Goal: Information Seeking & Learning: Compare options

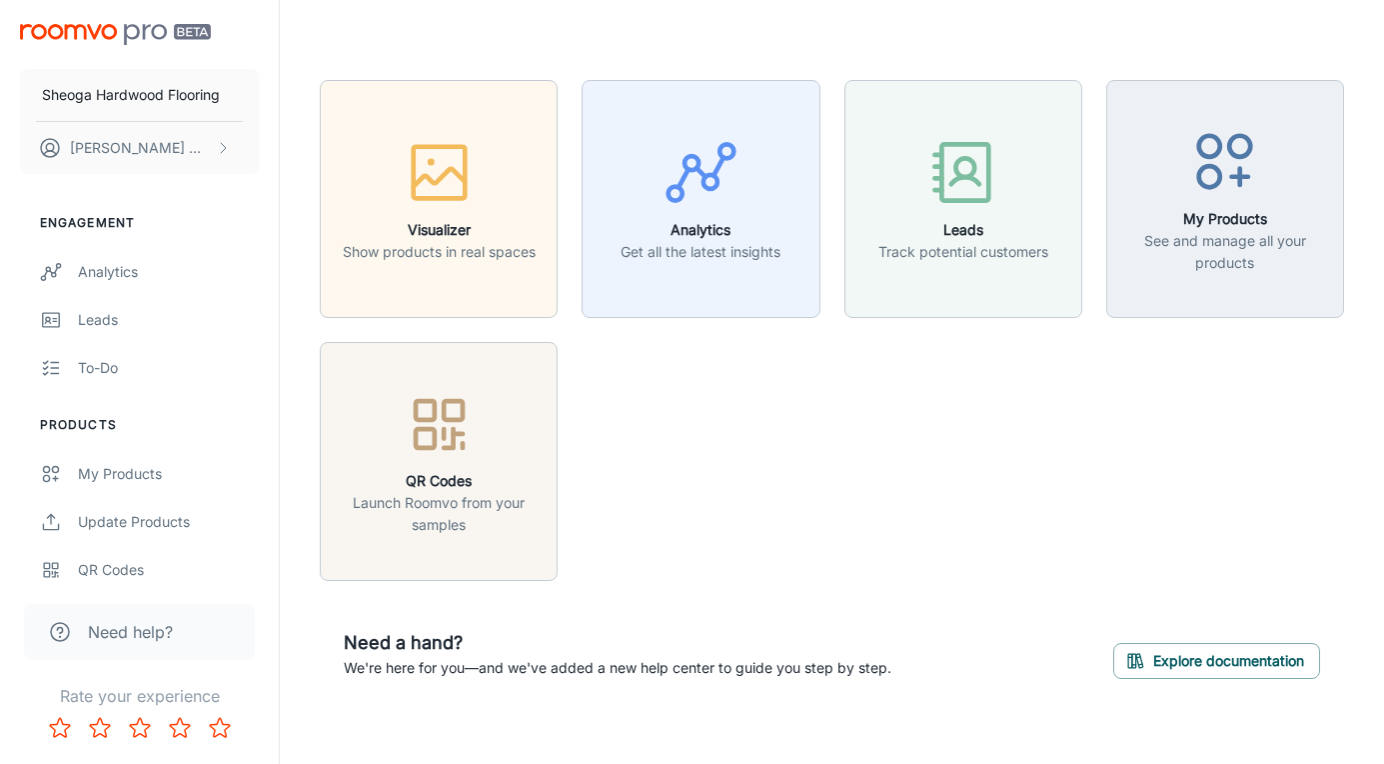
click at [460, 245] on p "Show products in real spaces" at bounding box center [439, 252] width 193 height 22
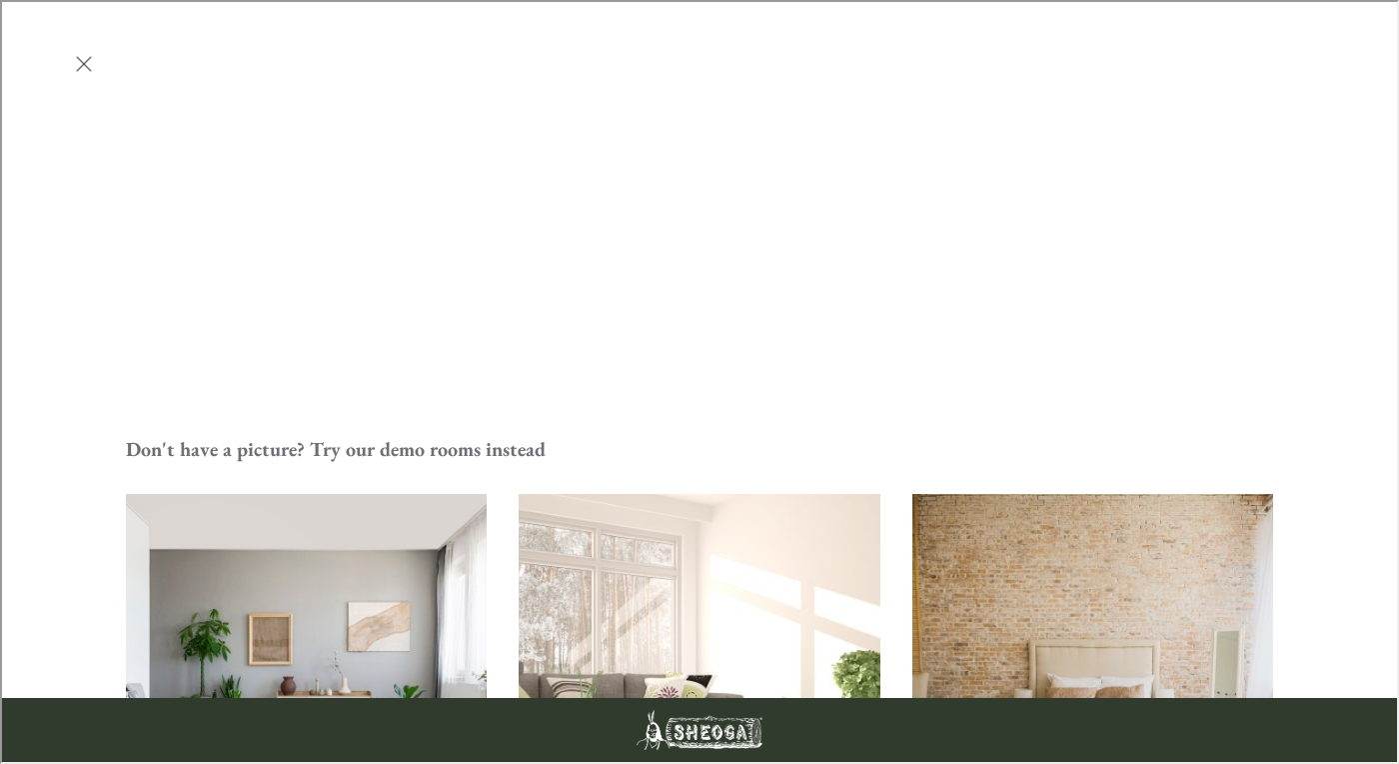
scroll to position [437, 0]
click at [652, 490] on img "Living Room" at bounding box center [699, 672] width 365 height 365
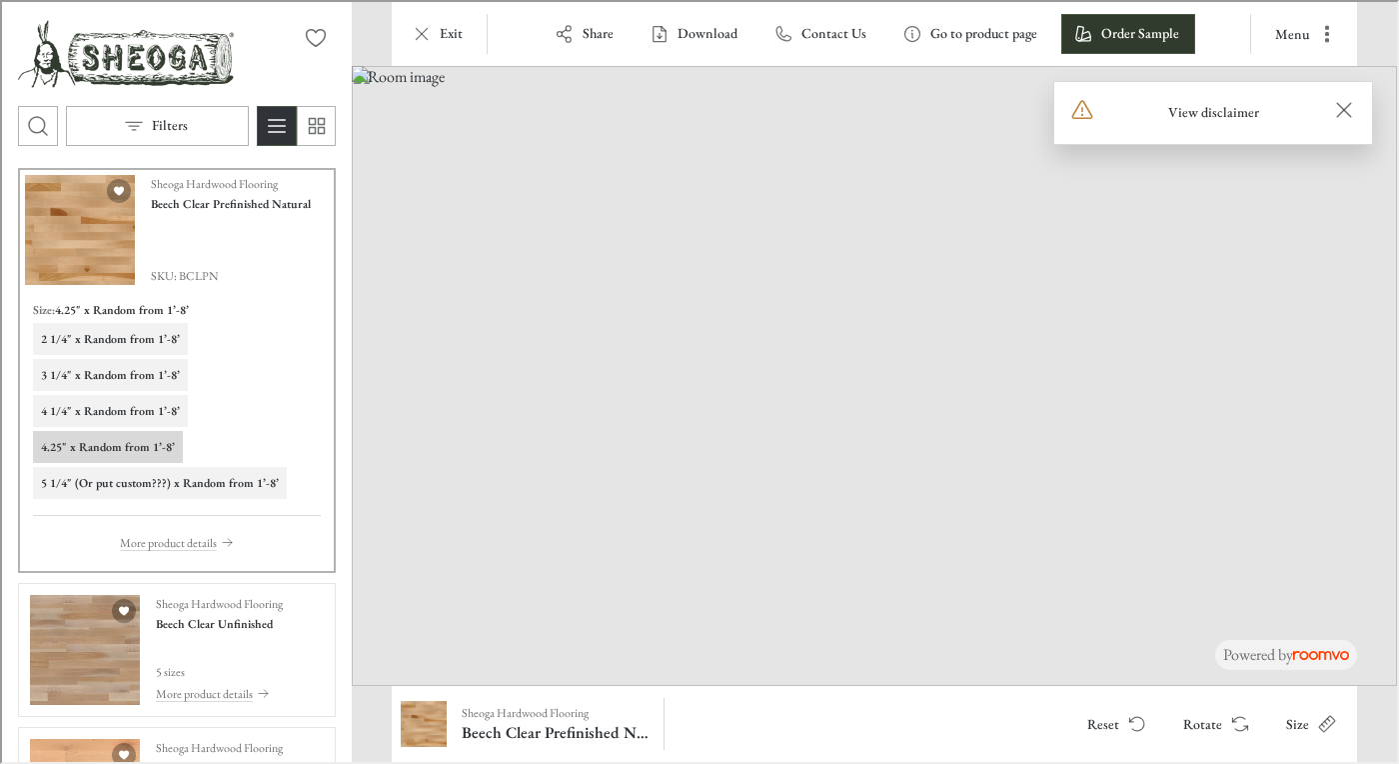
scroll to position [3, 0]
click at [114, 332] on h6 "2 1/4" x Random from 1’-8’" at bounding box center [108, 334] width 139 height 18
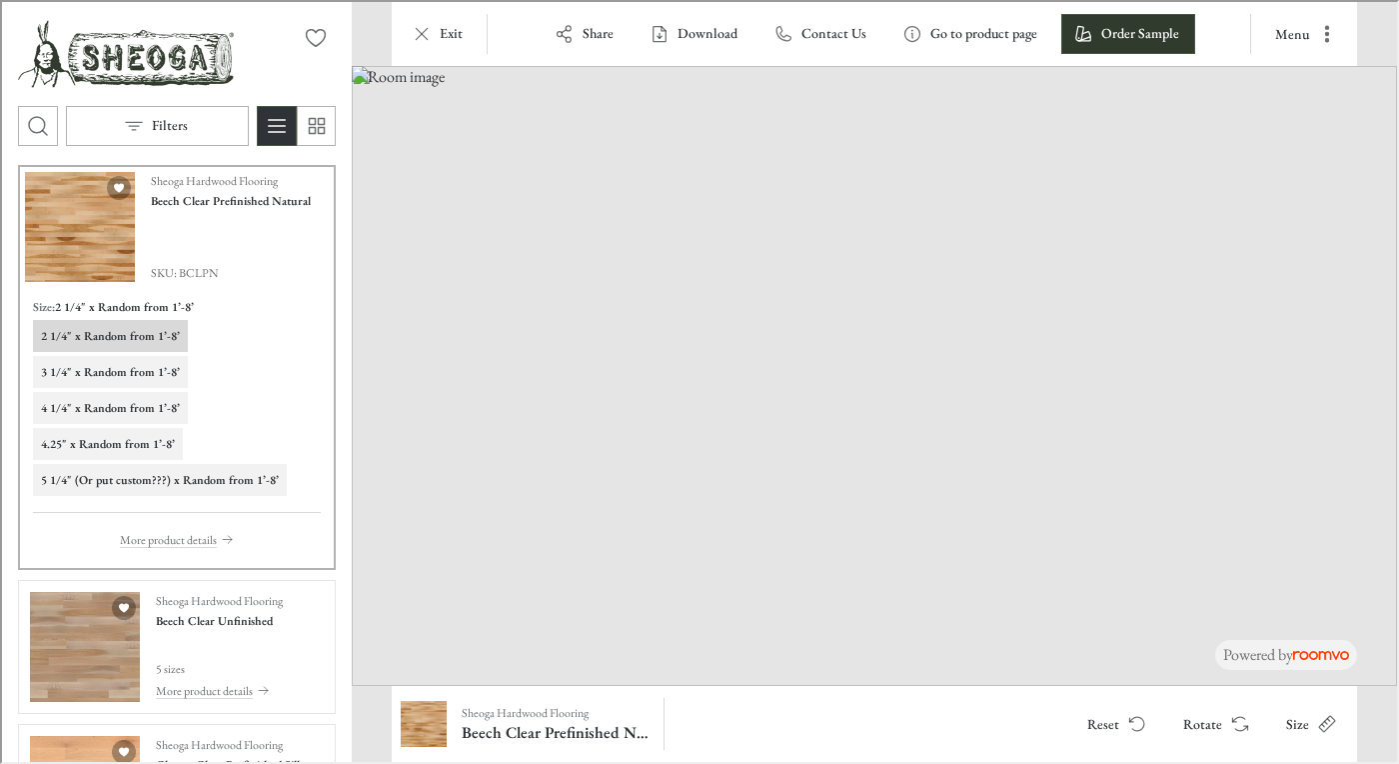
click at [114, 373] on h6 "3 1/4" x Random from 1’-8’" at bounding box center [108, 370] width 139 height 18
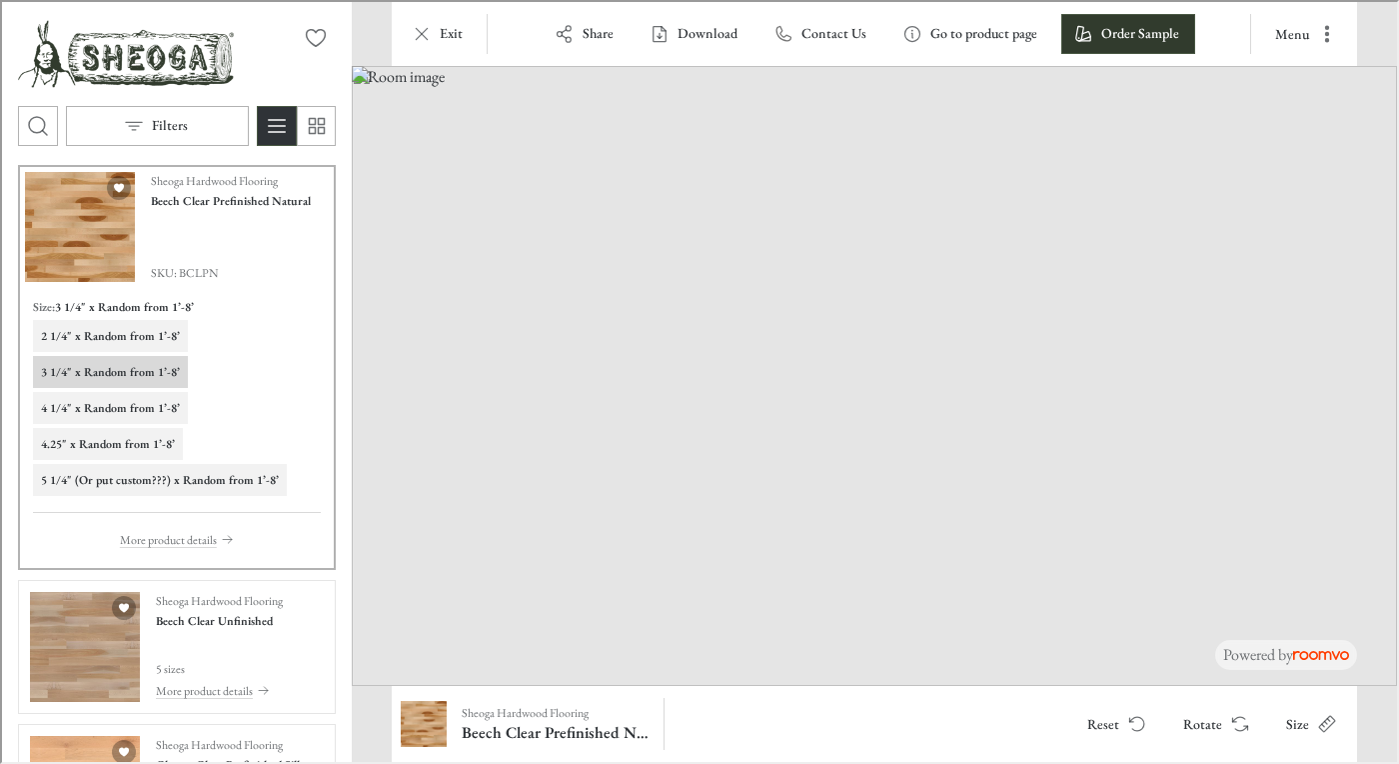
click at [112, 403] on h6 "4 1/4" x Random from 1’-8’" at bounding box center [108, 406] width 139 height 18
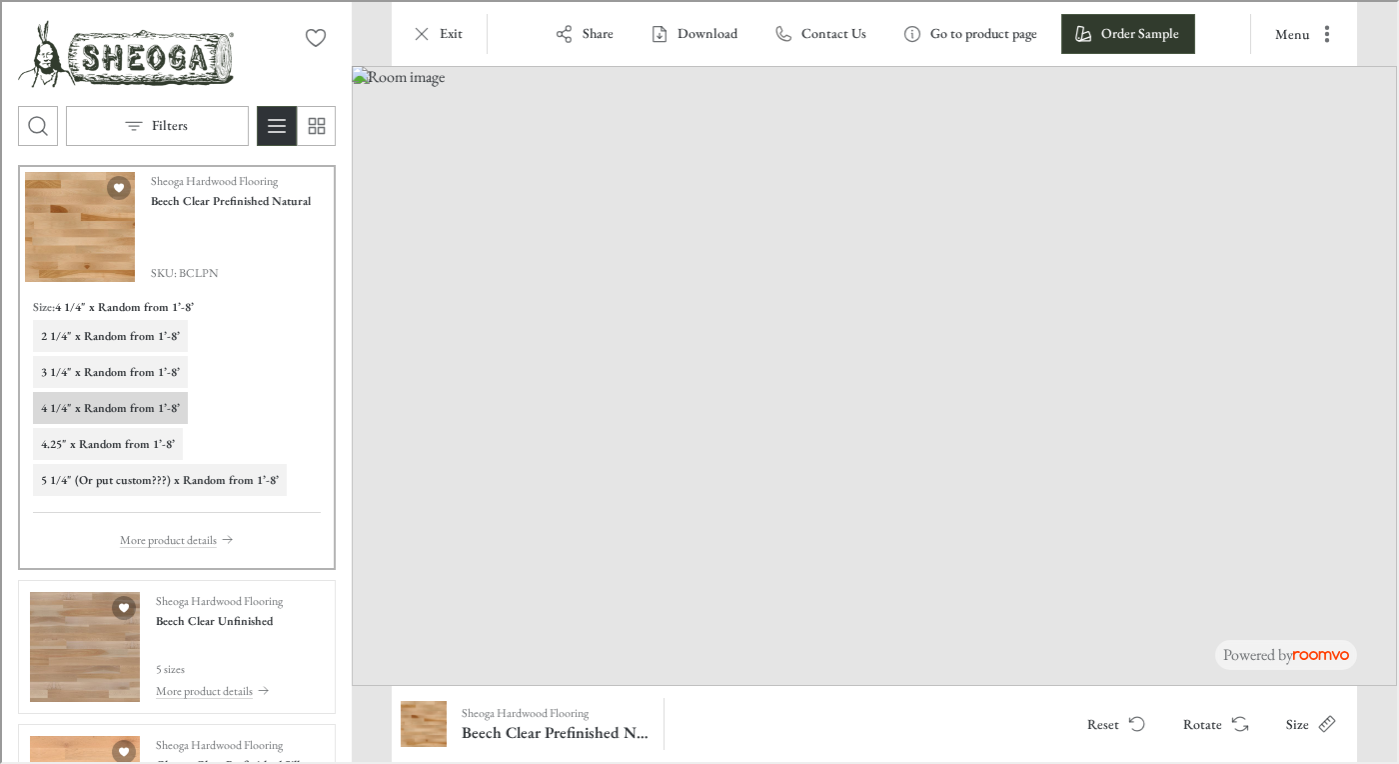
click at [1229, 713] on icon "Rotate Surface" at bounding box center [1238, 722] width 20 height 20
click at [1230, 714] on icon "Rotate Surface" at bounding box center [1238, 722] width 20 height 20
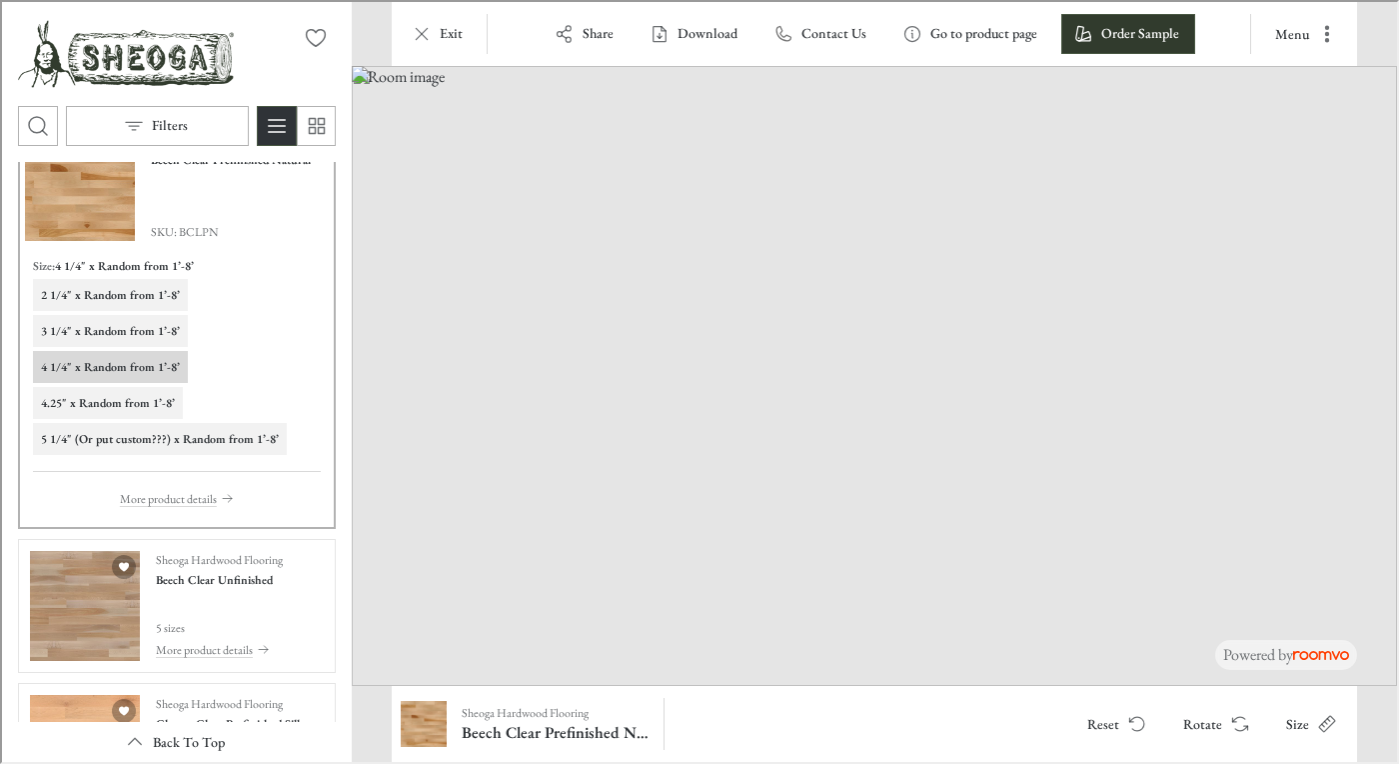
scroll to position [45, 0]
click at [245, 602] on div "Sheoga Hardwood Flooring Beech Clear Unfinished 5 sizes More product details" at bounding box center [217, 603] width 127 height 110
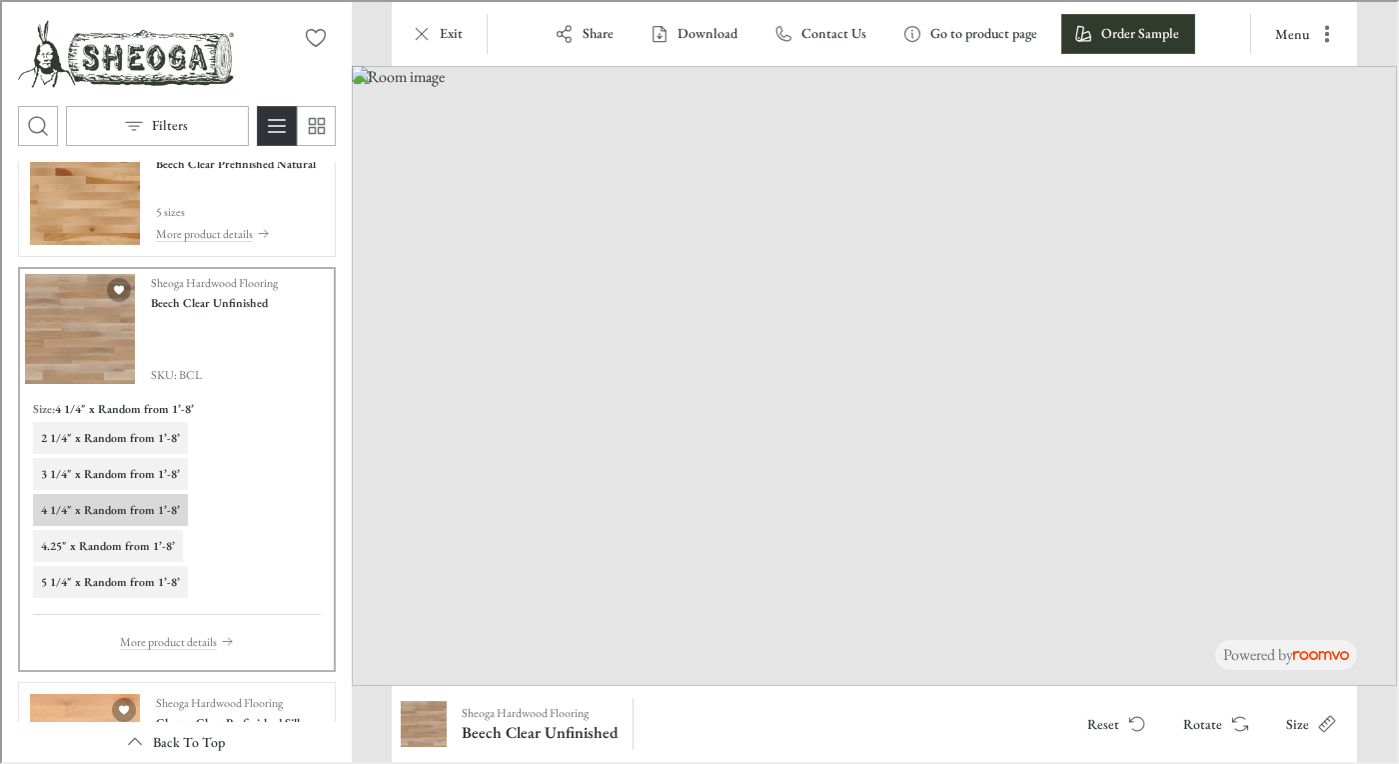
click at [119, 437] on h6 "2 1/4" x Random from 1’-8’" at bounding box center [108, 436] width 139 height 18
click at [119, 475] on h6 "3 1/4" x Random from 1’-8’" at bounding box center [108, 472] width 139 height 18
click at [189, 638] on p "More product details" at bounding box center [166, 640] width 97 height 18
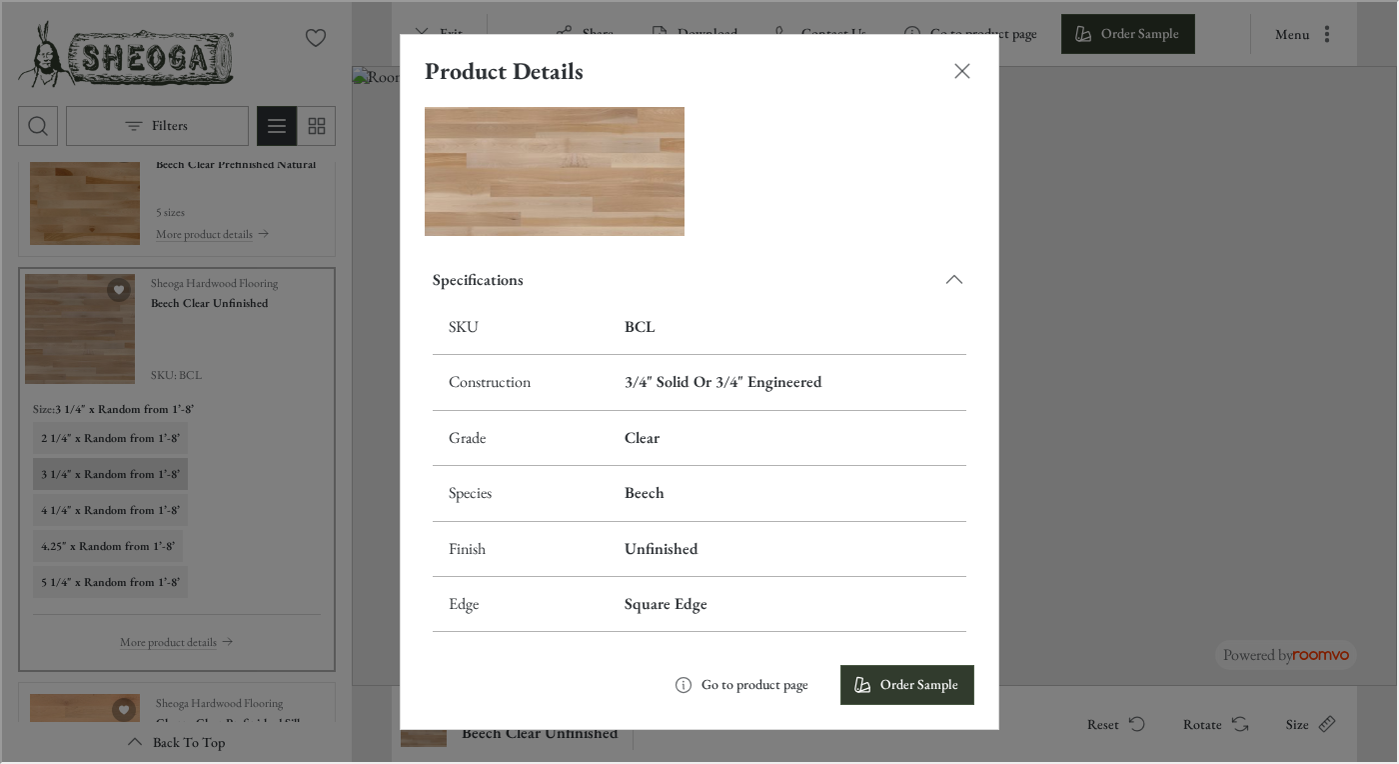
scroll to position [0, 0]
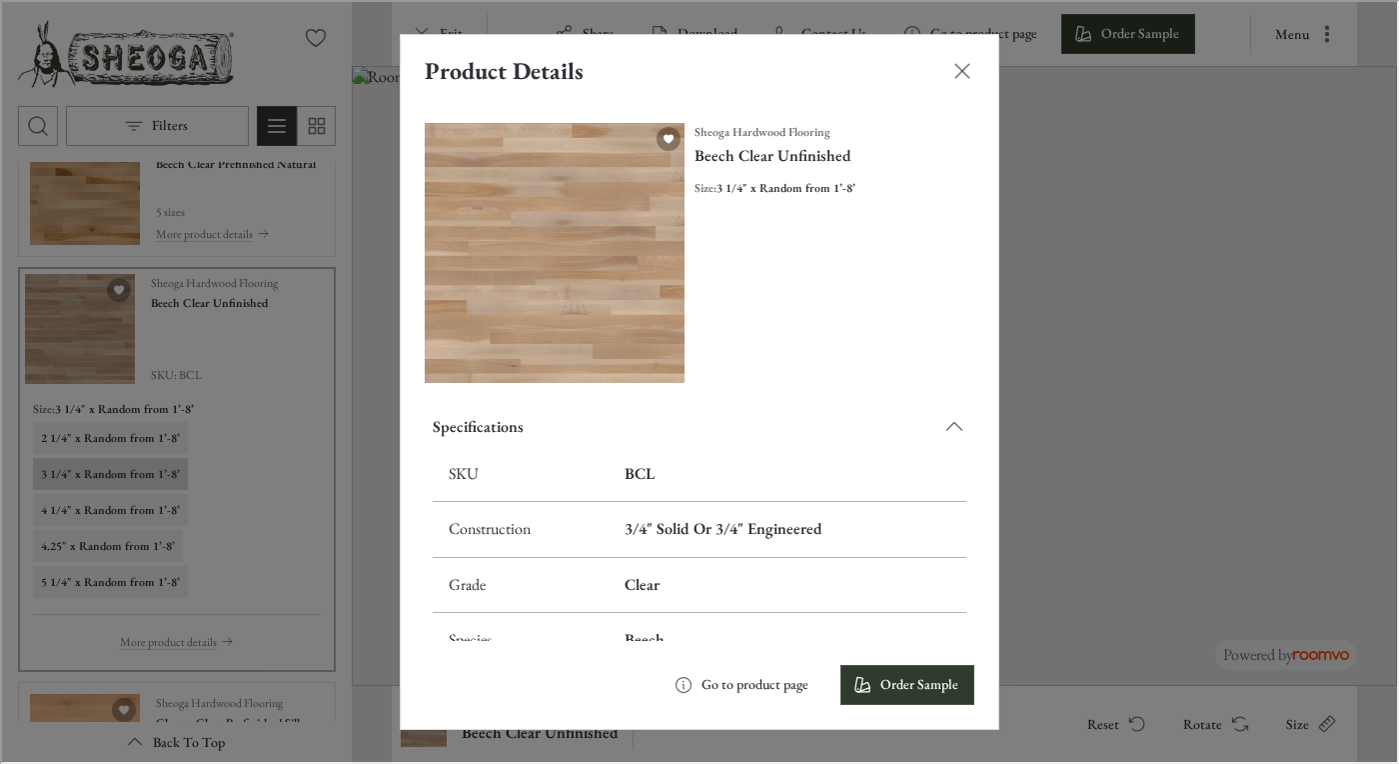
click at [959, 72] on icon "Close dialog" at bounding box center [960, 69] width 24 height 24
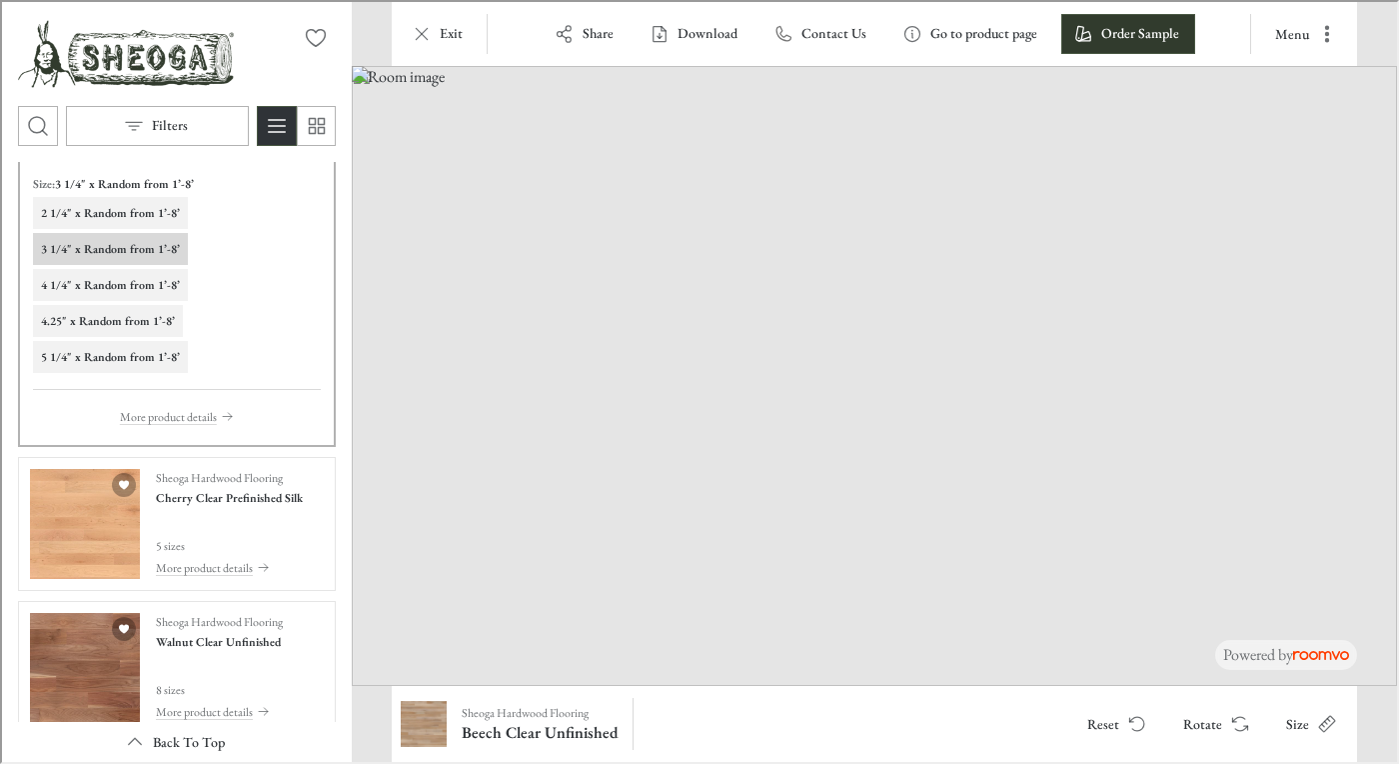
scroll to position [272, 0]
click at [213, 486] on h4 "Cherry Clear Prefinished Silk" at bounding box center [227, 494] width 147 height 18
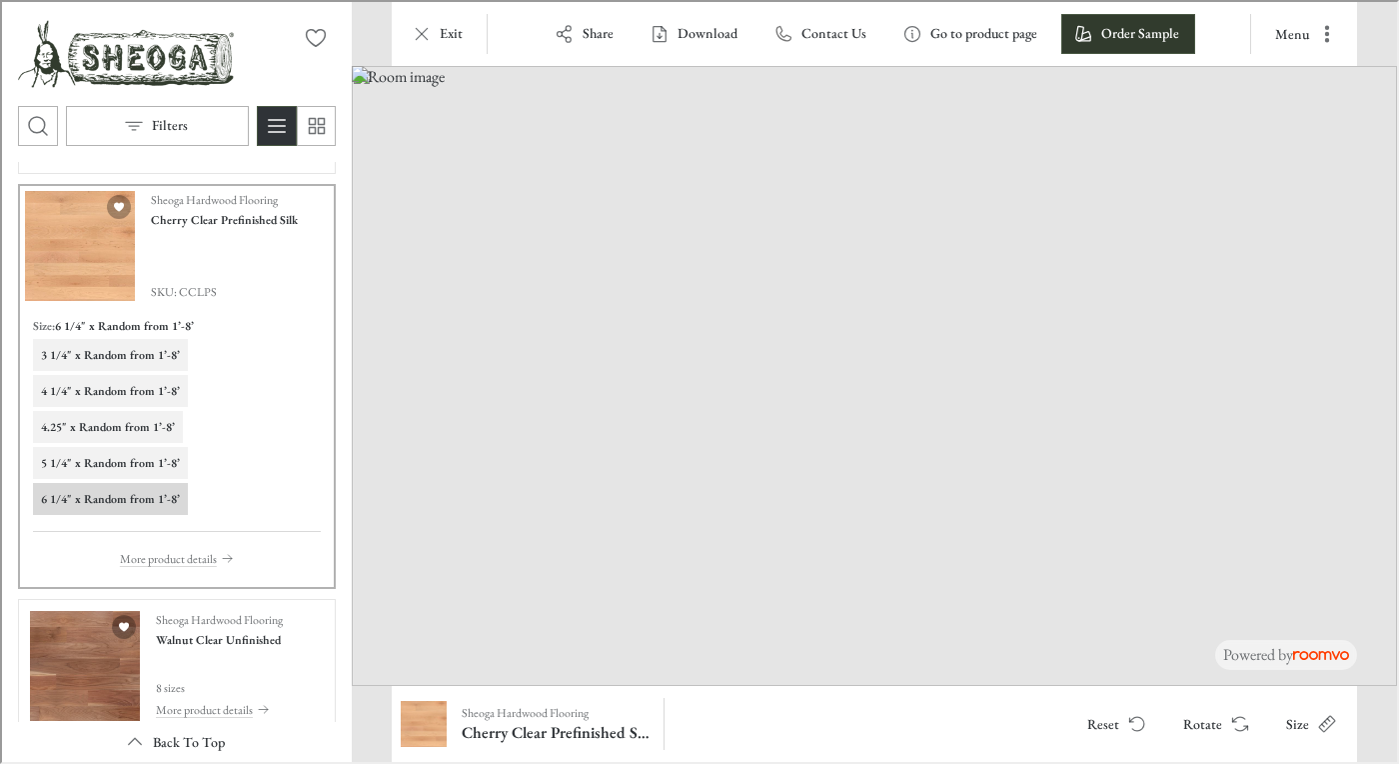
click at [104, 380] on h6 "4 1/4" x Random from 1’-8’" at bounding box center [108, 389] width 139 height 18
click at [99, 484] on button "6 1/4" x Random from 1’-8’" at bounding box center [108, 497] width 155 height 32
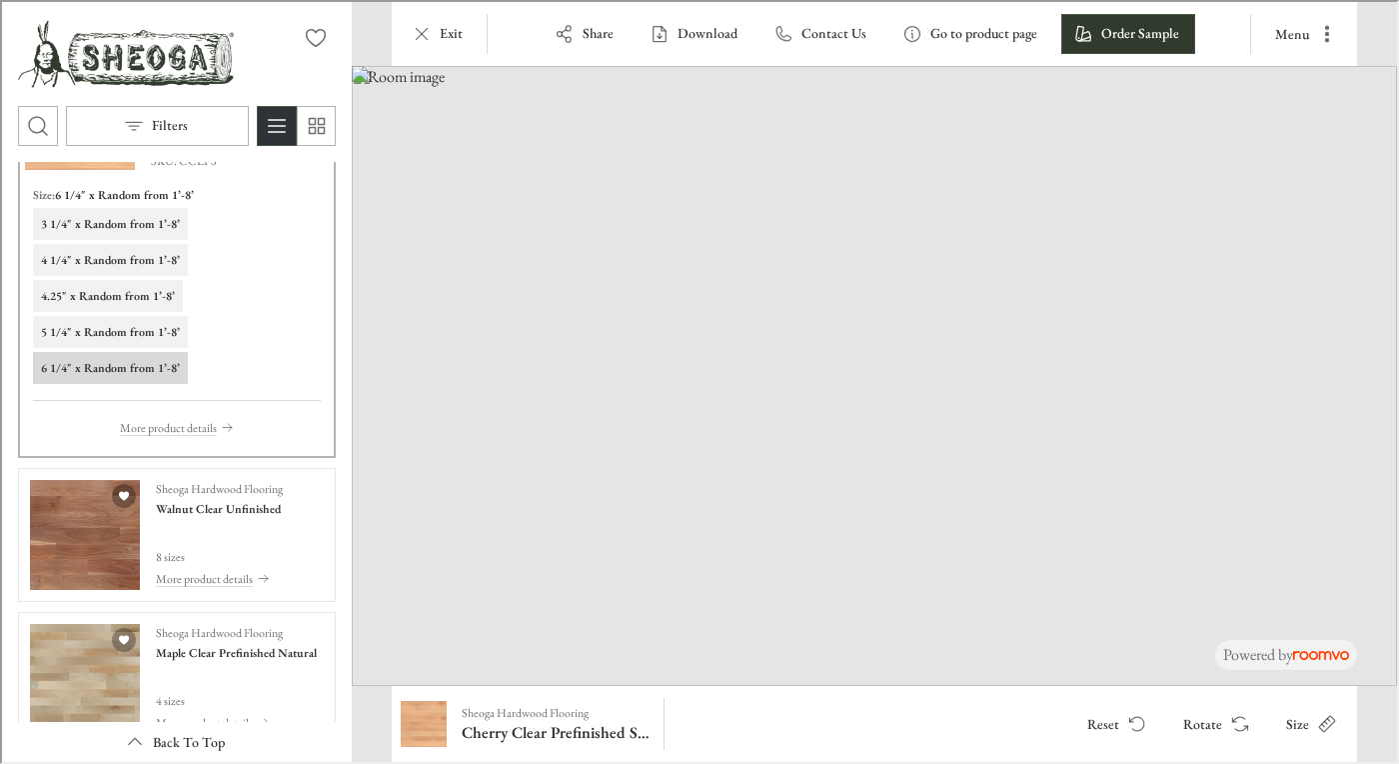
scroll to position [407, 0]
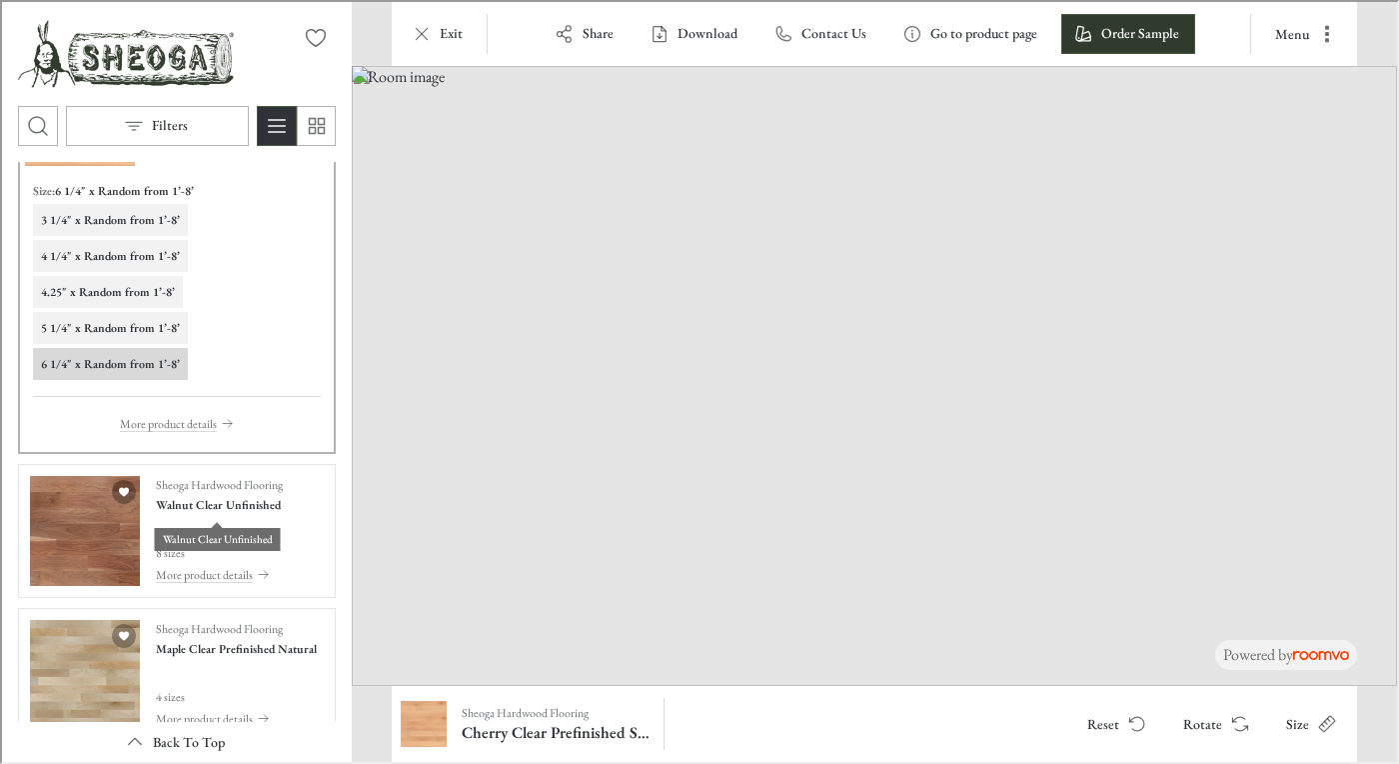
click at [173, 504] on h4 "Walnut Clear Unfinished" at bounding box center [216, 503] width 125 height 18
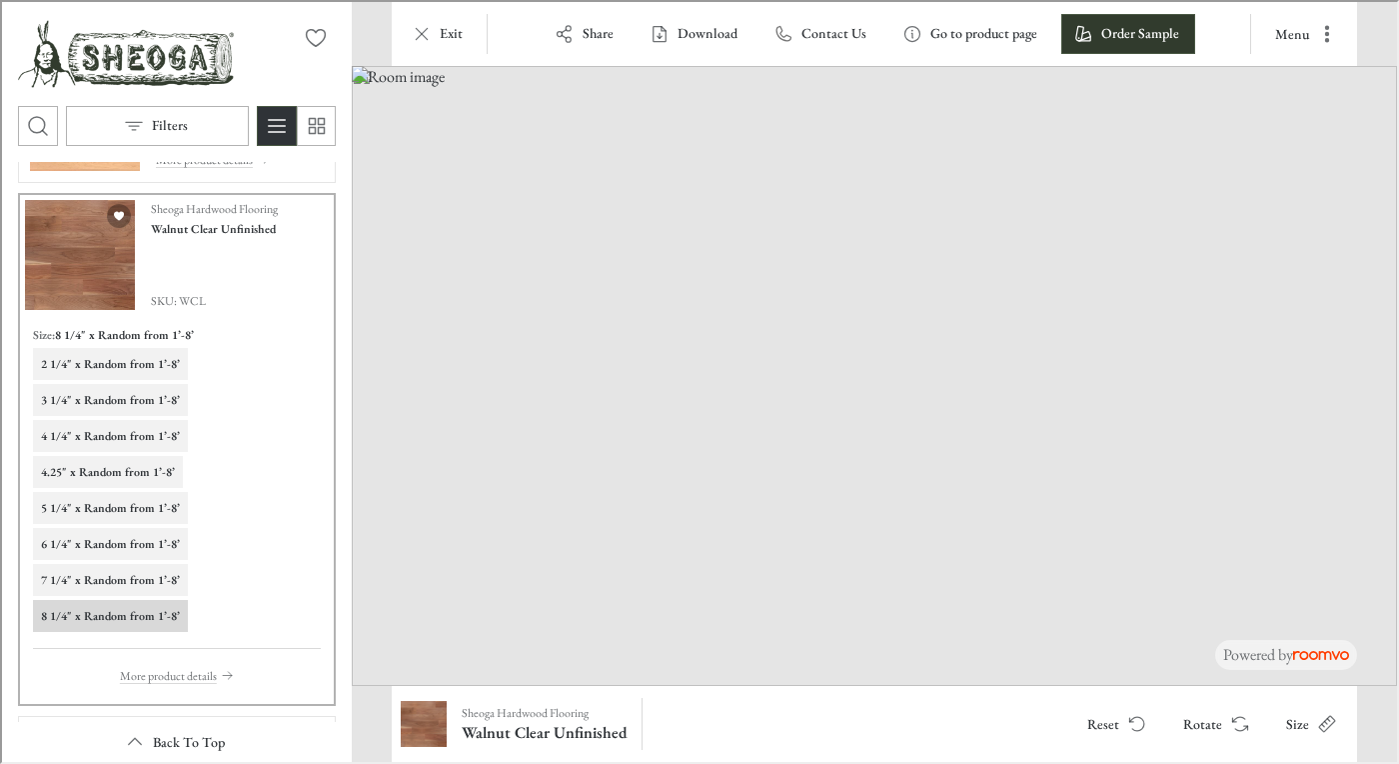
click at [113, 437] on h6 "4 1/4" x Random from 1’-8’" at bounding box center [108, 434] width 139 height 18
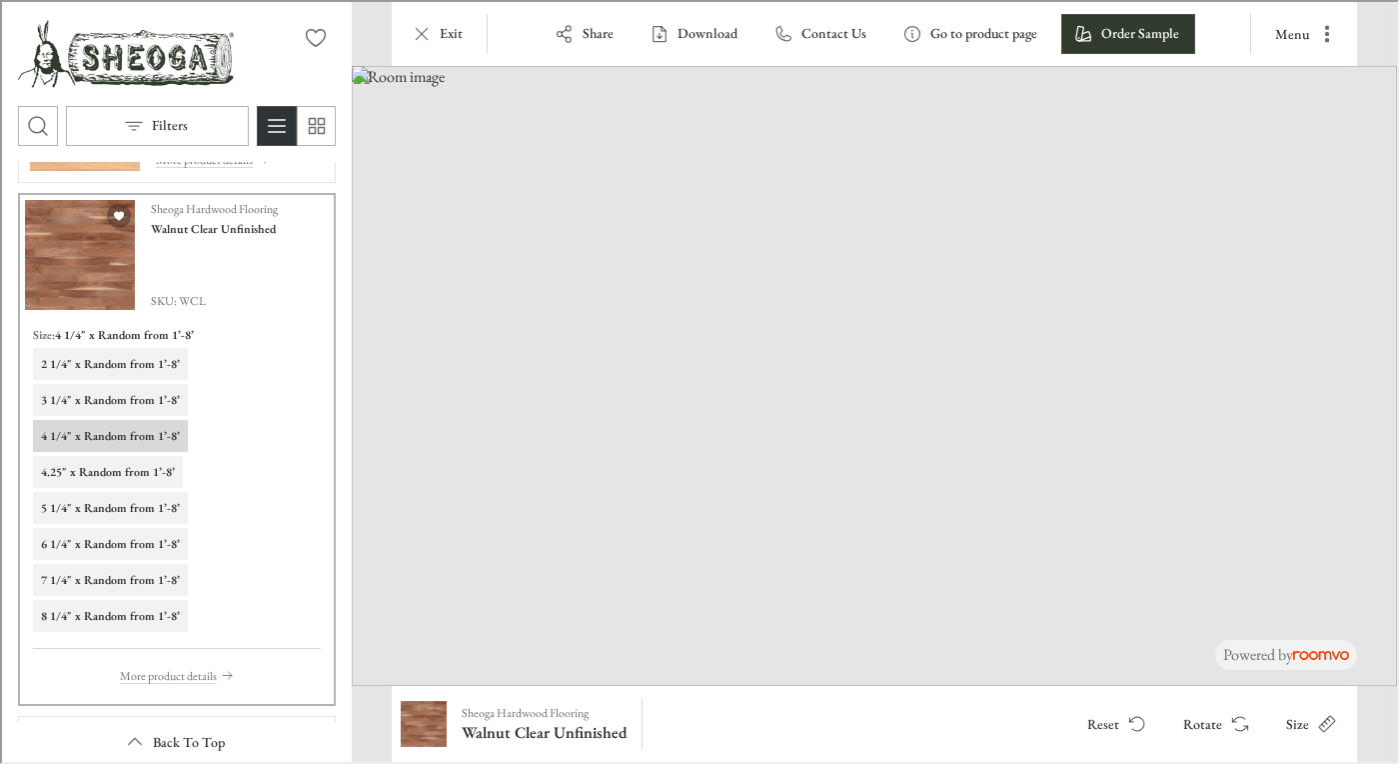
click at [1213, 726] on button "Rotate" at bounding box center [1212, 722] width 95 height 40
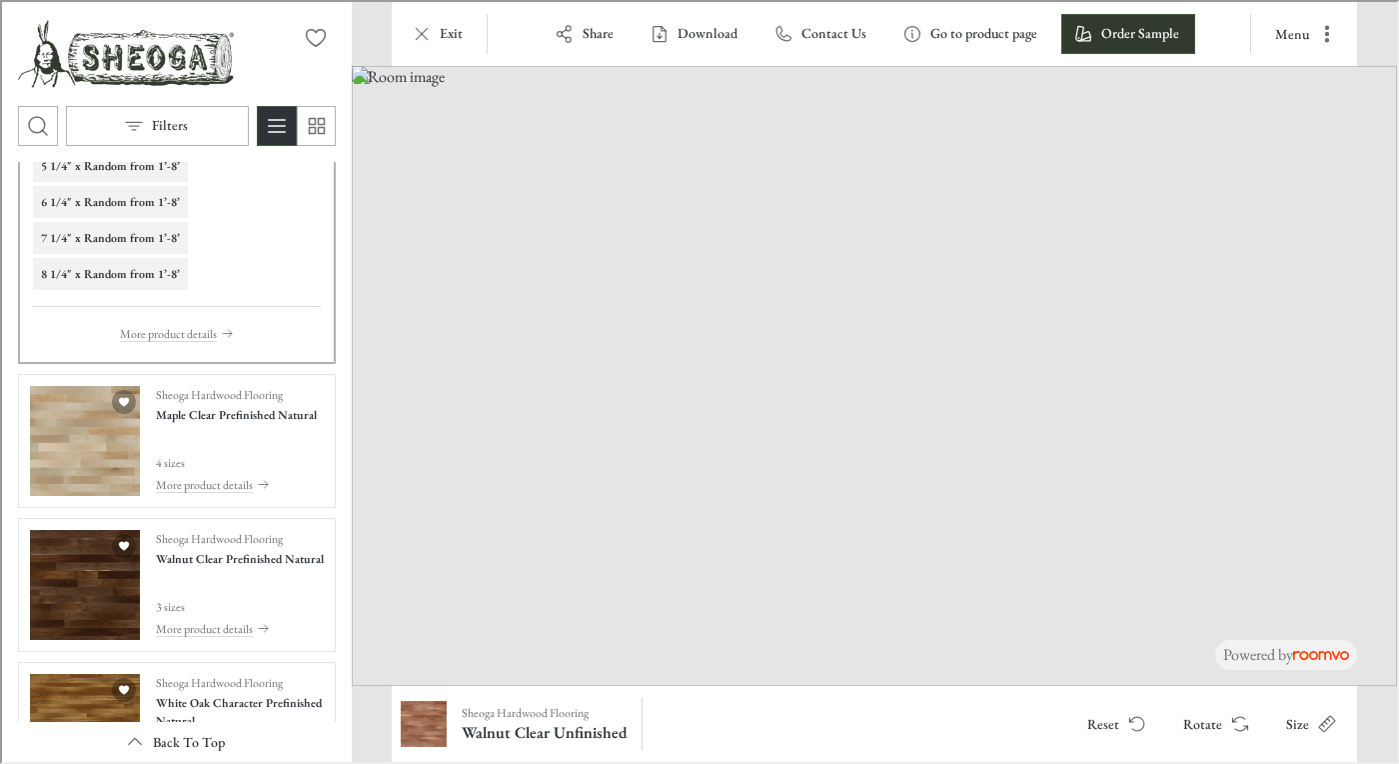
scroll to position [750, 0]
click at [124, 429] on img "See Maple Clear Prefinished Natural in the room" at bounding box center [83, 438] width 110 height 110
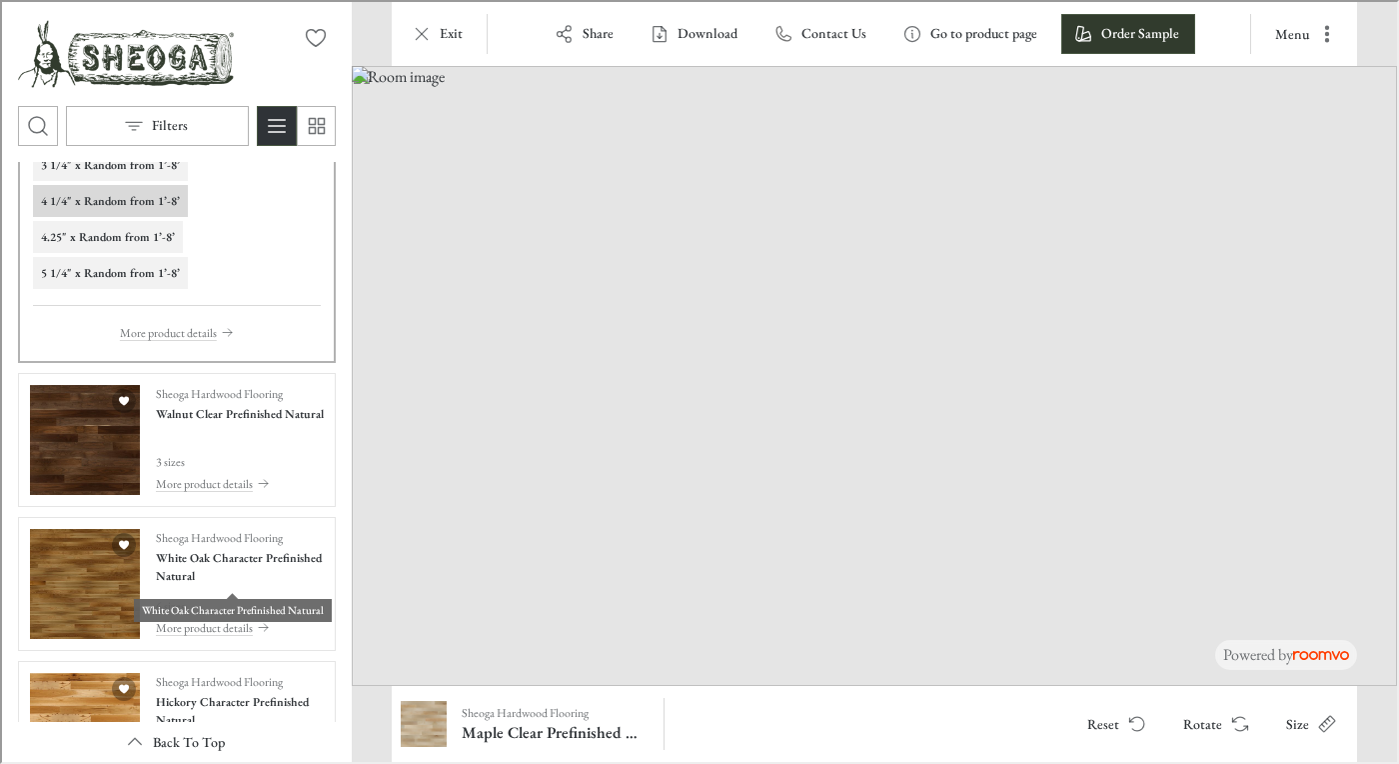
click at [217, 577] on h4 "White Oak Character Prefinished Natural" at bounding box center [238, 565] width 168 height 36
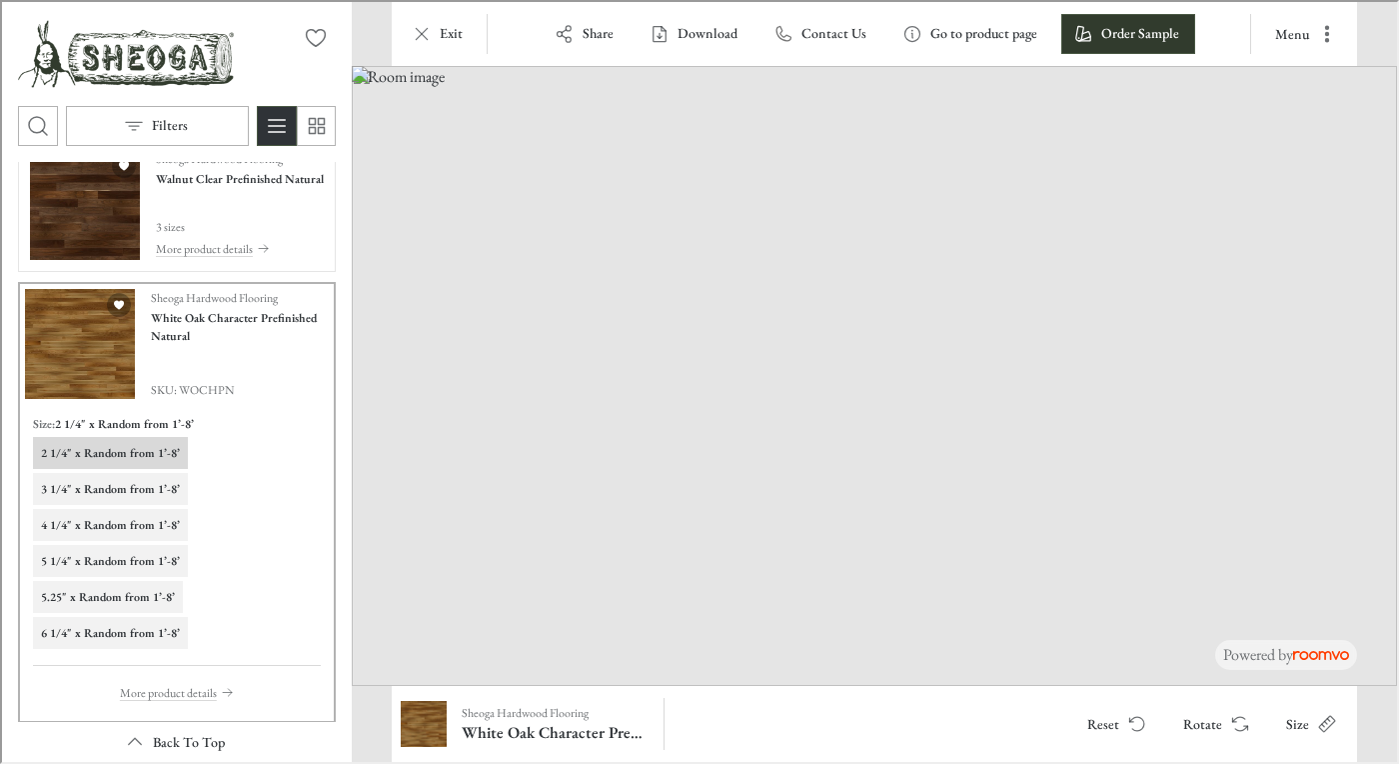
click at [122, 513] on button "4 1/4" x Random from 1’-8’" at bounding box center [108, 523] width 155 height 32
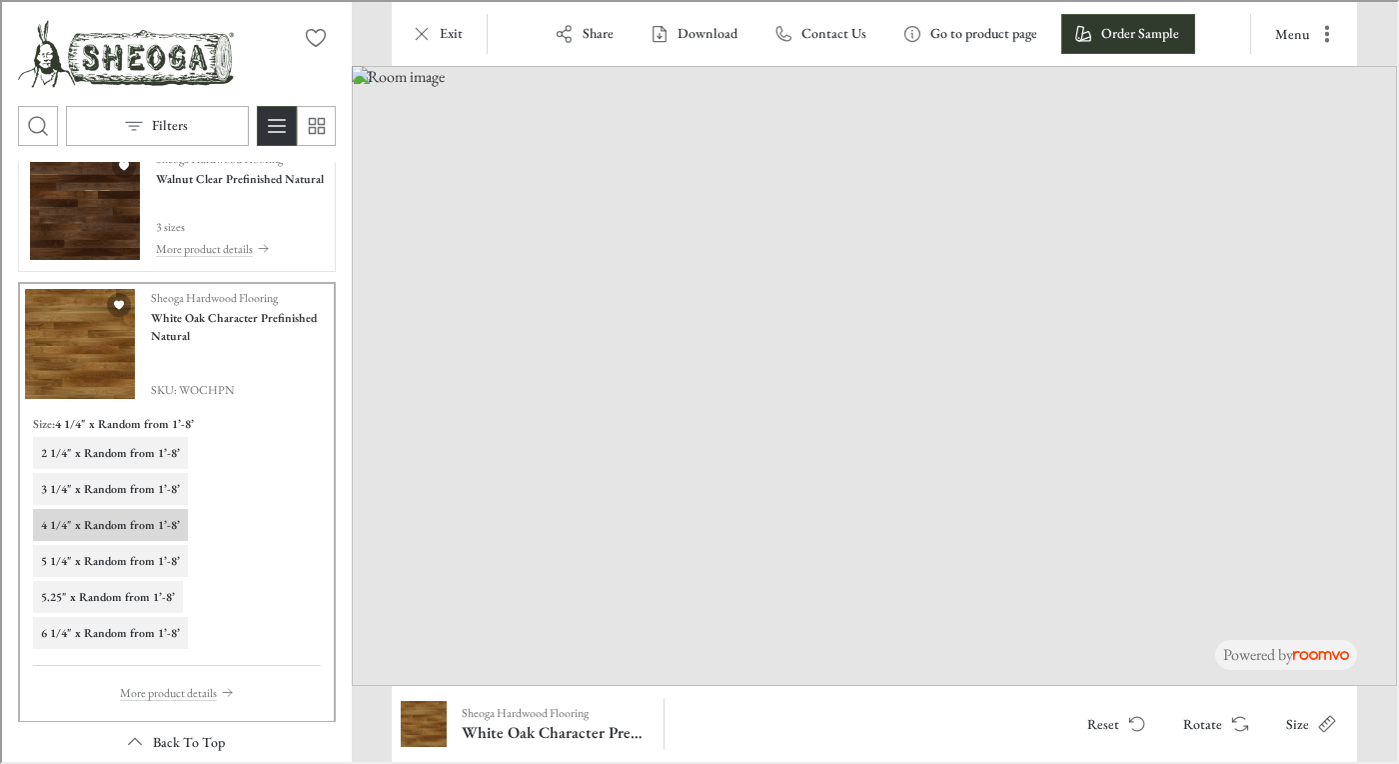
click at [117, 487] on h6 "3 1/4" x Random from 1’-8’" at bounding box center [108, 487] width 139 height 18
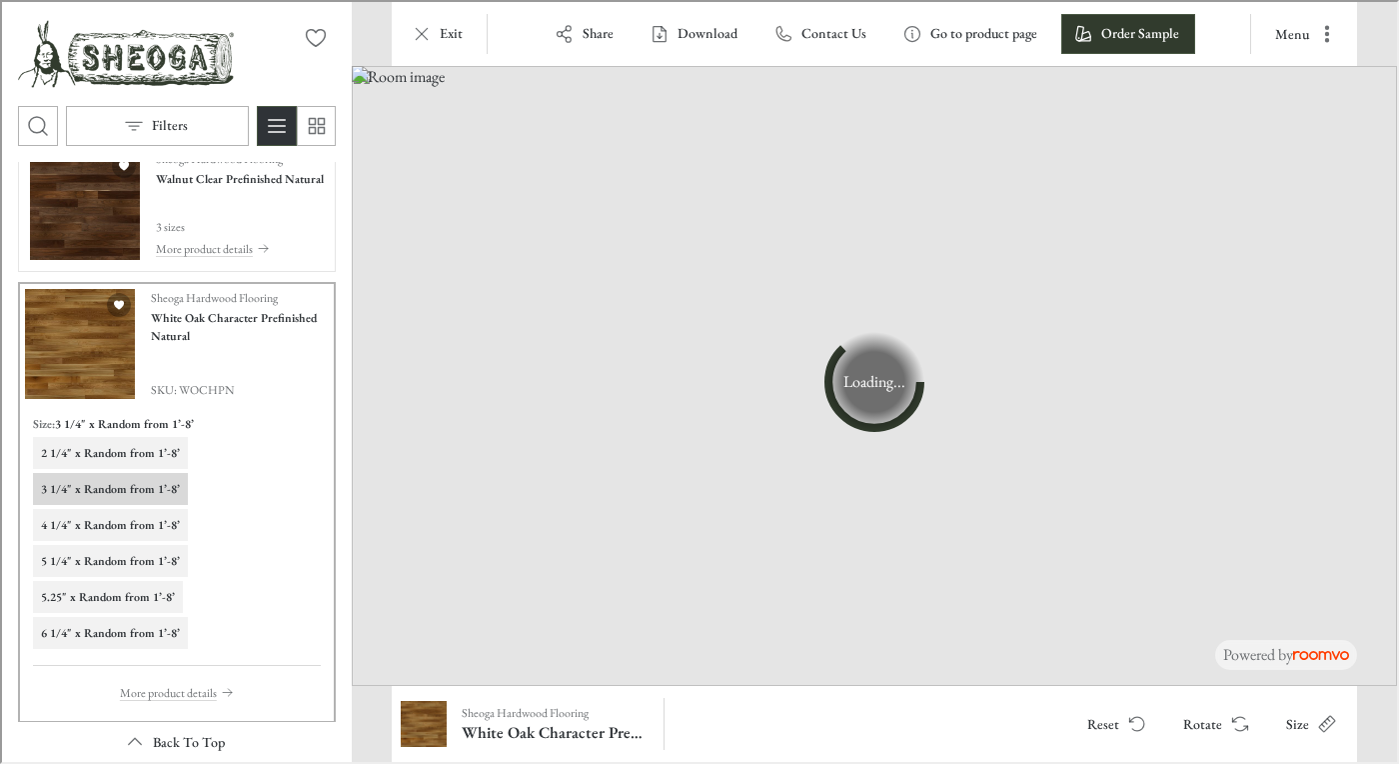
click at [115, 524] on h6 "4 1/4" x Random from 1’-8’" at bounding box center [108, 523] width 139 height 18
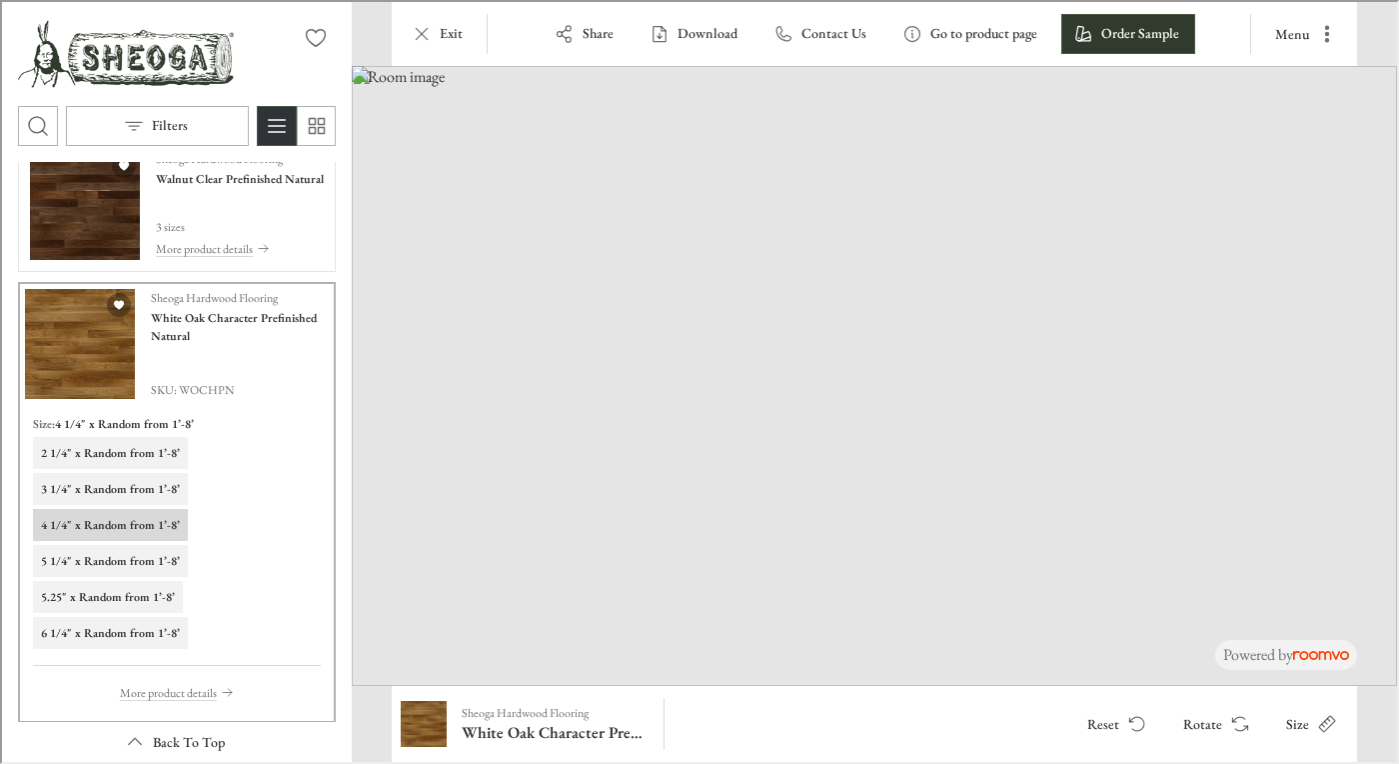
click at [115, 550] on h6 "5 1/4" x Random from 1’-8’" at bounding box center [108, 559] width 139 height 18
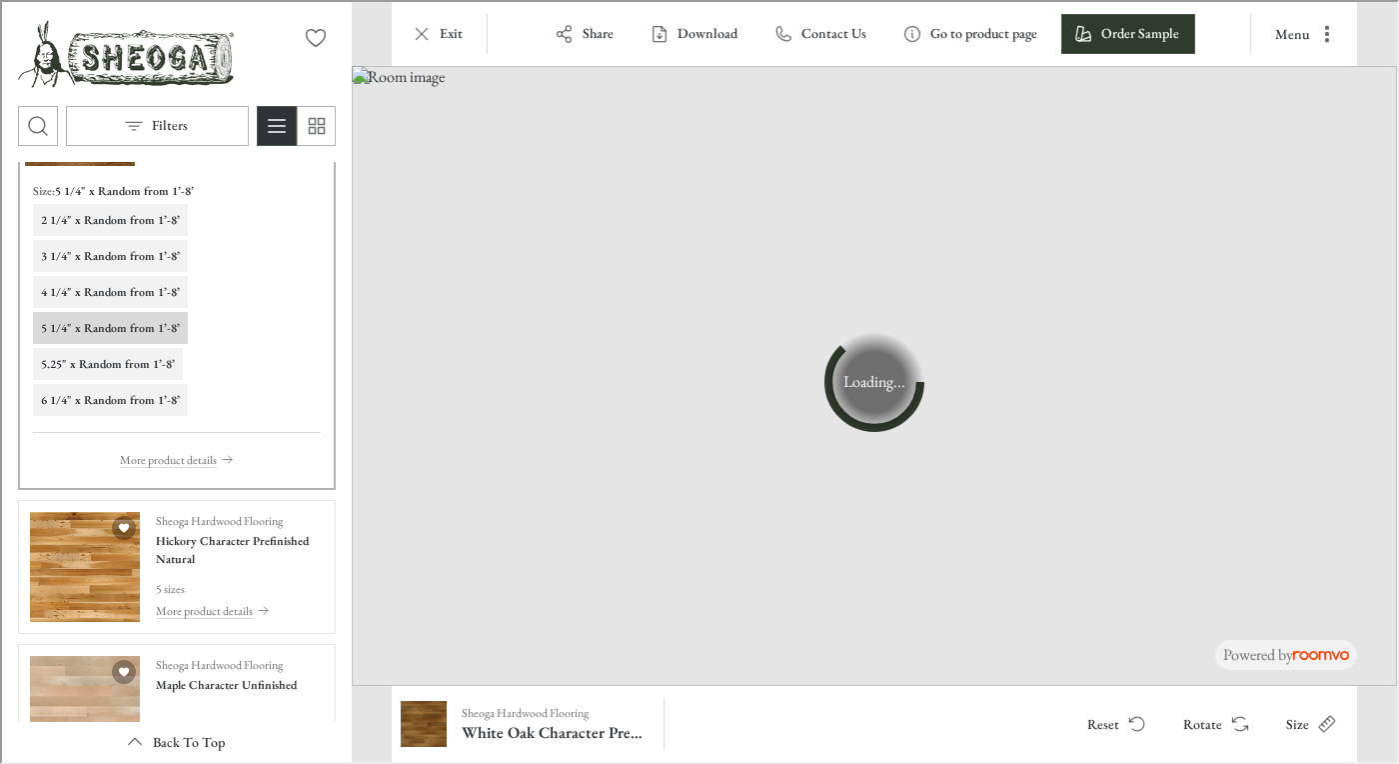
scroll to position [983, 0]
click at [226, 540] on h4 "Hickory Character Prefinished Natural" at bounding box center [238, 547] width 168 height 36
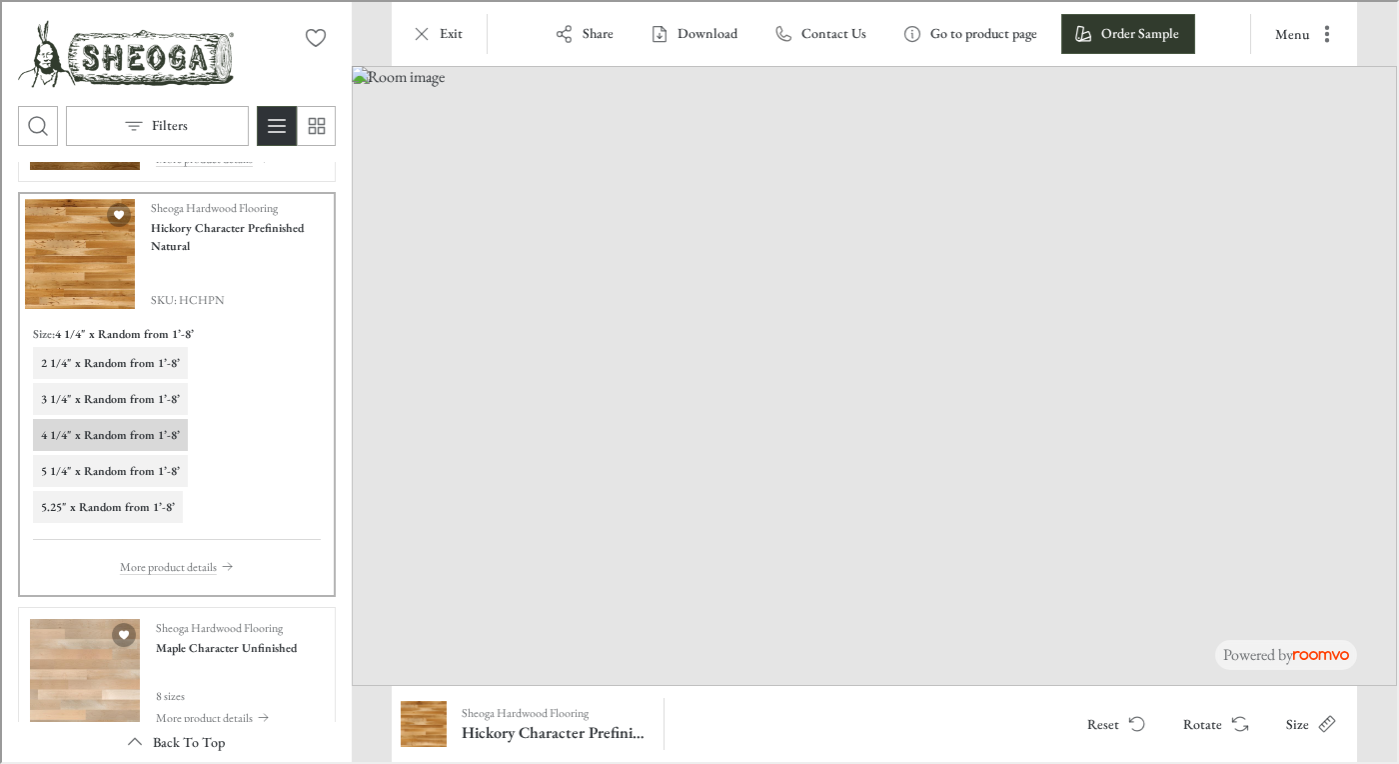
click at [111, 458] on button "5 1/4" x Random from 1’-8’" at bounding box center [108, 469] width 155 height 32
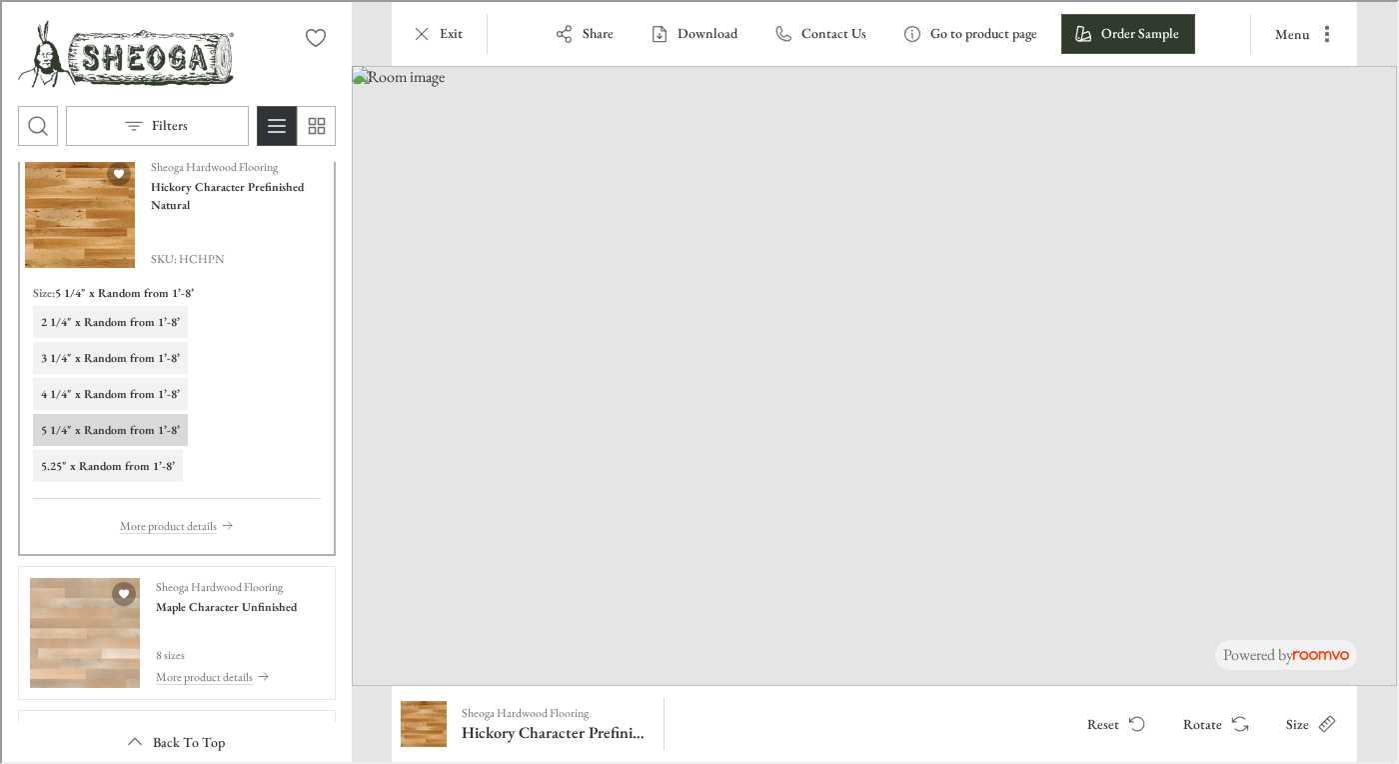
scroll to position [1070, 0]
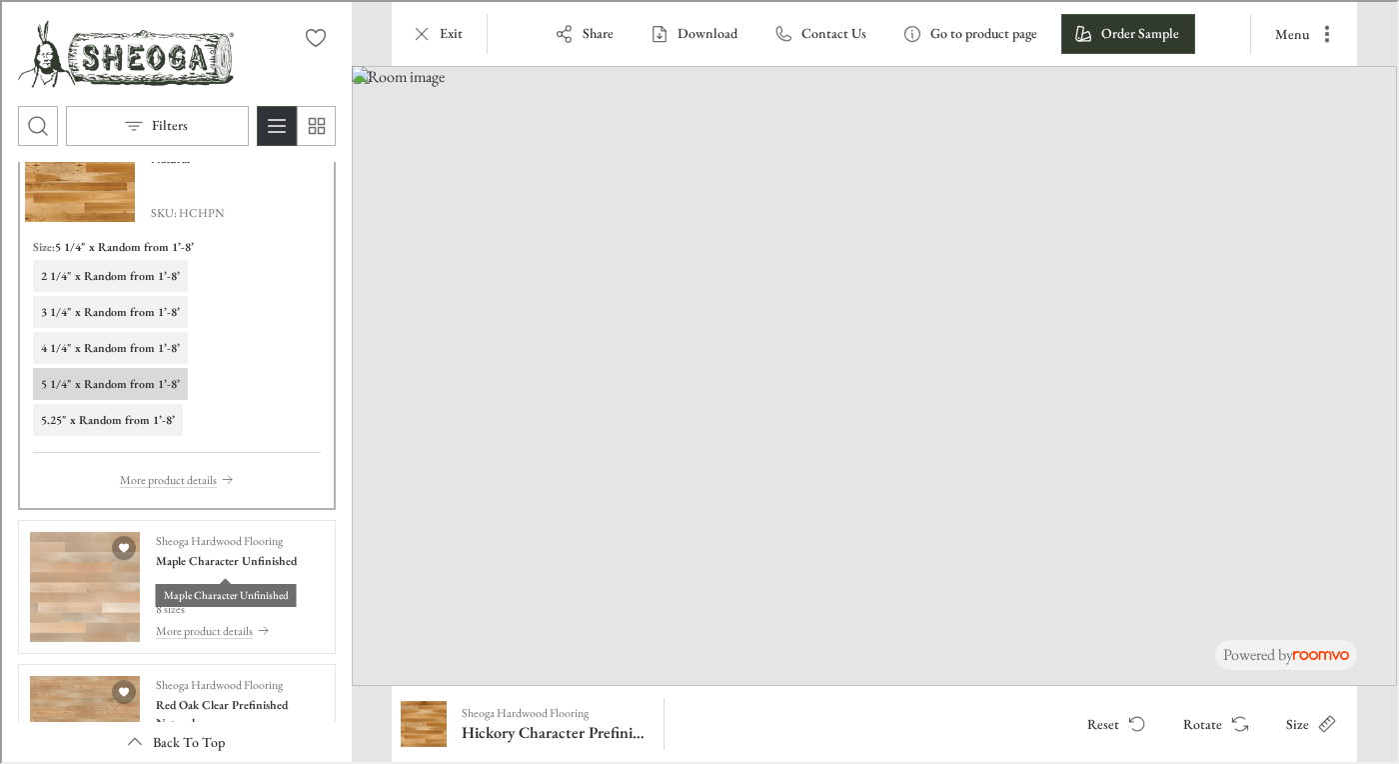
click at [189, 565] on h4 "Maple Character Unfinished" at bounding box center [224, 559] width 141 height 18
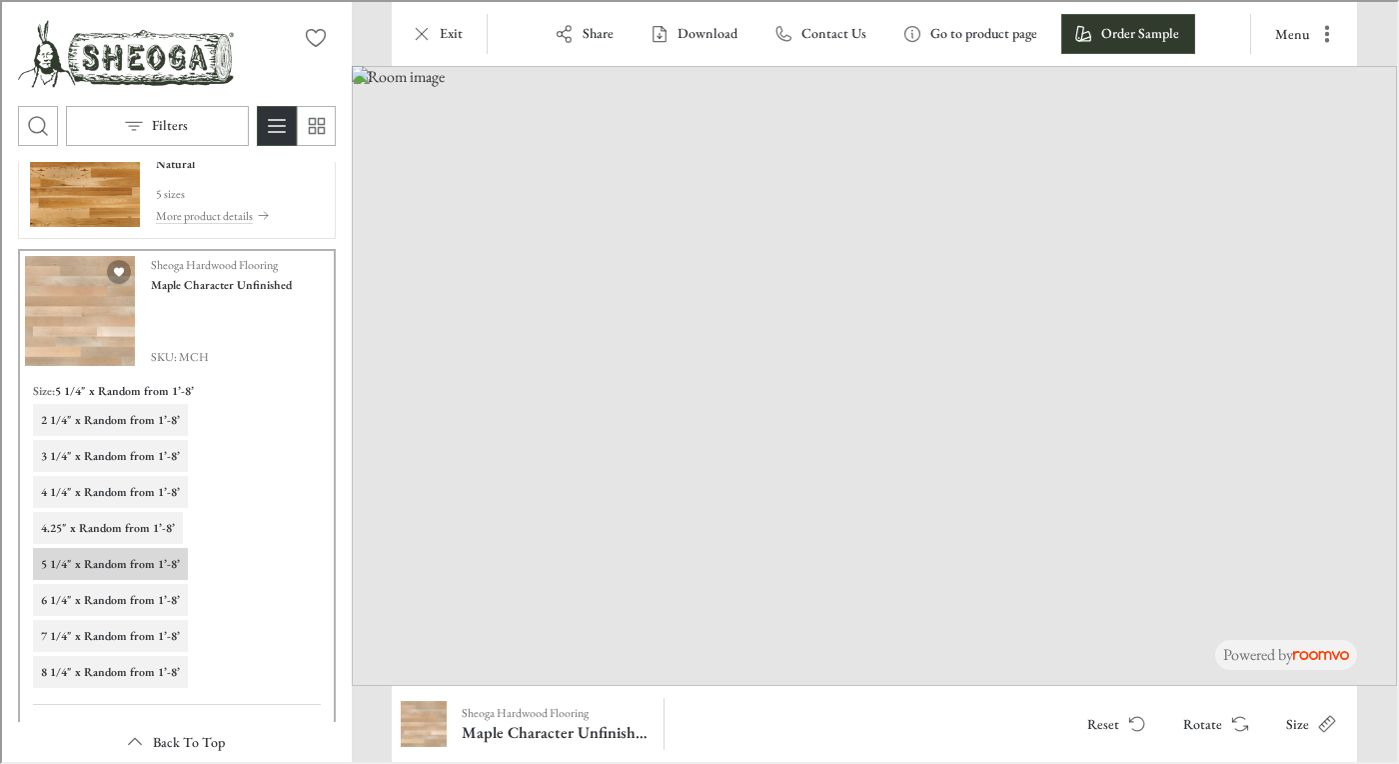
click at [134, 527] on h6 "4.25" x Random from 1’-8’" at bounding box center [106, 526] width 134 height 18
click at [147, 603] on h6 "6 1/4" x Random from 1’-8’" at bounding box center [108, 598] width 139 height 18
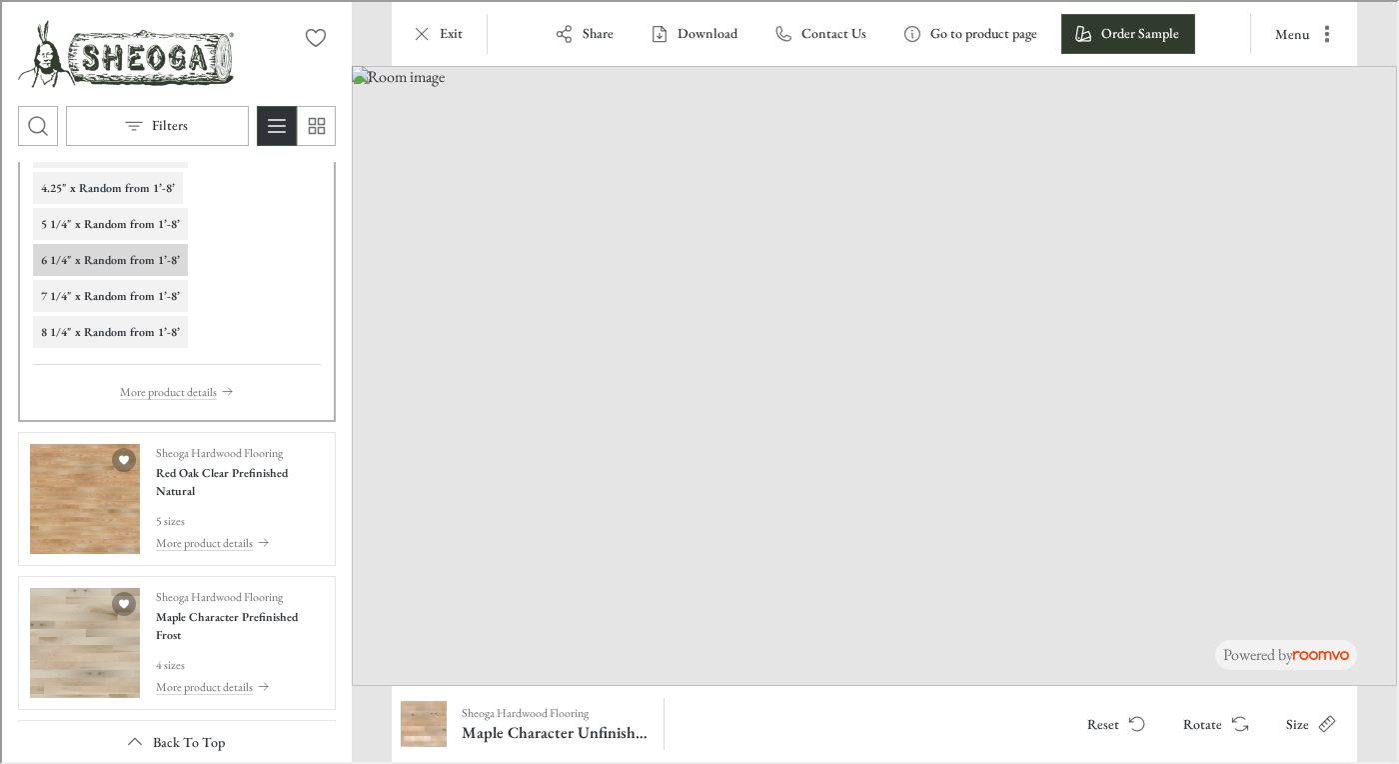
scroll to position [1411, 0]
click at [260, 479] on h4 "Red Oak Clear Prefinished Natural" at bounding box center [238, 479] width 168 height 36
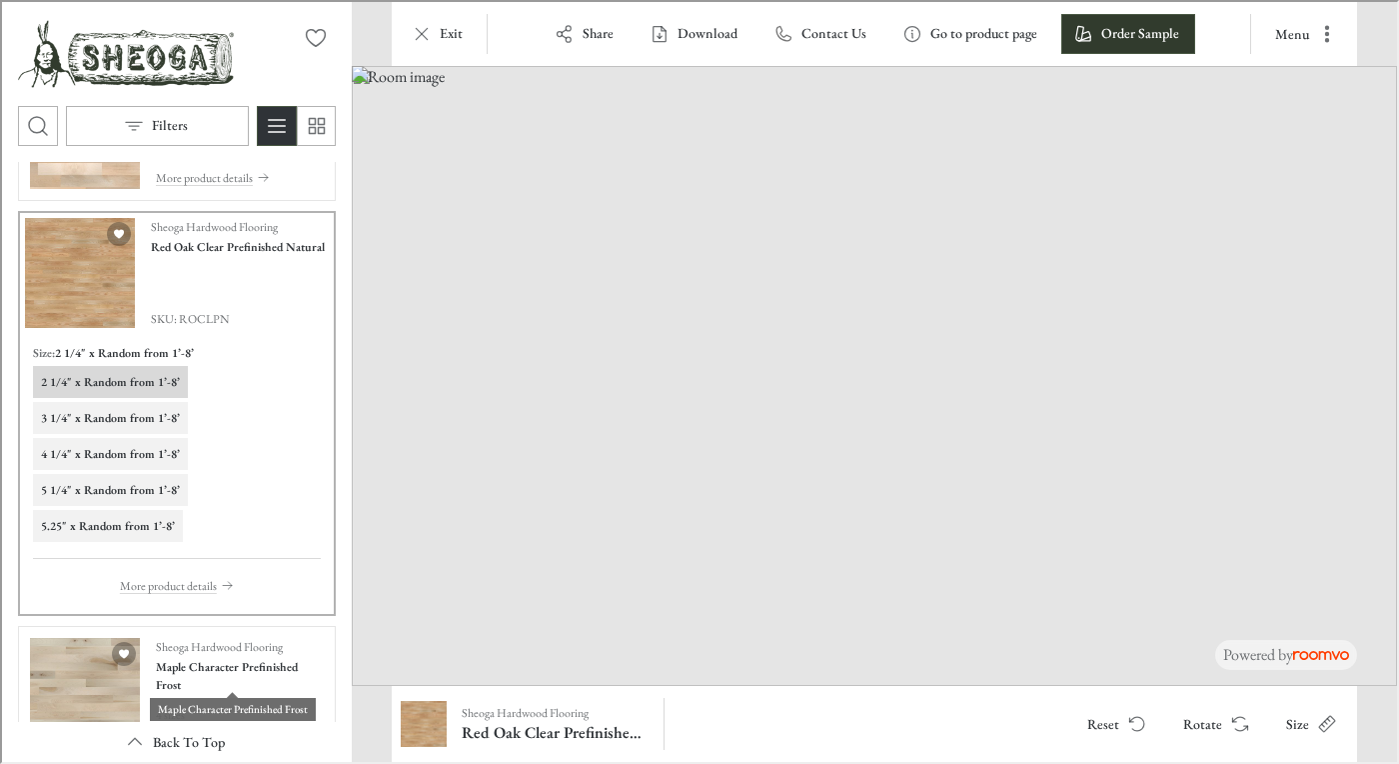
scroll to position [1249, 0]
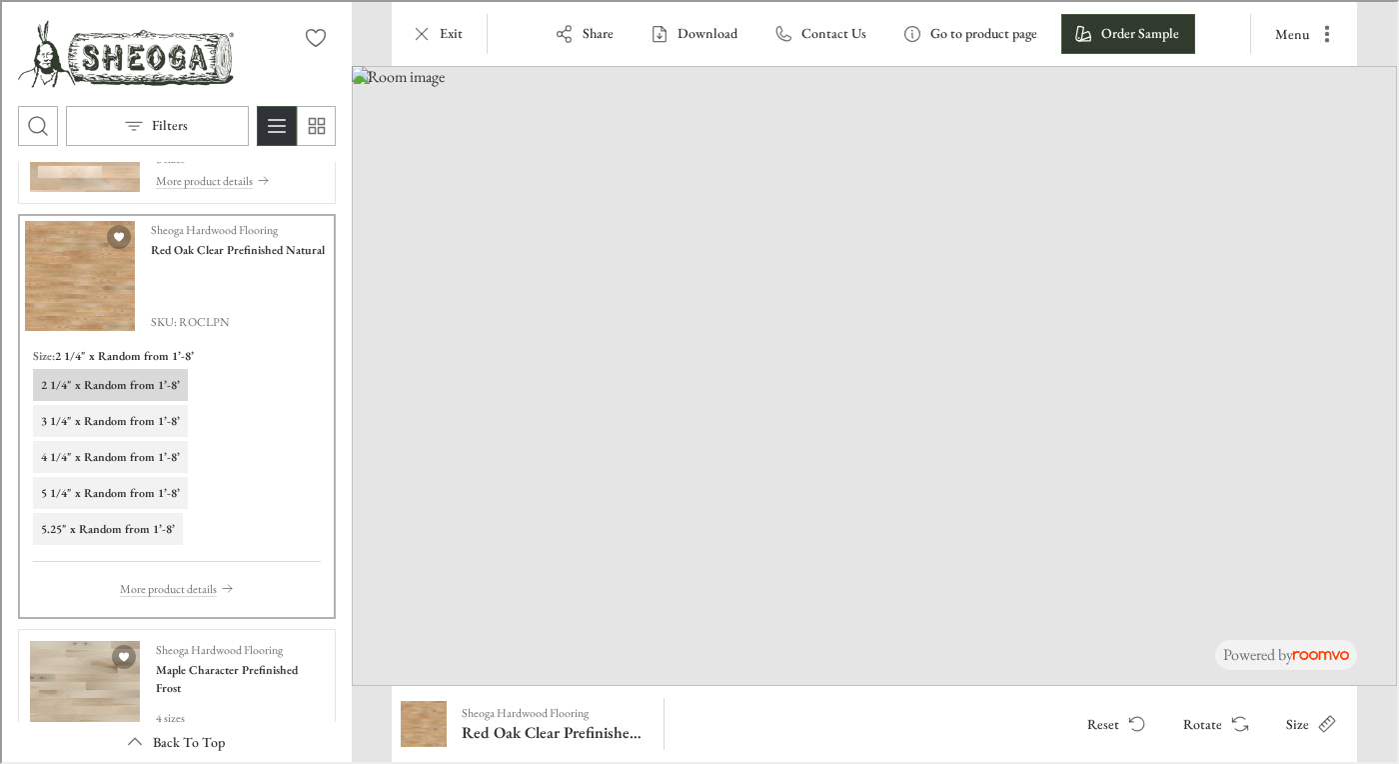
click at [141, 421] on h6 "3 1/4" x Random from 1’-8’" at bounding box center [108, 419] width 139 height 18
click at [110, 525] on h6 "5.25" x Random from 1’-8’" at bounding box center [106, 527] width 134 height 18
click at [1235, 716] on icon "Rotate Surface" at bounding box center [1236, 717] width 12 height 5
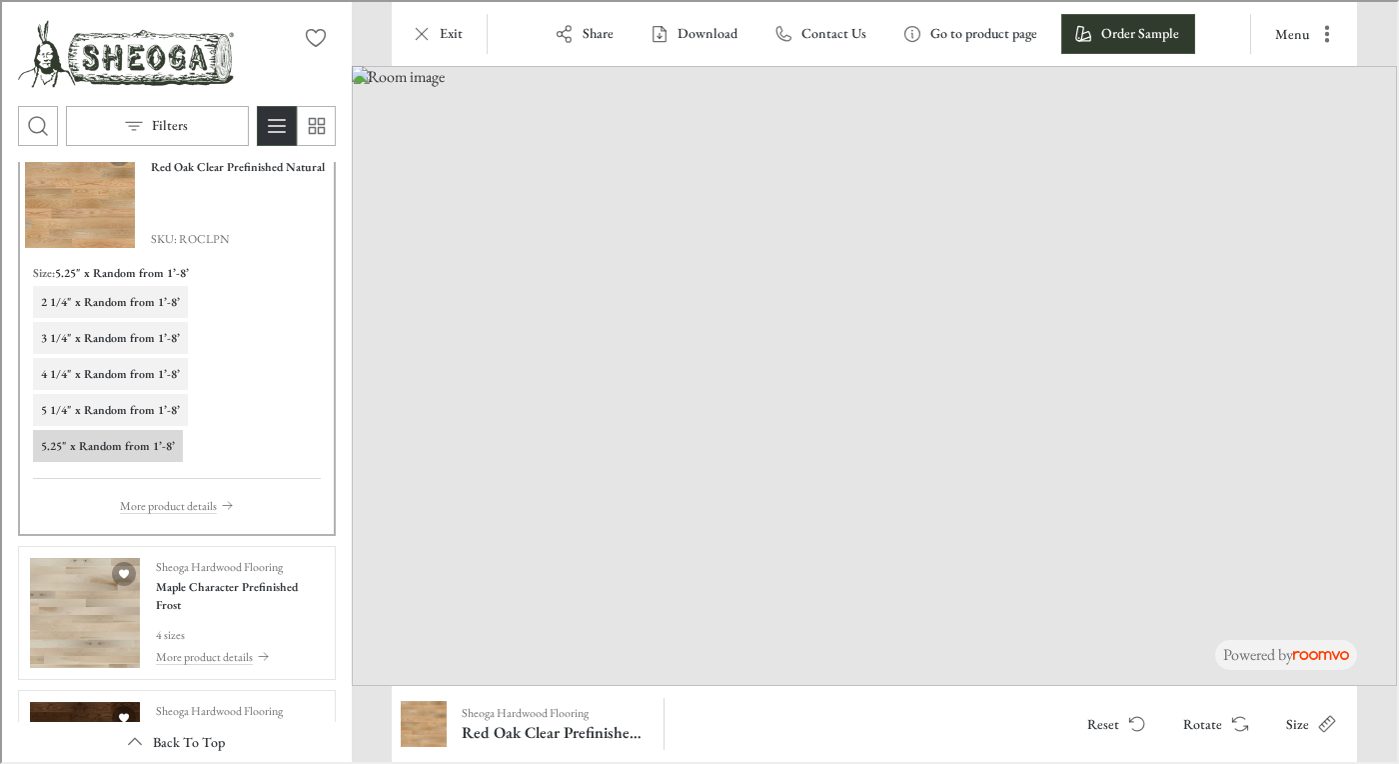
scroll to position [1333, 0]
click at [226, 577] on h4 "Maple Character Prefinished Frost" at bounding box center [238, 593] width 168 height 36
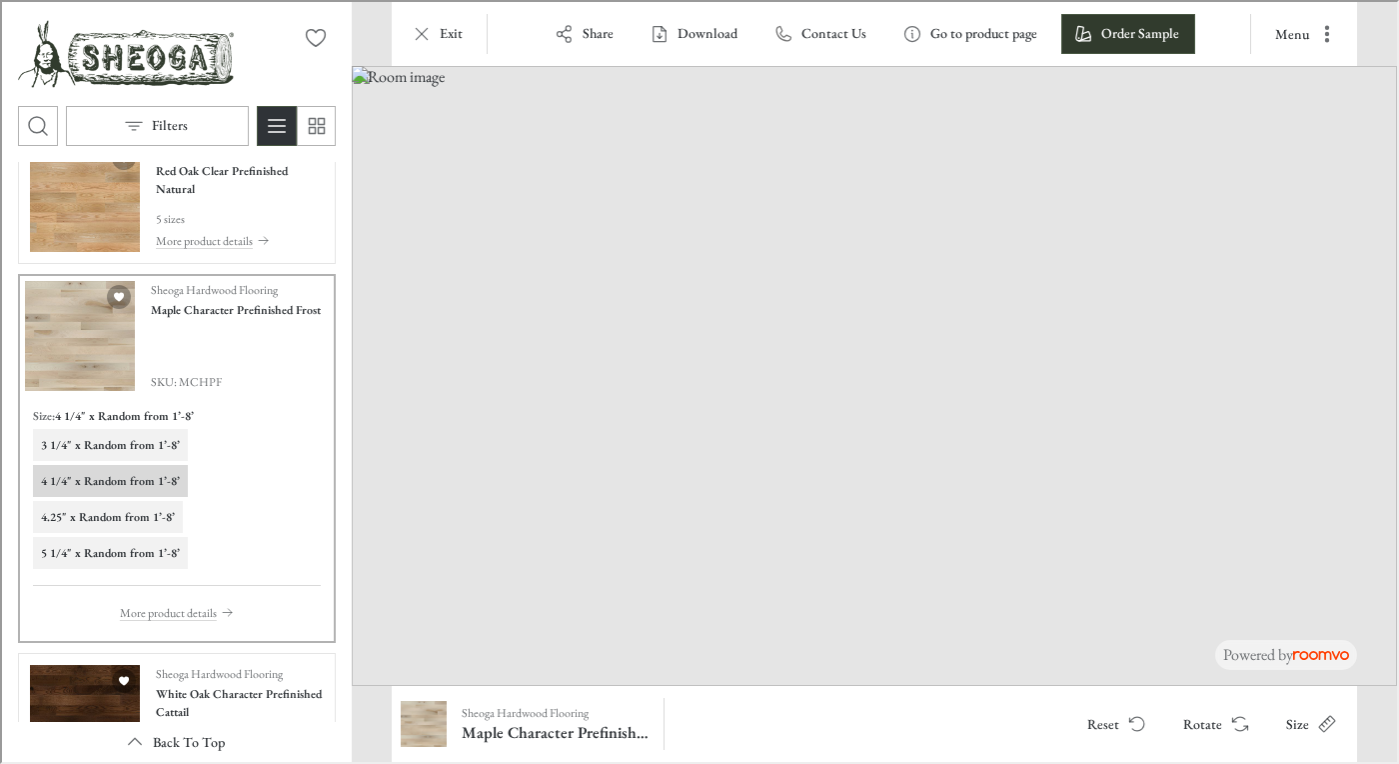
click at [133, 519] on h6 "4.25" x Random from 1’-8’" at bounding box center [106, 515] width 134 height 18
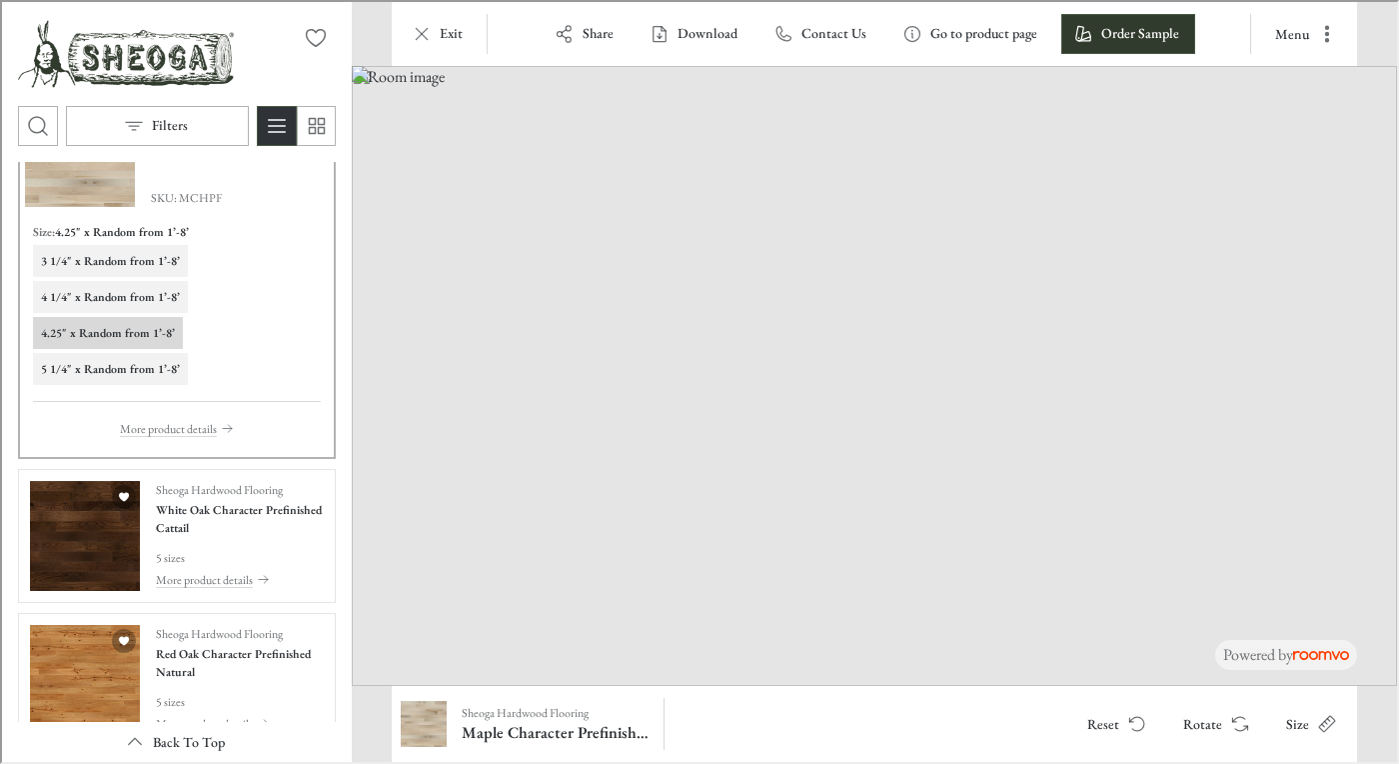
scroll to position [1522, 0]
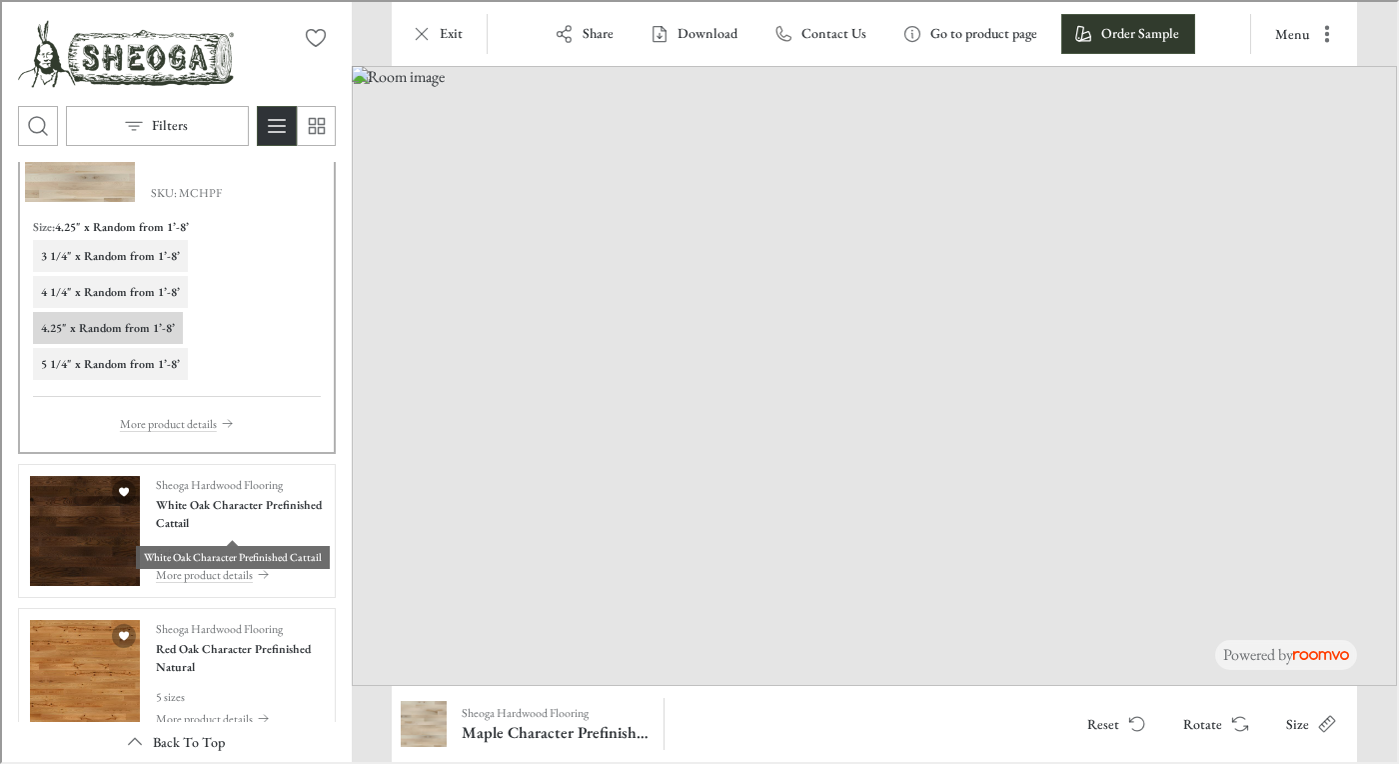
click at [168, 512] on h4 "White Oak Character Prefinished Cattail" at bounding box center [238, 512] width 168 height 36
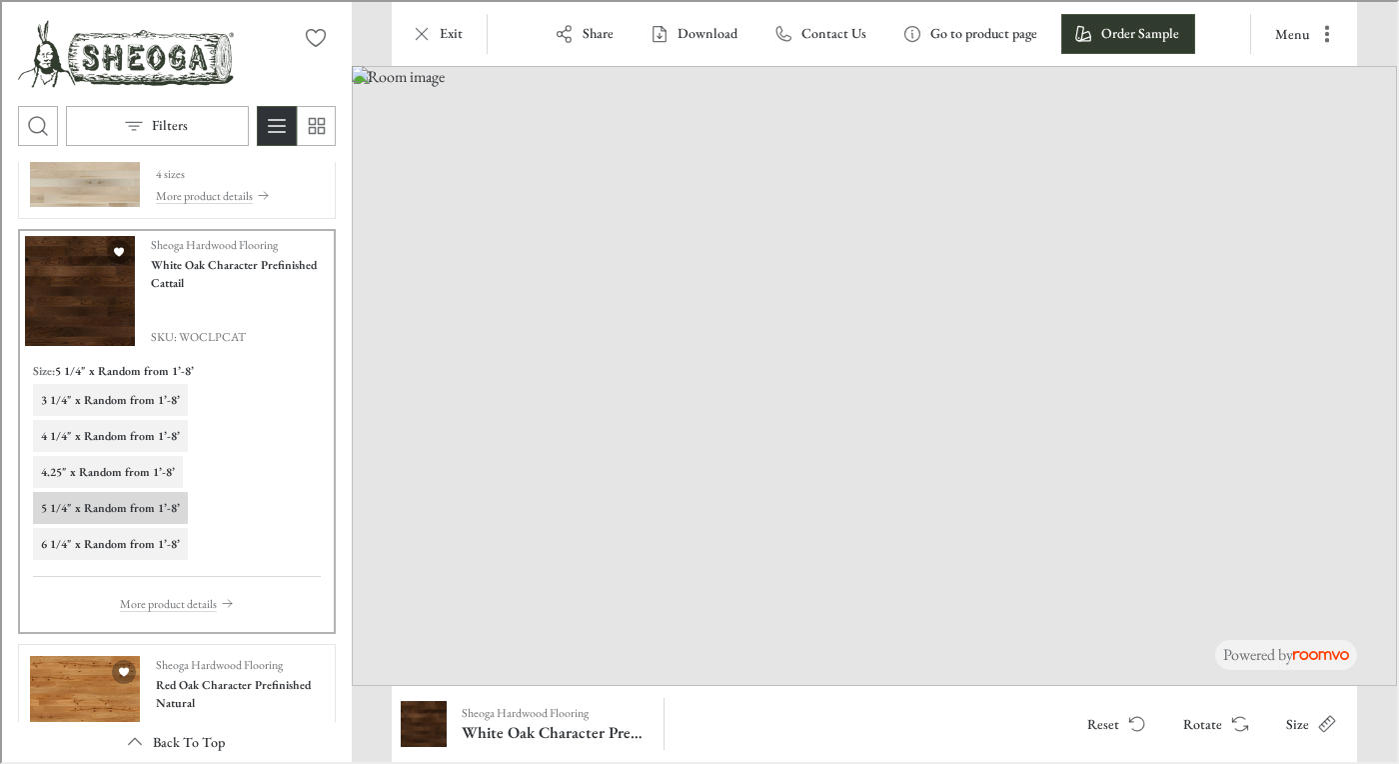
click at [141, 500] on h6 "5 1/4" x Random from 1’-8’" at bounding box center [108, 506] width 139 height 18
click at [1223, 726] on button "Rotate" at bounding box center [1212, 722] width 95 height 40
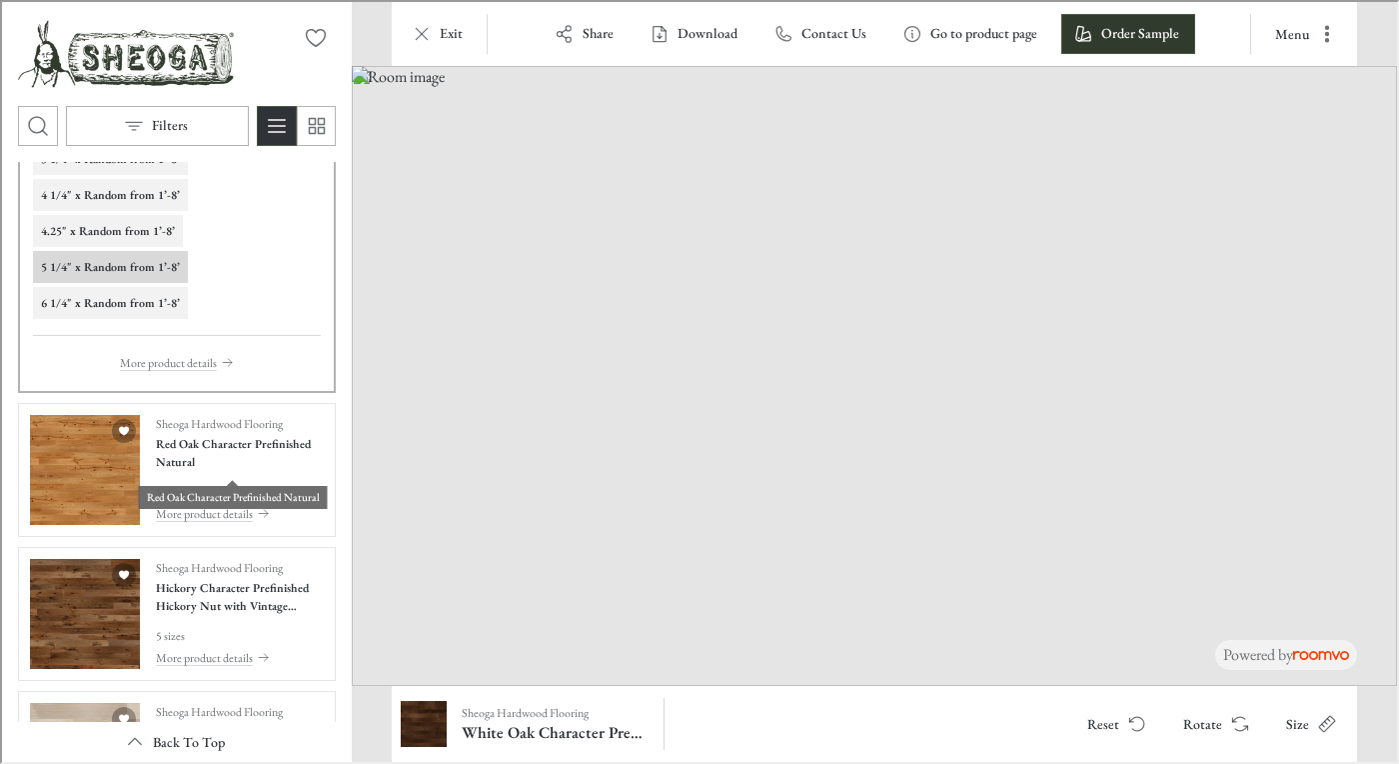
scroll to position [1765, 0]
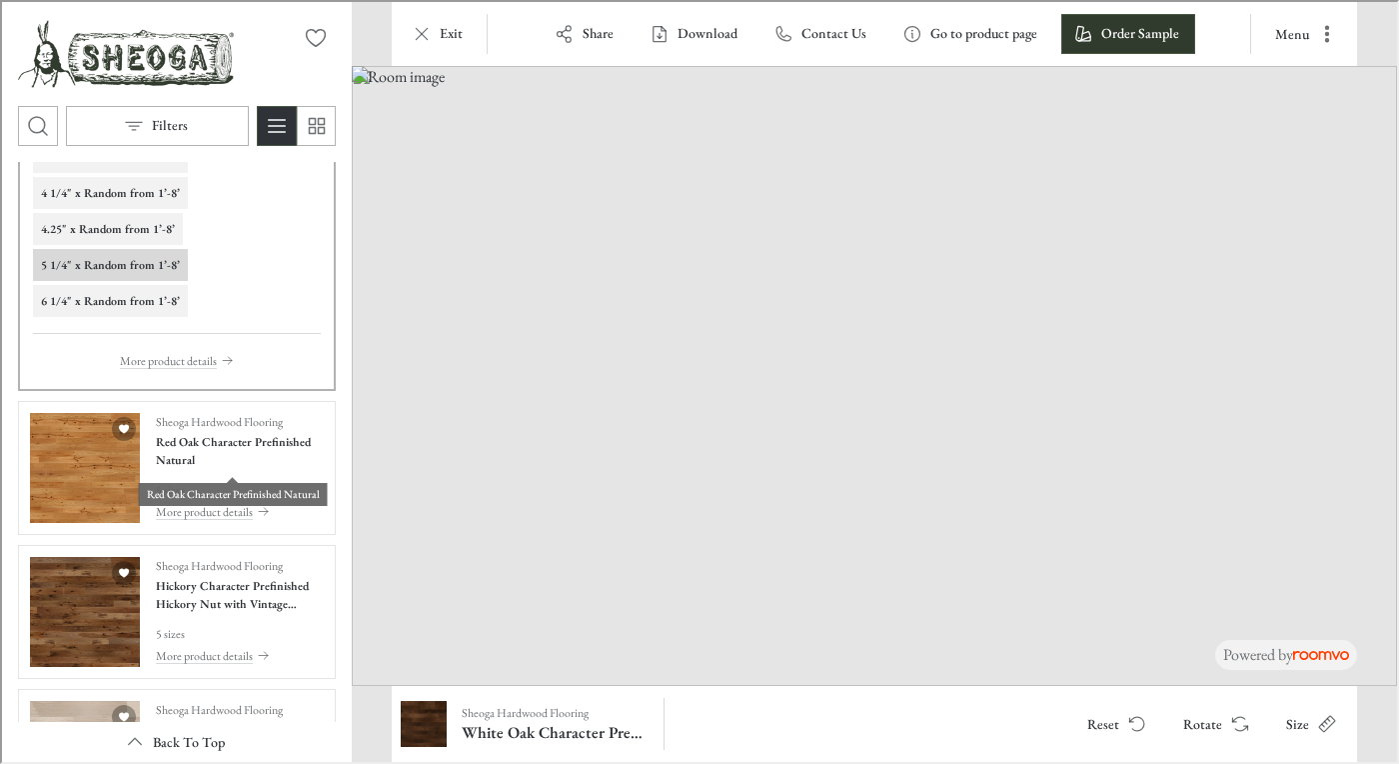
click at [210, 447] on h4 "Red Oak Character Prefinished Natural" at bounding box center [238, 449] width 168 height 36
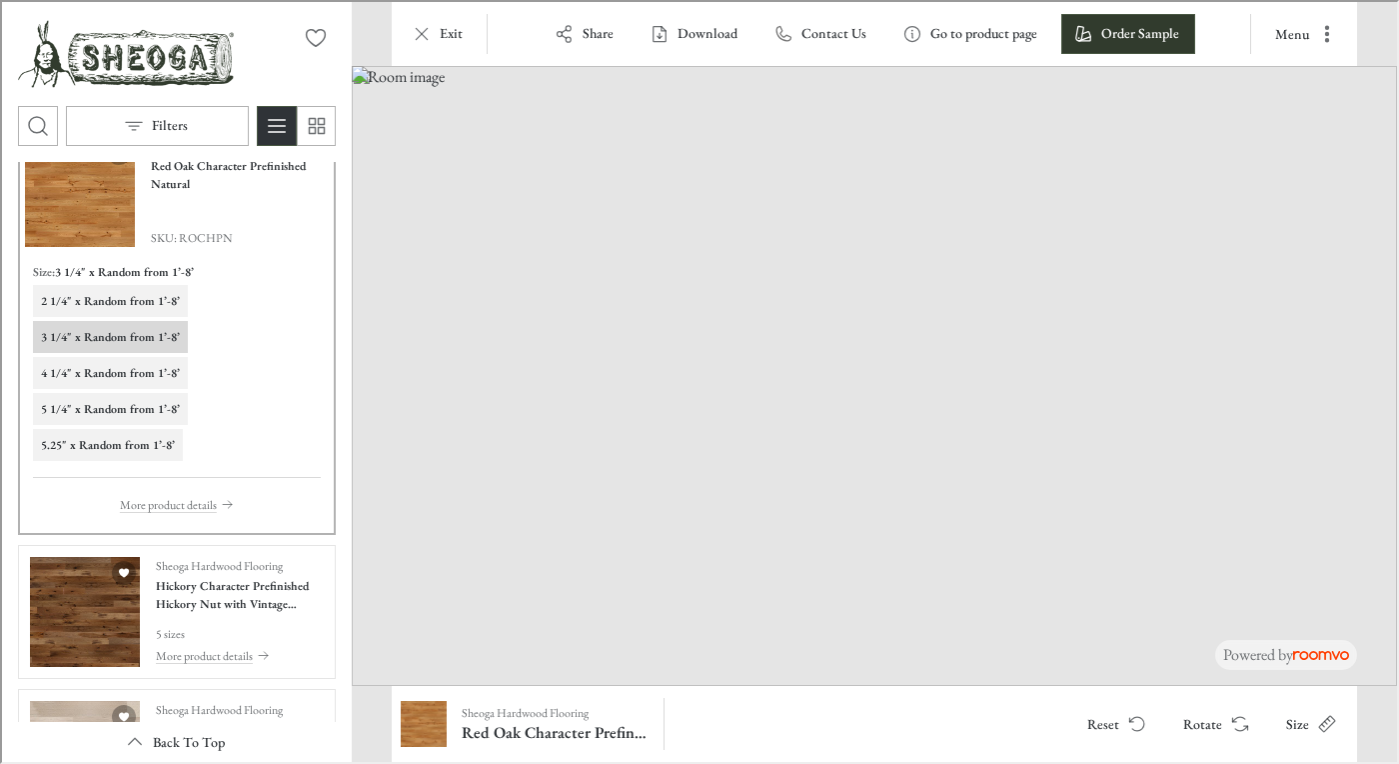
click at [140, 440] on h6 "5.25" x Random from 1’-8’" at bounding box center [106, 443] width 134 height 18
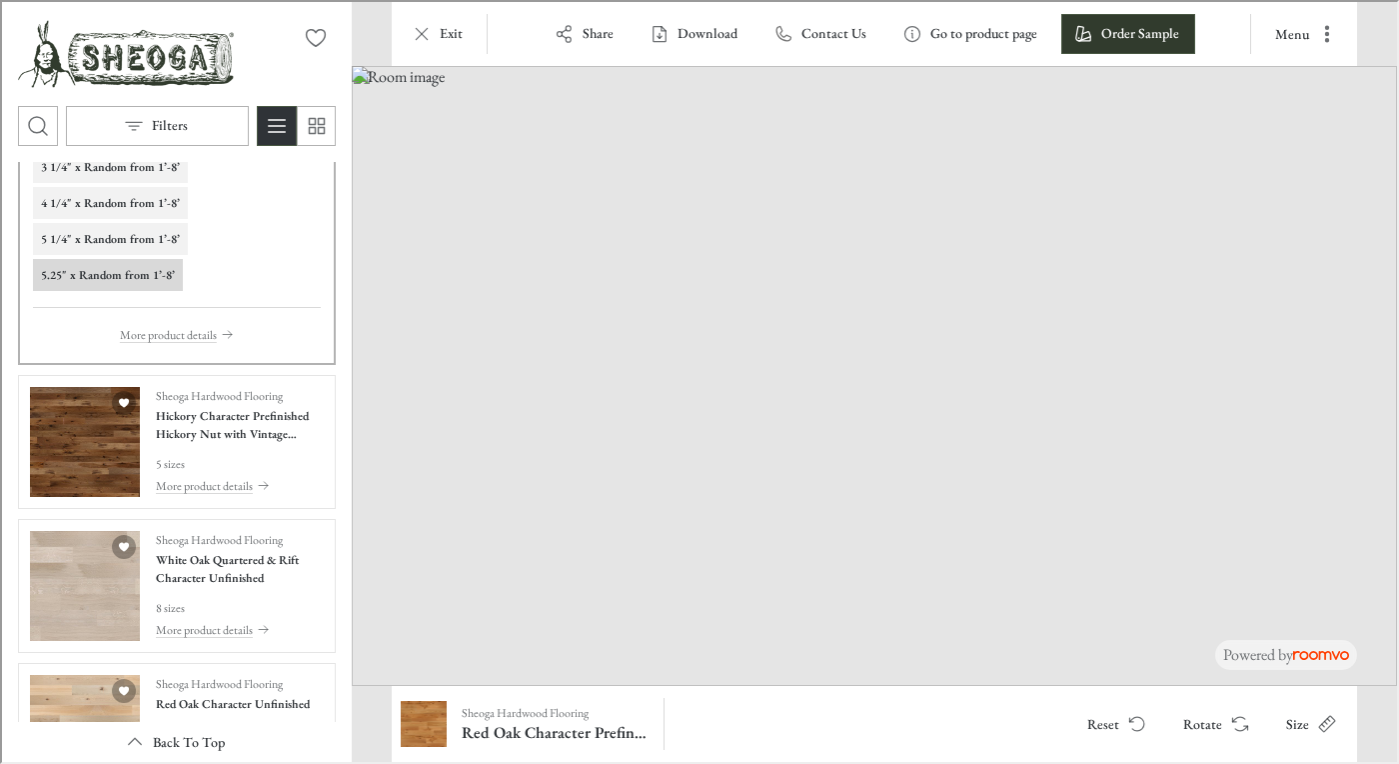
scroll to position [1936, 0]
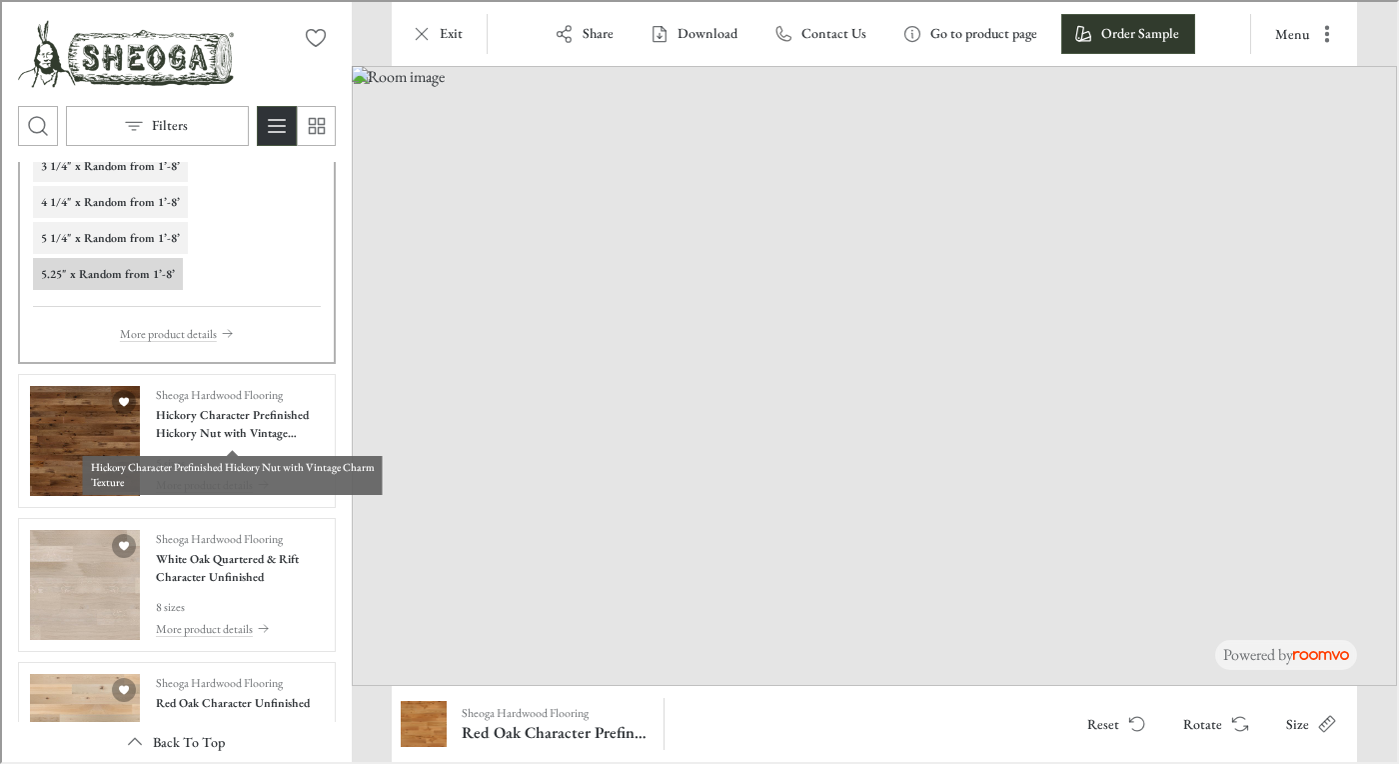
click at [258, 424] on h4 "Hickory Character Prefinished Hickory Nut with Vintage Charm Texture" at bounding box center [238, 422] width 168 height 36
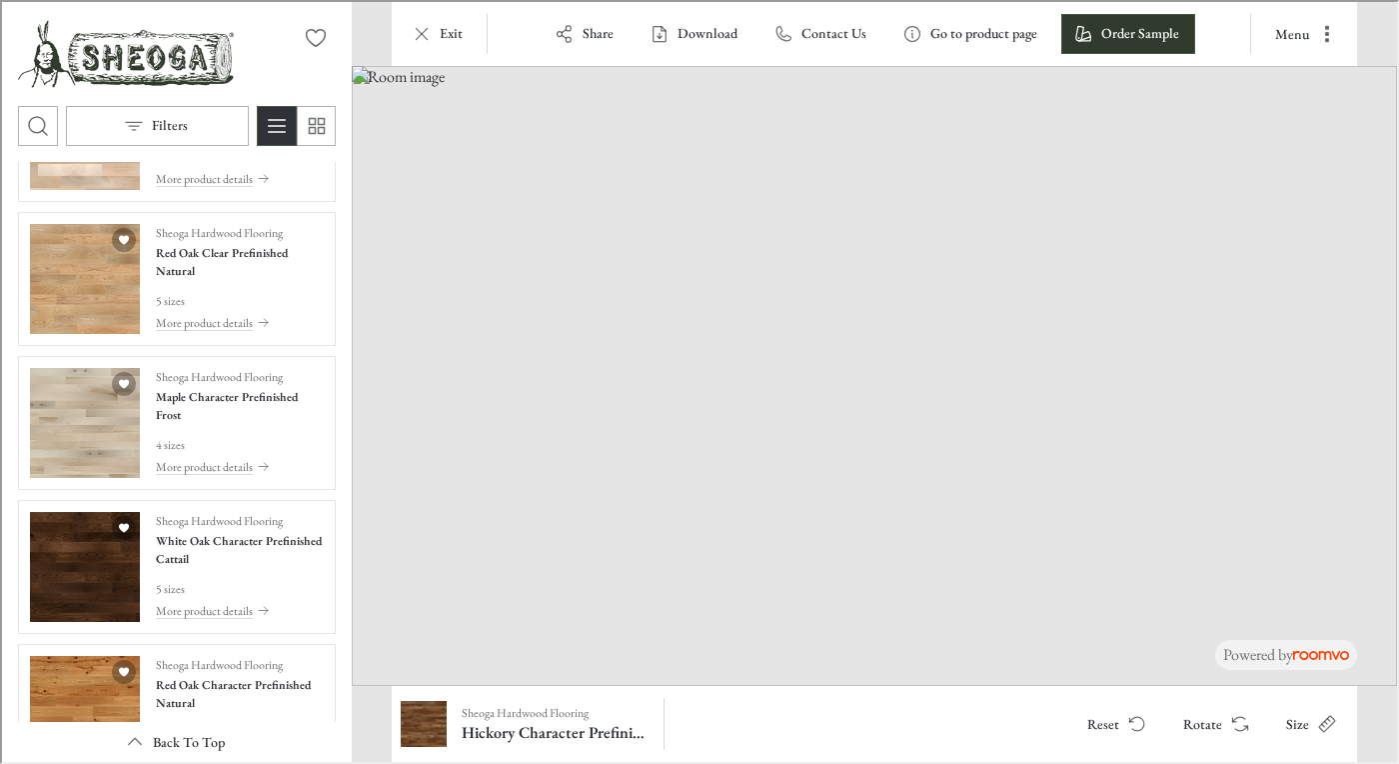
scroll to position [1250, 0]
click at [202, 240] on p "Sheoga Hardwood Flooring" at bounding box center [217, 232] width 127 height 18
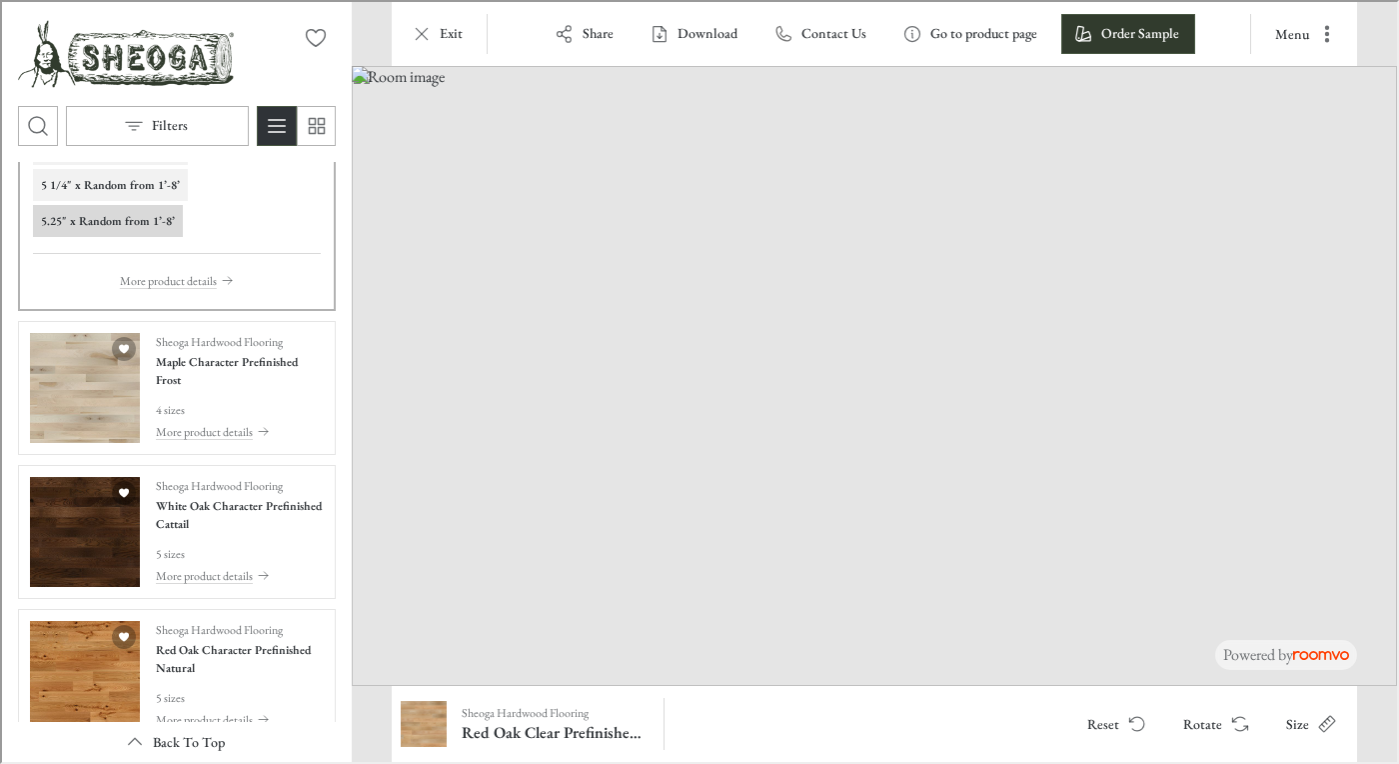
scroll to position [1558, 0]
click at [237, 652] on h4 "Red Oak Character Prefinished Natural" at bounding box center [238, 656] width 168 height 36
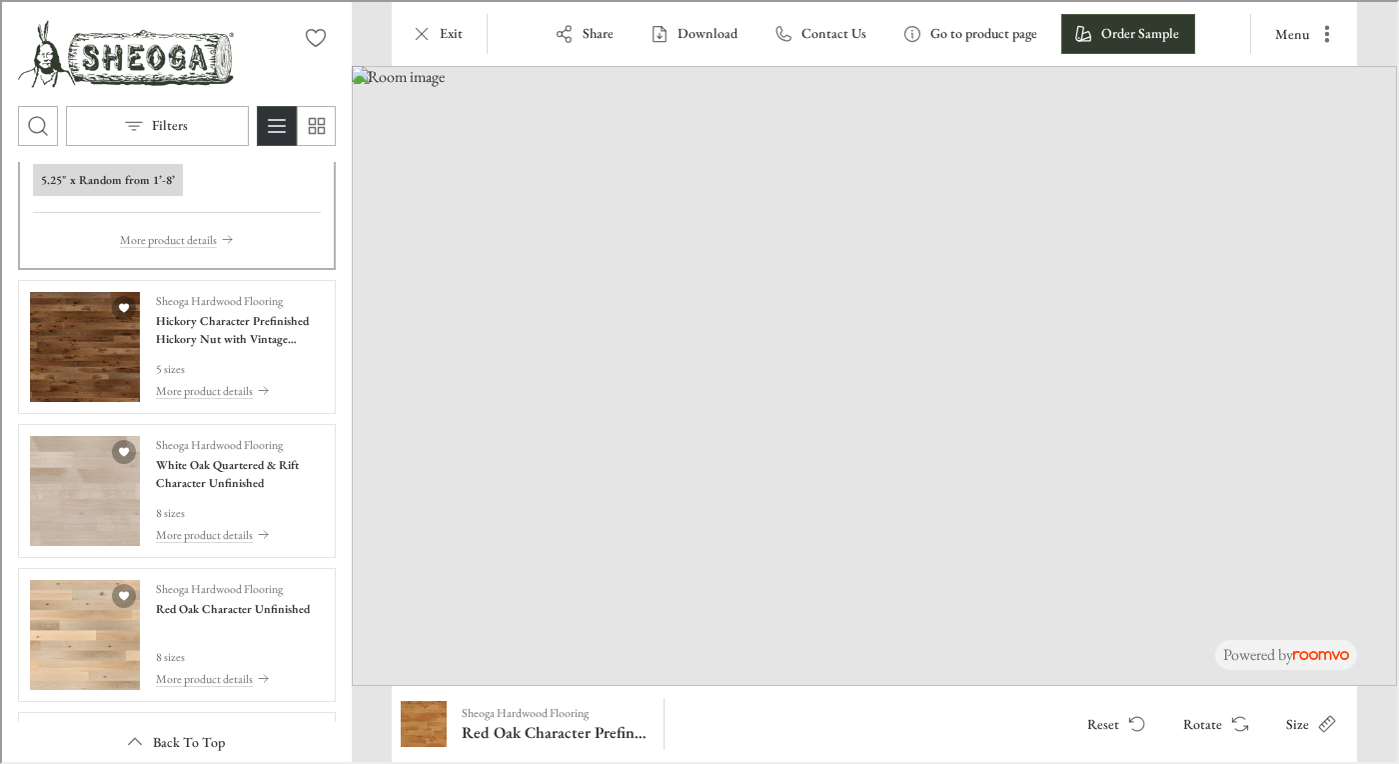
scroll to position [2031, 0]
click at [257, 474] on h4 "White Oak Quartered & Rift Character Unfinished" at bounding box center [238, 471] width 168 height 36
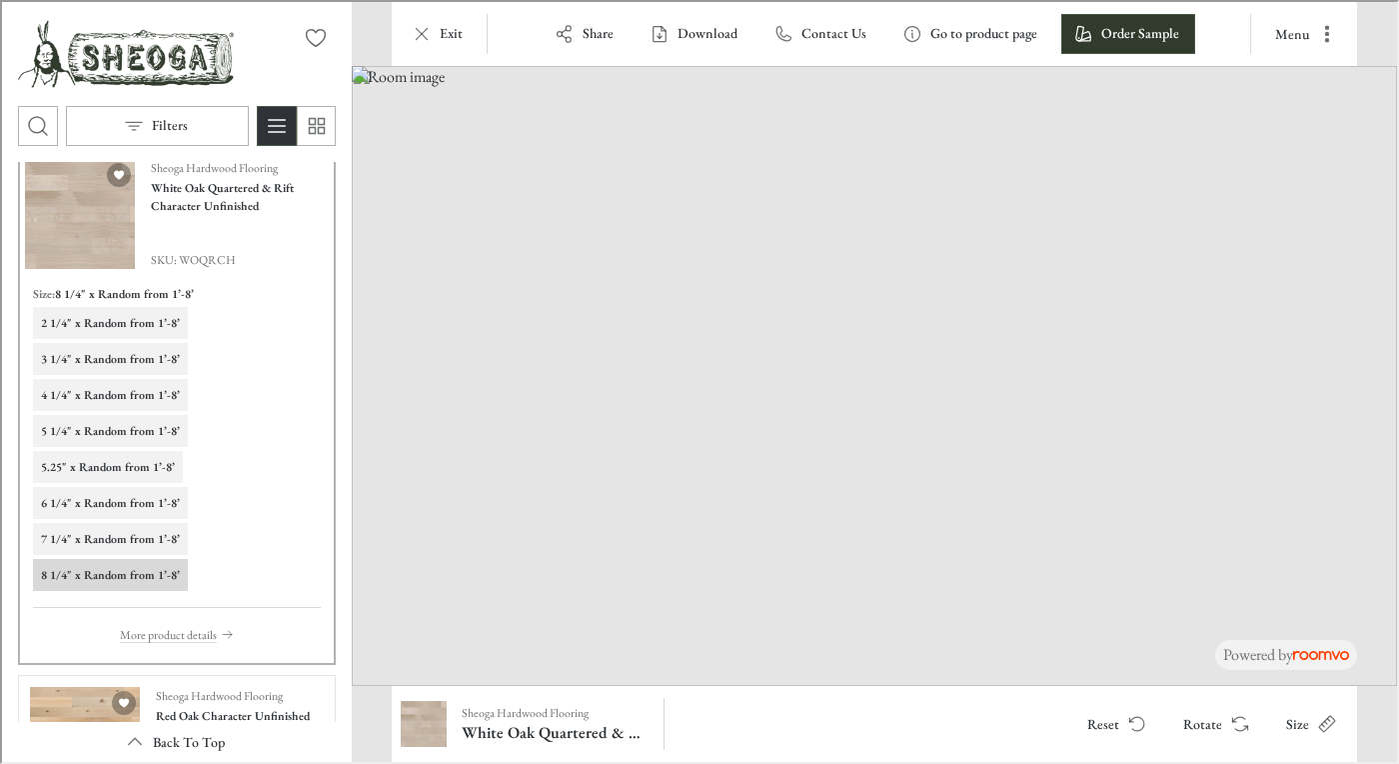
click at [117, 350] on h6 "3 1/4" x Random from 1’-8’" at bounding box center [108, 357] width 139 height 18
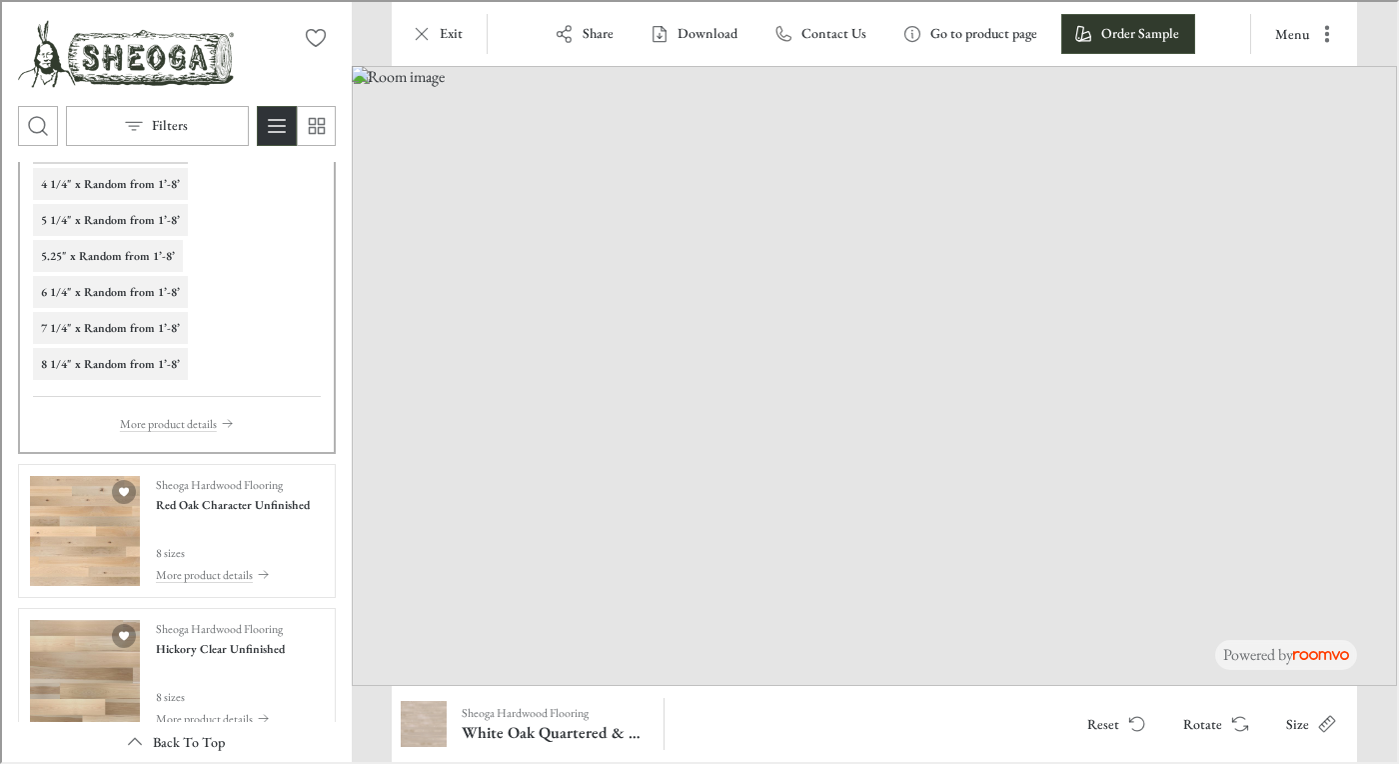
scroll to position [2243, 0]
click at [257, 511] on div "Red Oak Character Unfinished" at bounding box center [229, 529] width 151 height 37
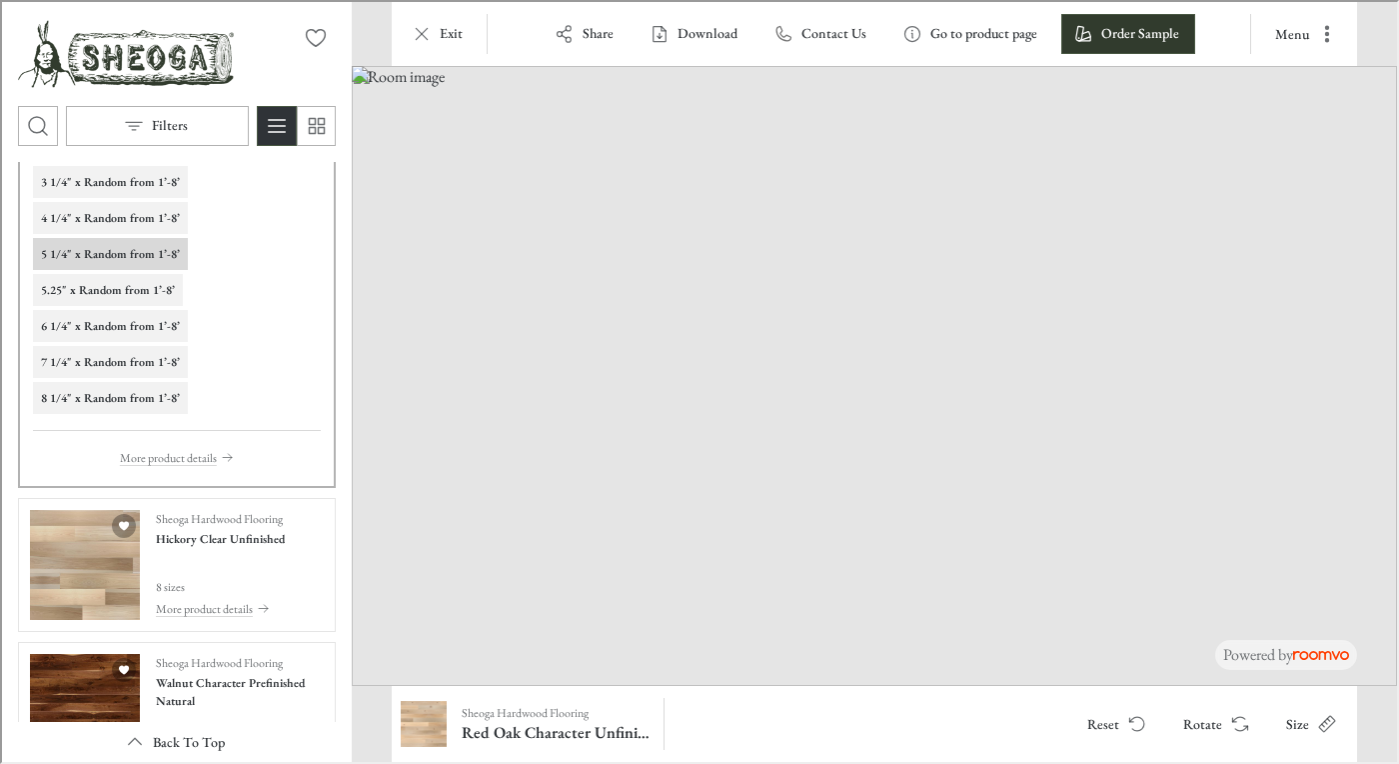
scroll to position [2358, 0]
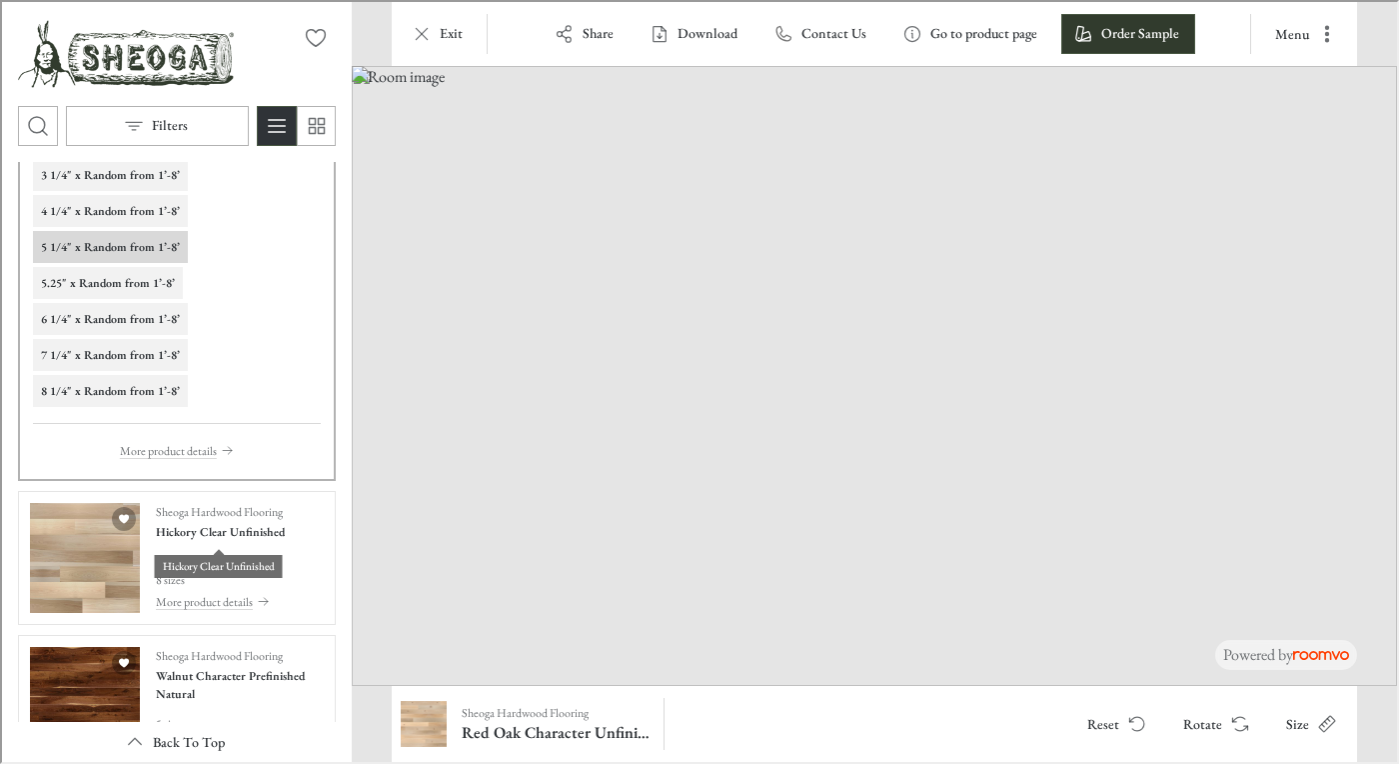
click at [209, 533] on h4 "Hickory Clear Unfinished" at bounding box center [218, 530] width 129 height 18
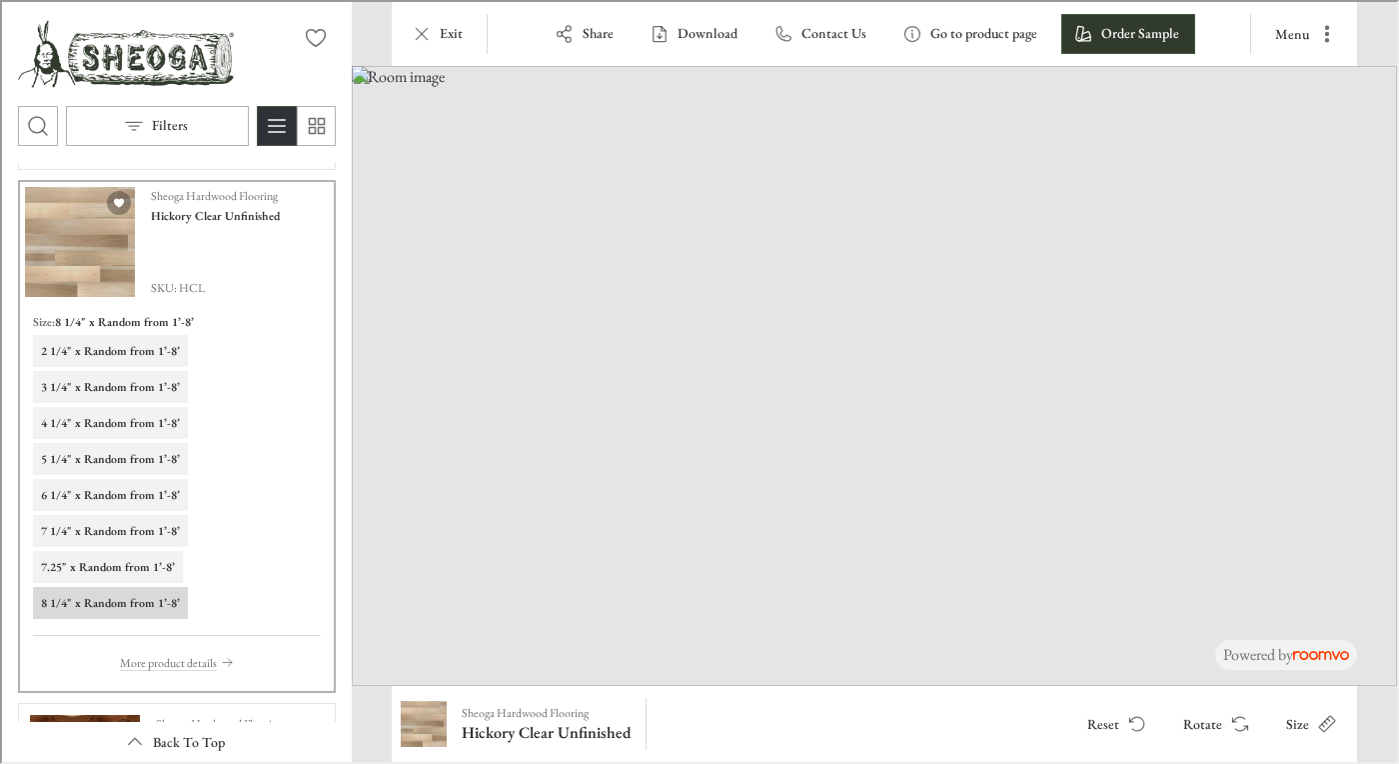
scroll to position [2292, 0]
click at [1197, 724] on button "Rotate" at bounding box center [1212, 722] width 95 height 40
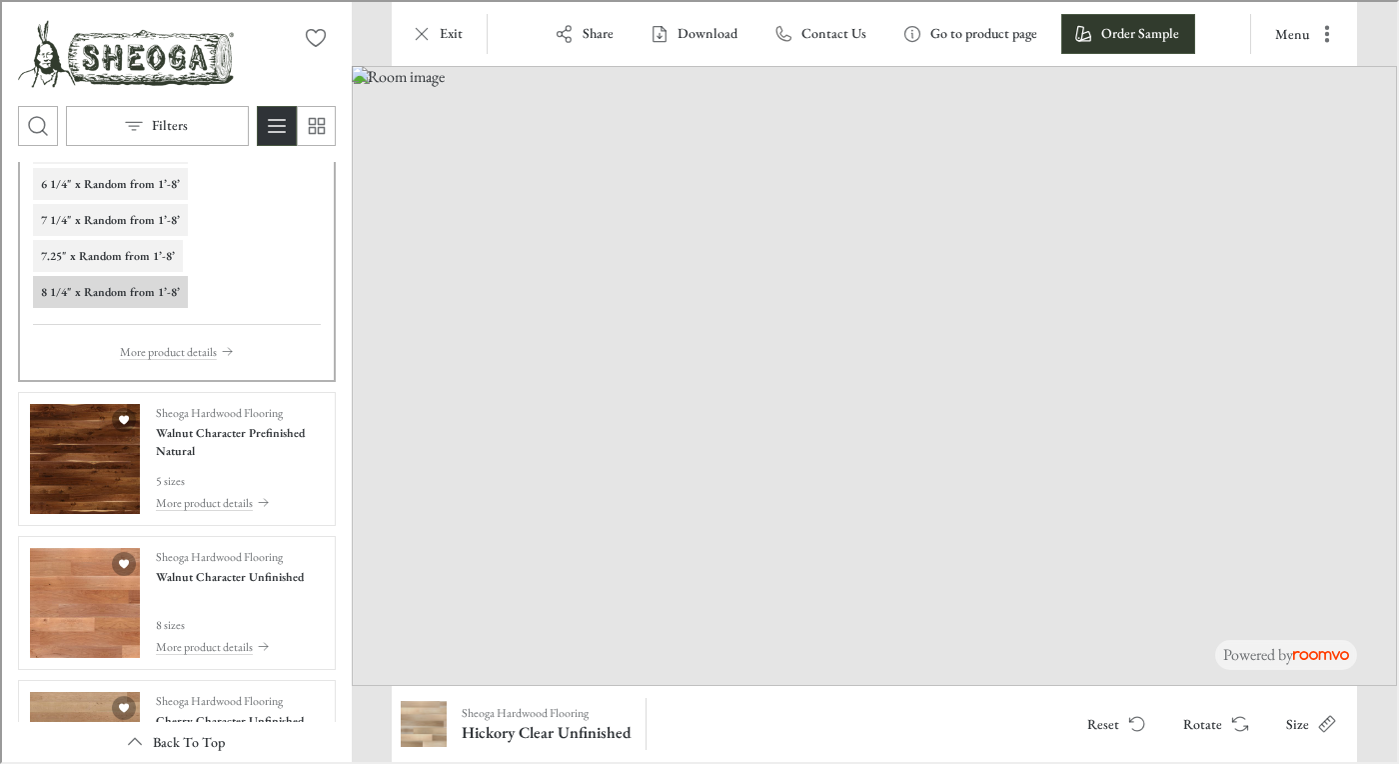
scroll to position [2602, 0]
click at [230, 461] on div "Sheoga Hardwood Flooring Walnut Character Prefinished Natural 5 sizes More prod…" at bounding box center [238, 456] width 168 height 110
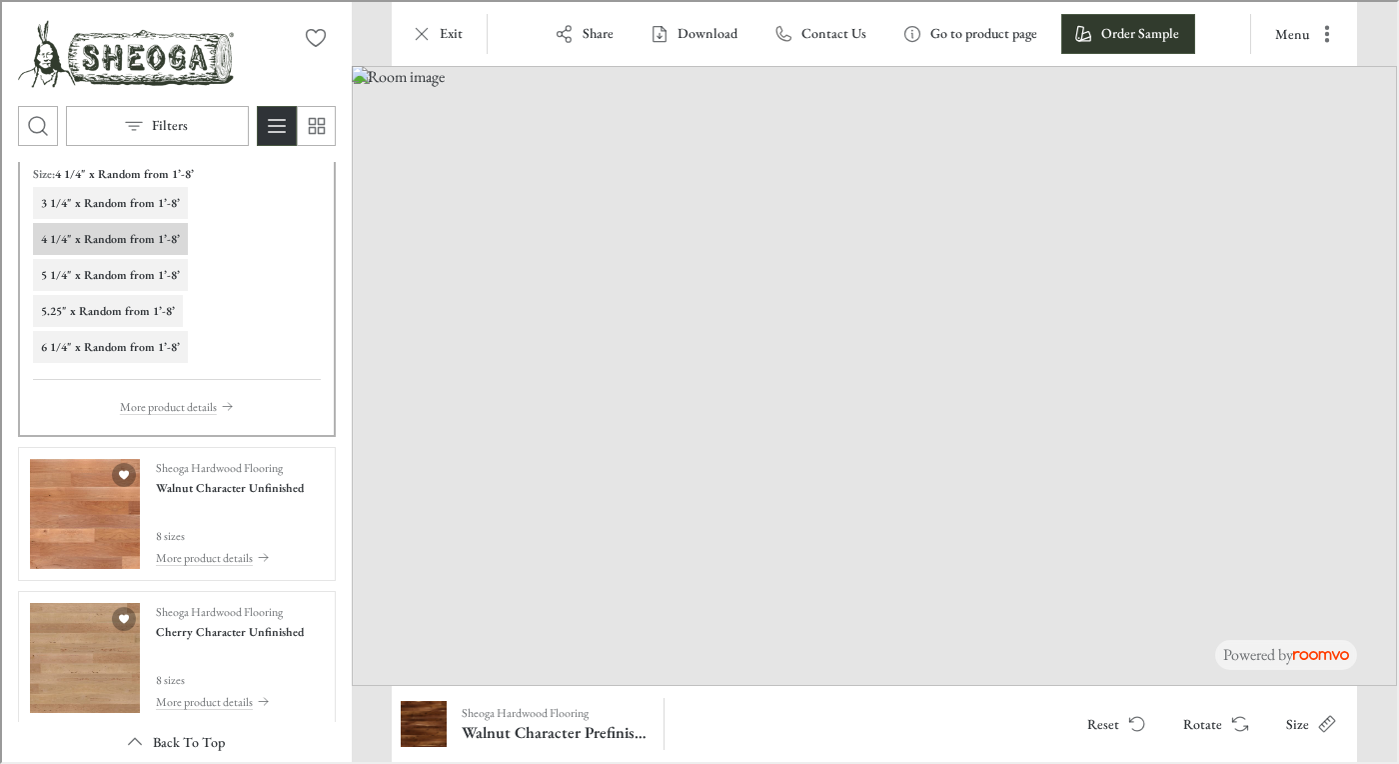
scroll to position [2583, 0]
click at [229, 472] on p "Sheoga Hardwood Flooring" at bounding box center [217, 465] width 127 height 18
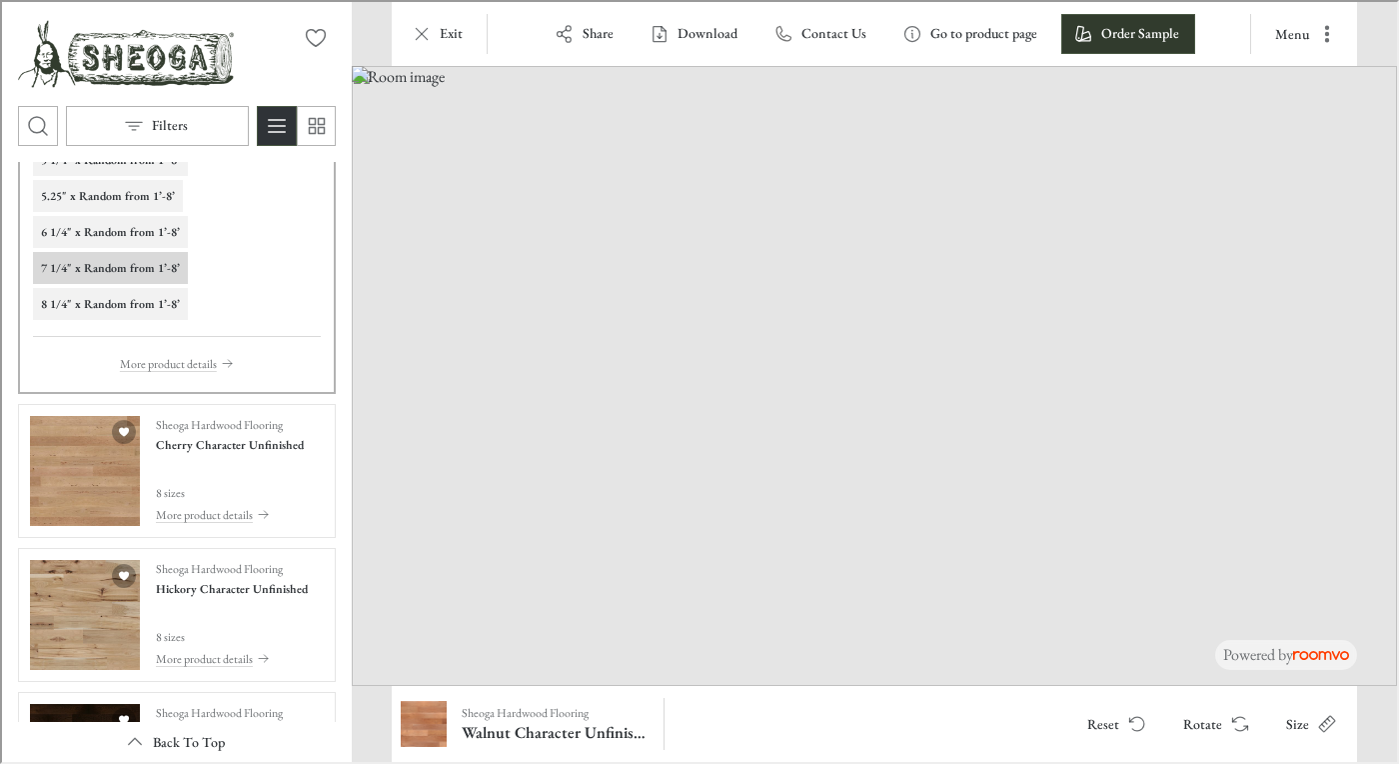
scroll to position [2878, 0]
click at [227, 464] on div "Sheoga Hardwood Flooring Cherry Character Unfinished 8 sizes More product detai…" at bounding box center [228, 468] width 148 height 110
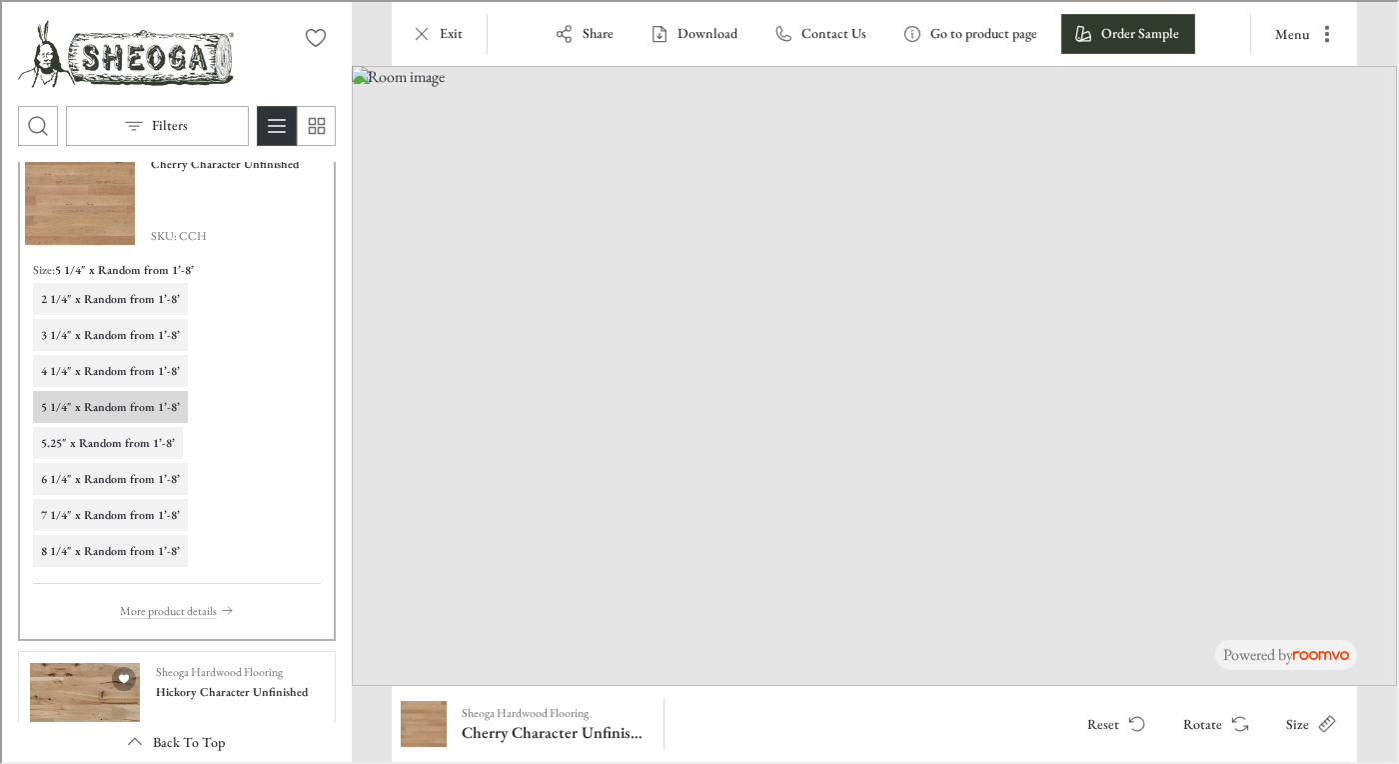
scroll to position [2694, 0]
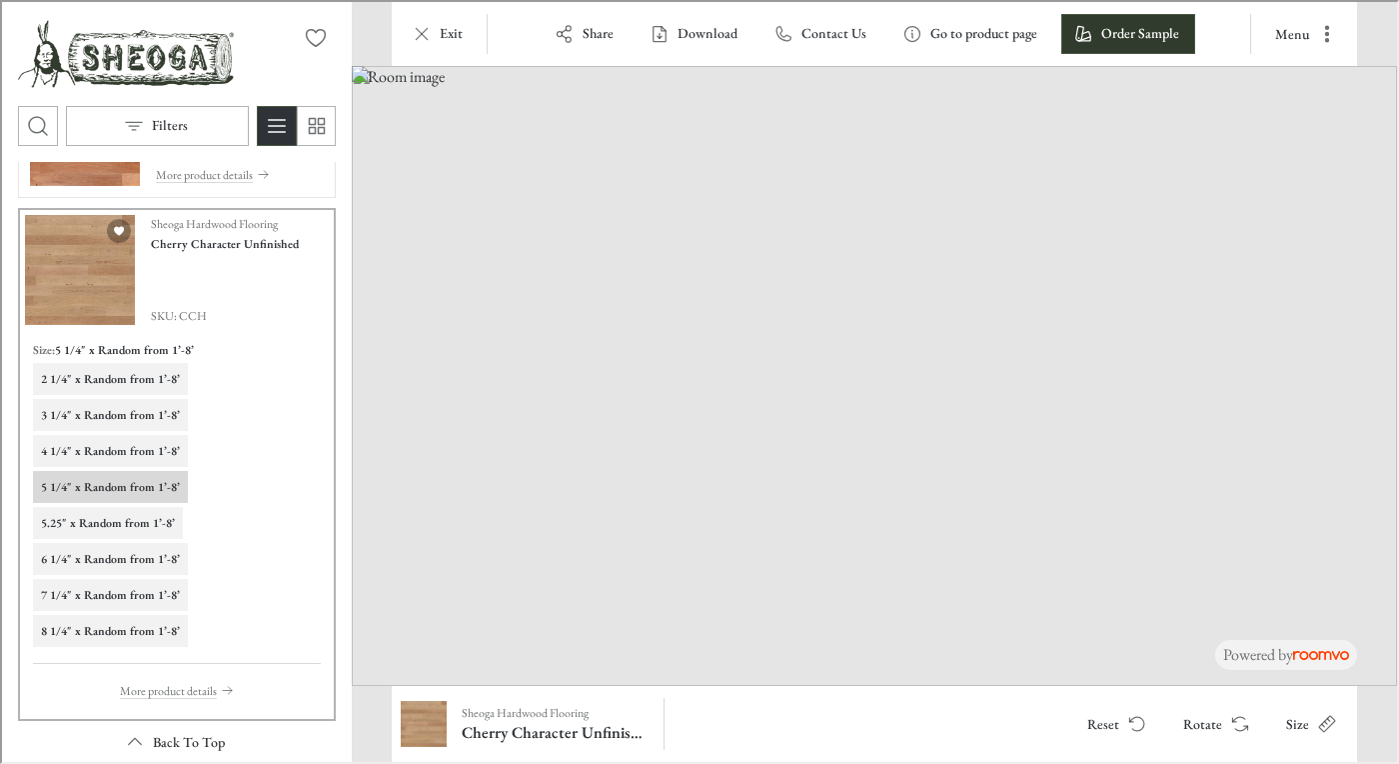
click at [128, 443] on h6 "4 1/4" x Random from 1’-8’" at bounding box center [108, 449] width 139 height 18
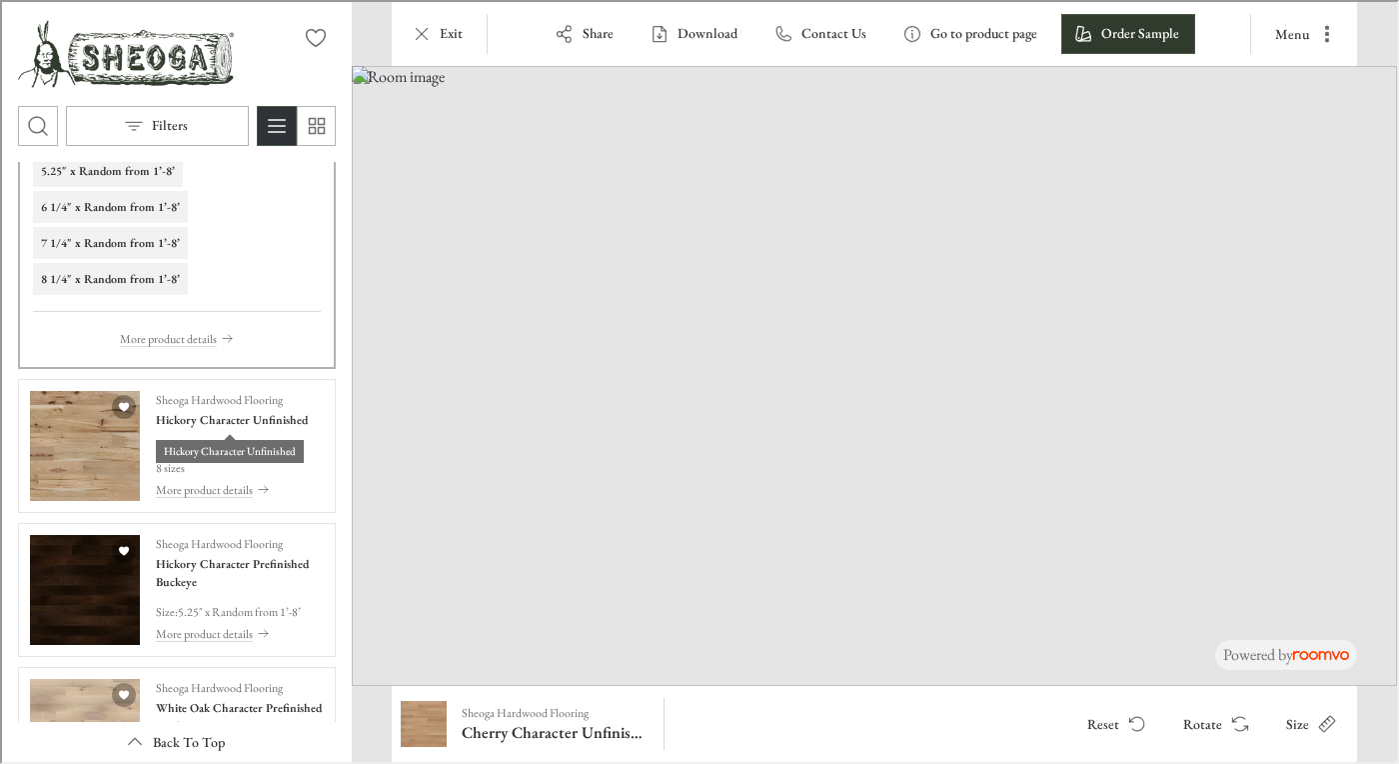
scroll to position [3049, 0]
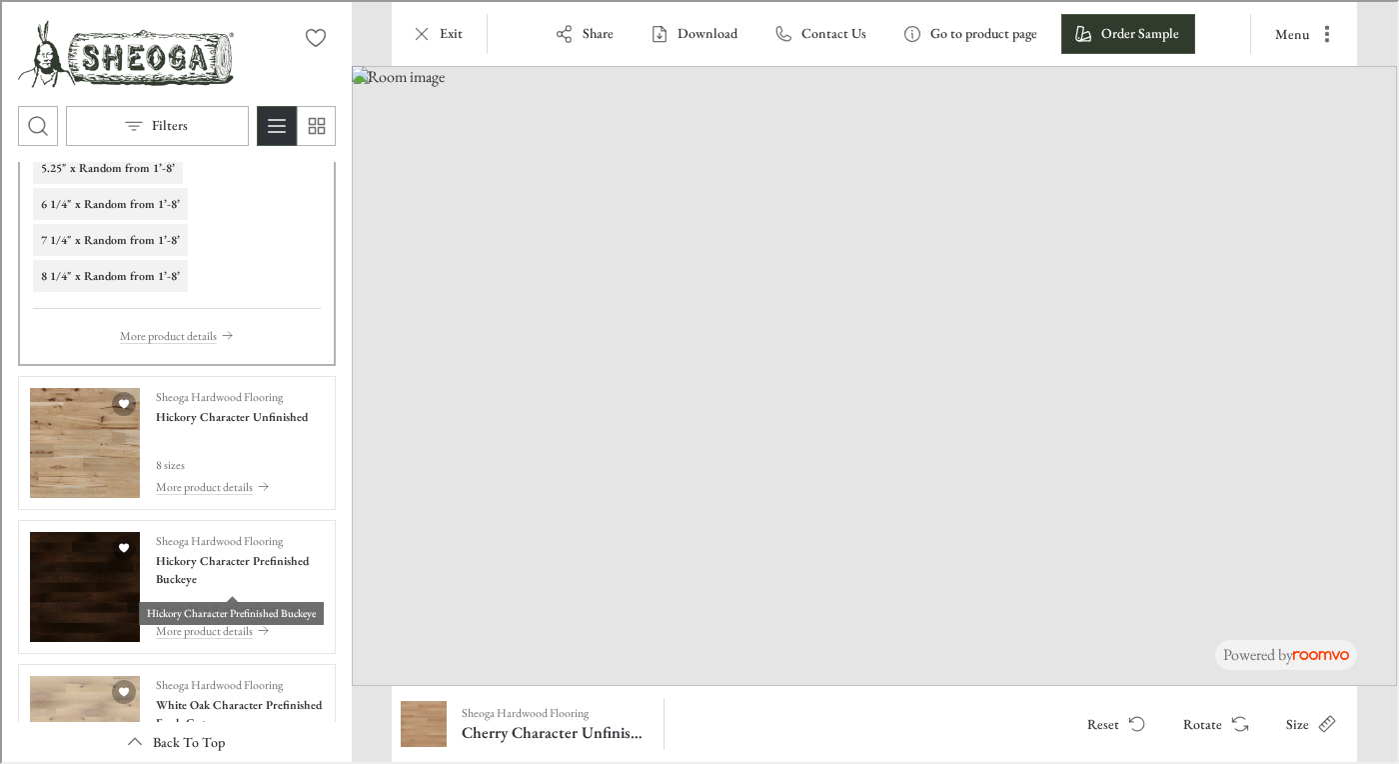
click at [221, 564] on h4 "Hickory Character Prefinished Buckeye" at bounding box center [238, 568] width 168 height 36
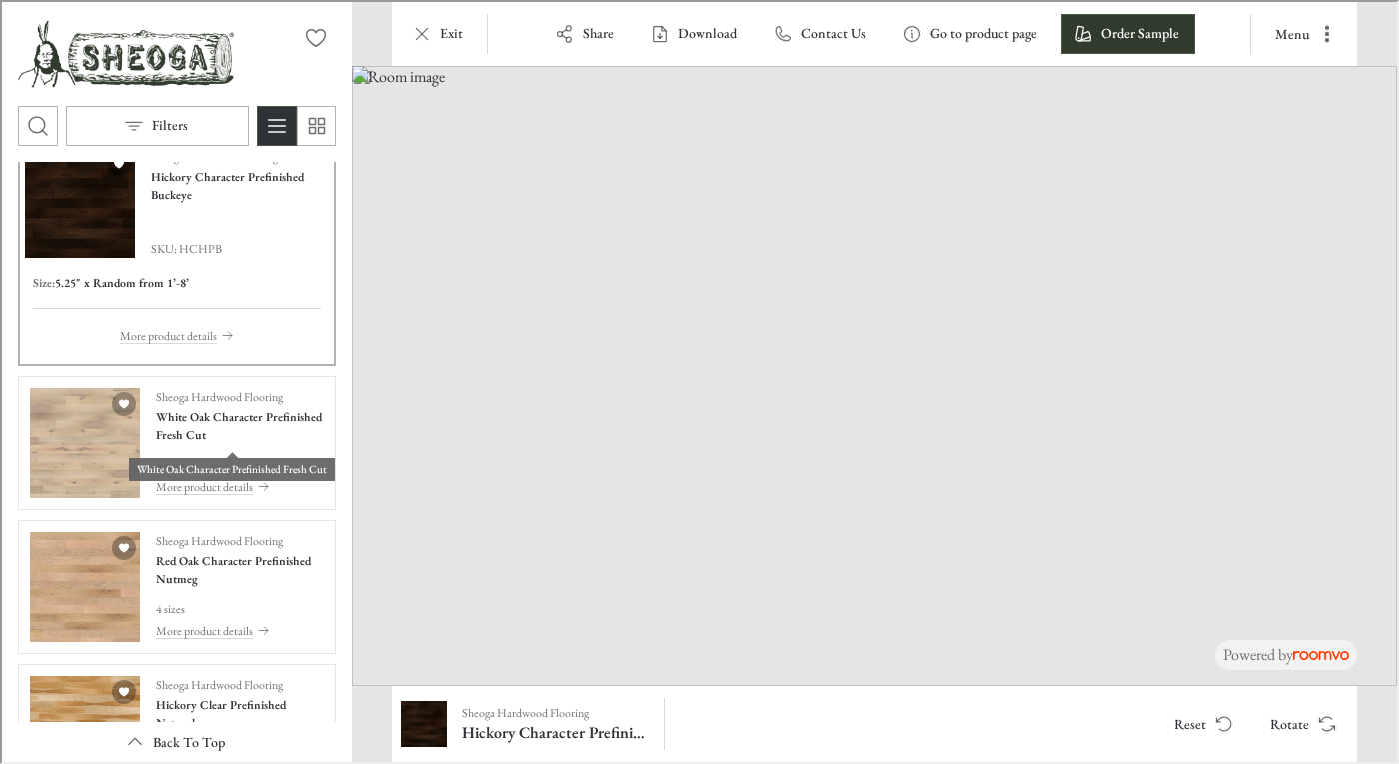
click at [221, 434] on h4 "White Oak Character Prefinished Fresh Cut" at bounding box center [238, 424] width 168 height 36
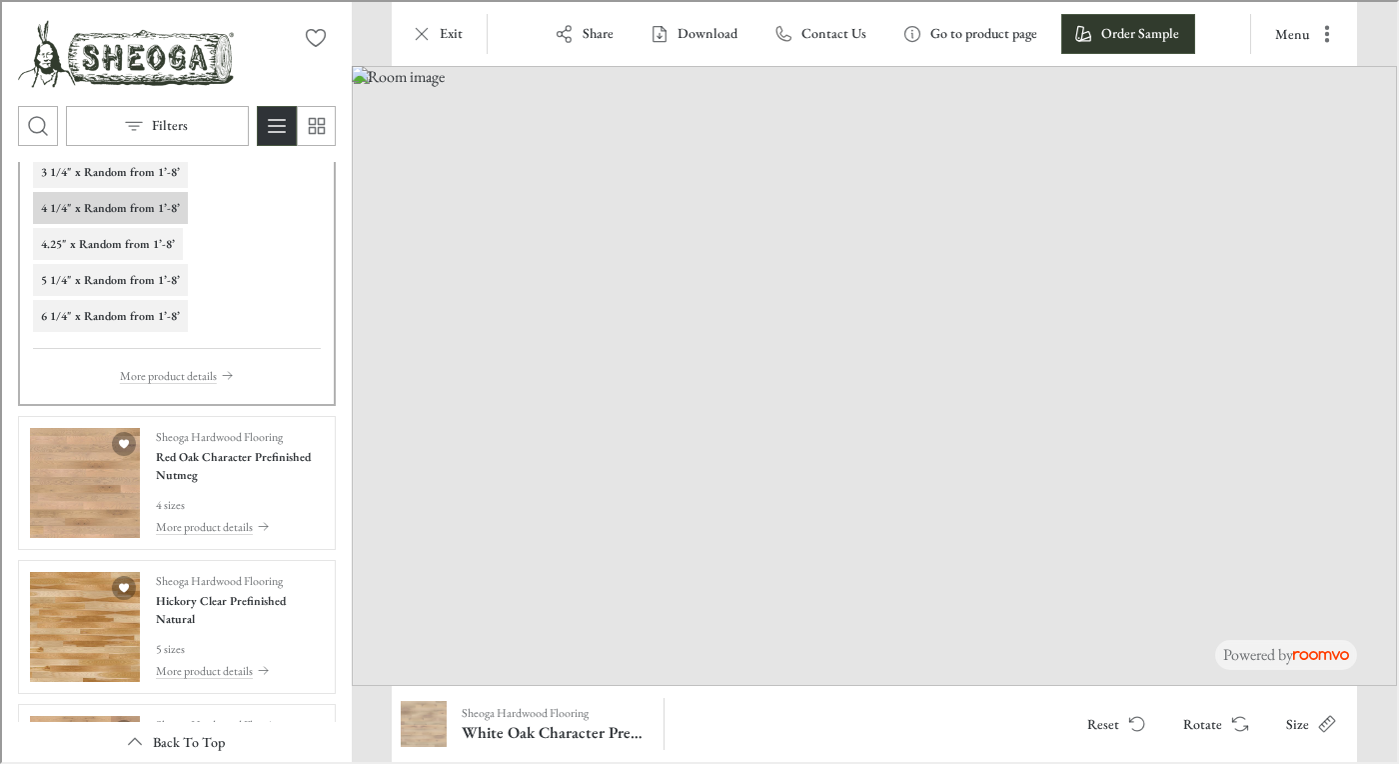
scroll to position [3335, 0]
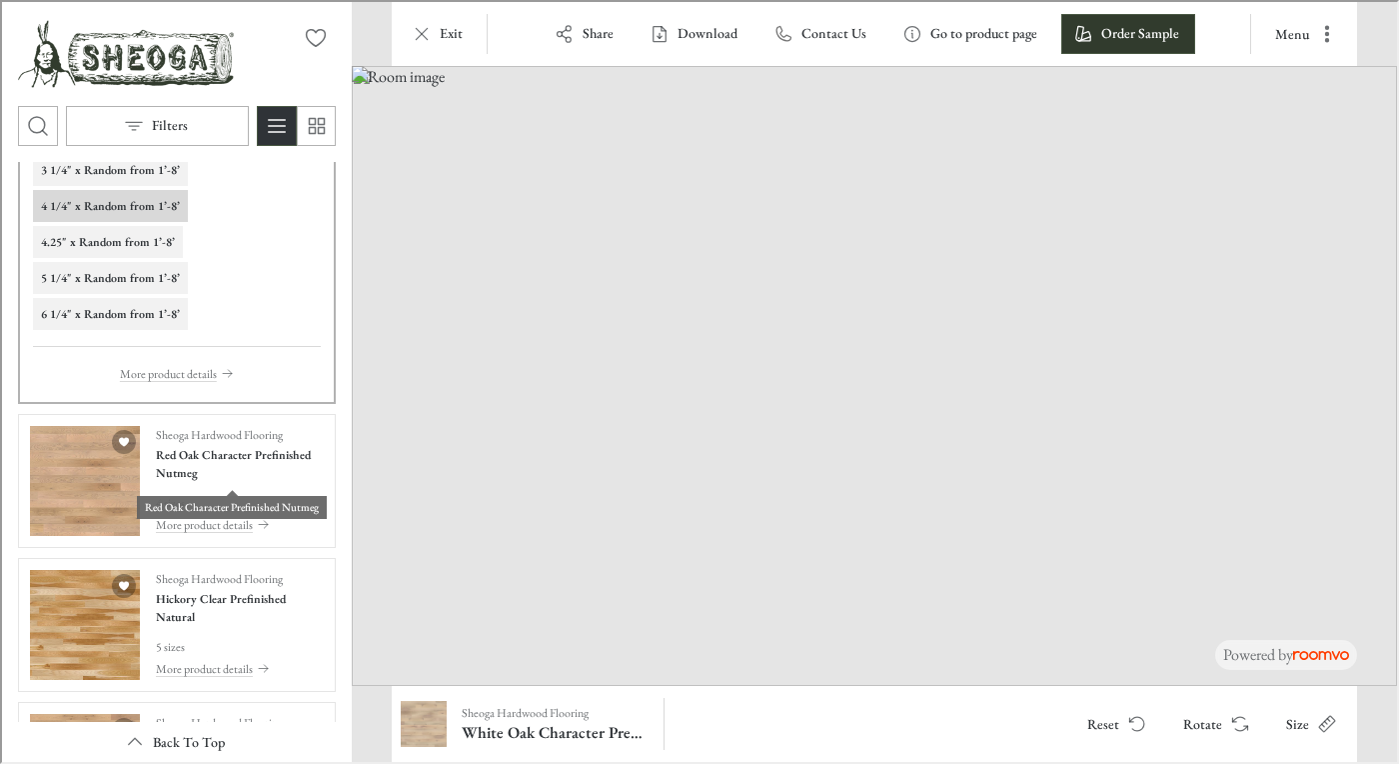
click at [221, 461] on h4 "Red Oak Character Prefinished Nutmeg" at bounding box center [238, 462] width 168 height 36
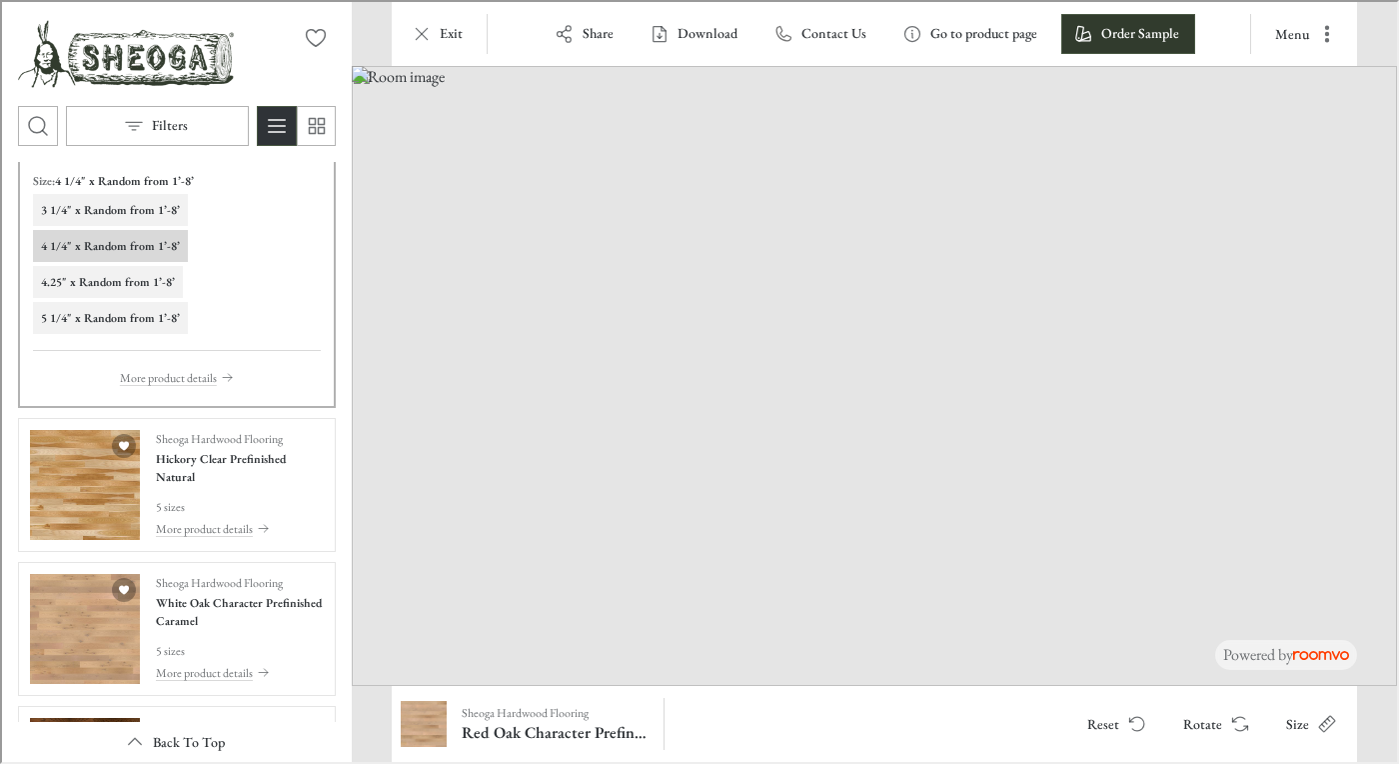
scroll to position [3440, 0]
click at [221, 461] on h4 "Hickory Clear Prefinished Natural" at bounding box center [238, 465] width 168 height 36
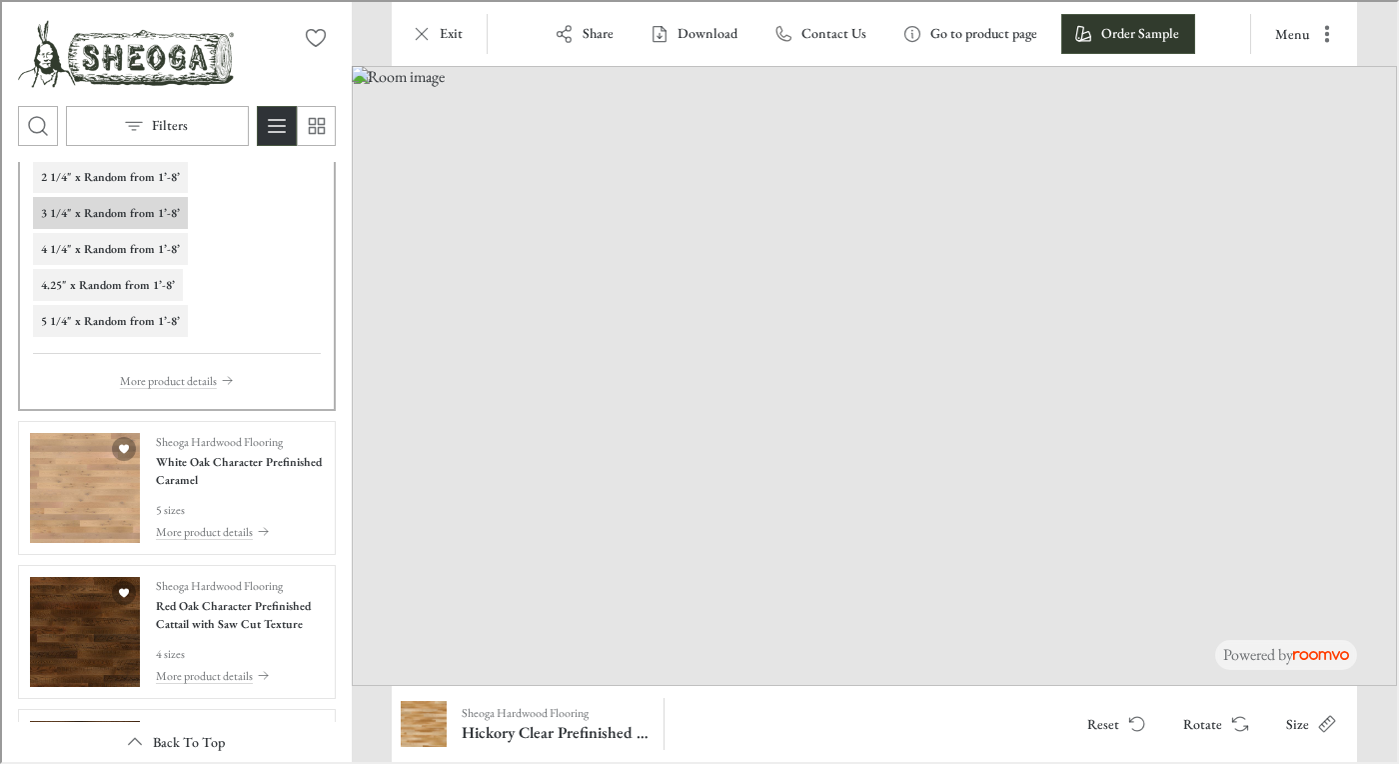
scroll to position [3618, 0]
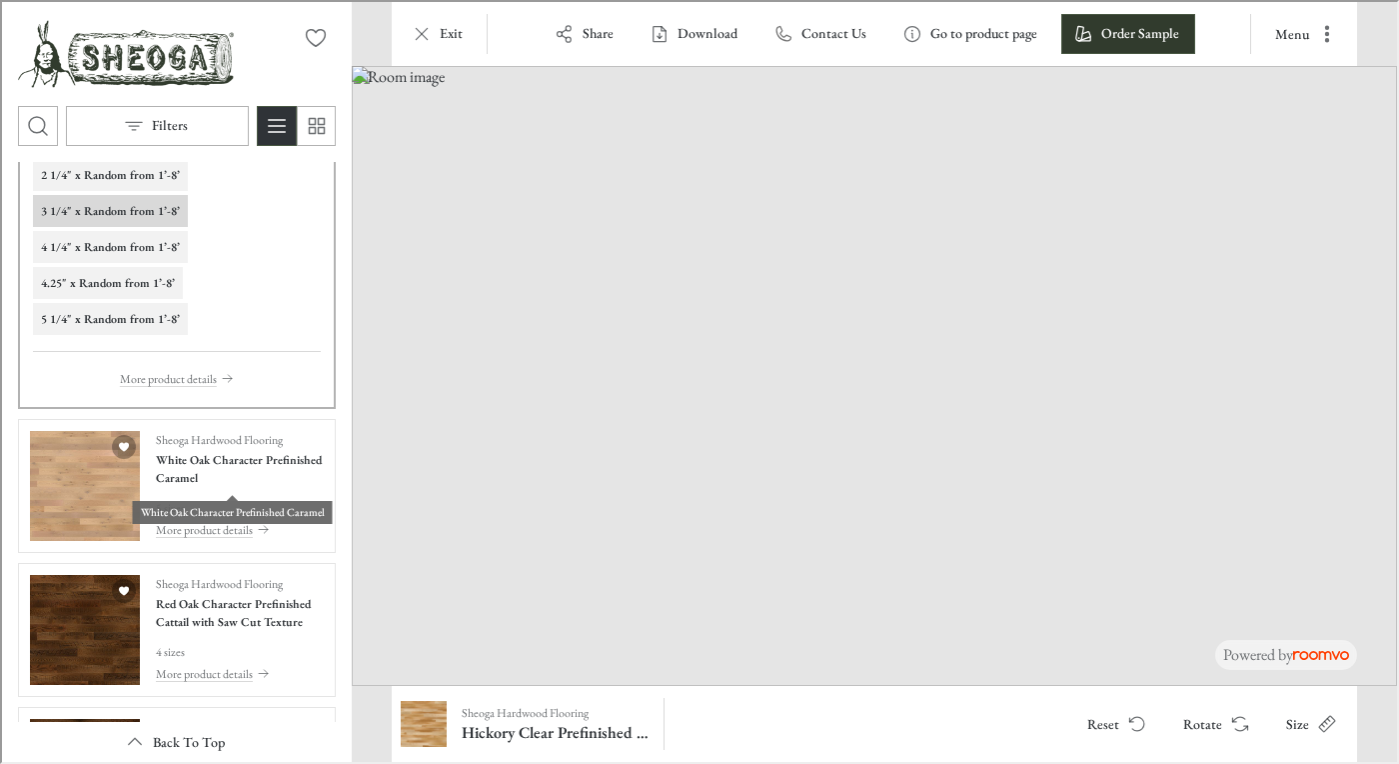
click at [220, 465] on h4 "White Oak Character Prefinished Caramel" at bounding box center [238, 467] width 168 height 36
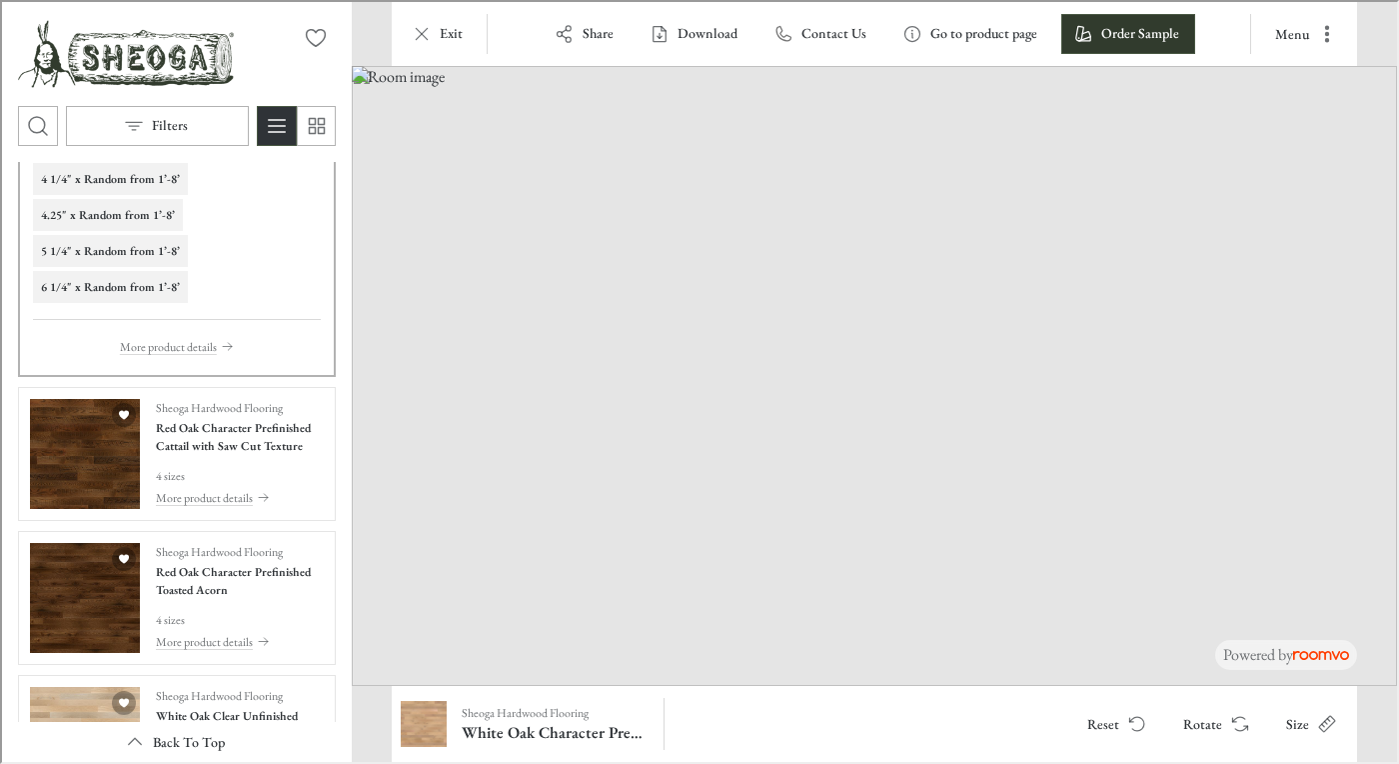
scroll to position [3804, 0]
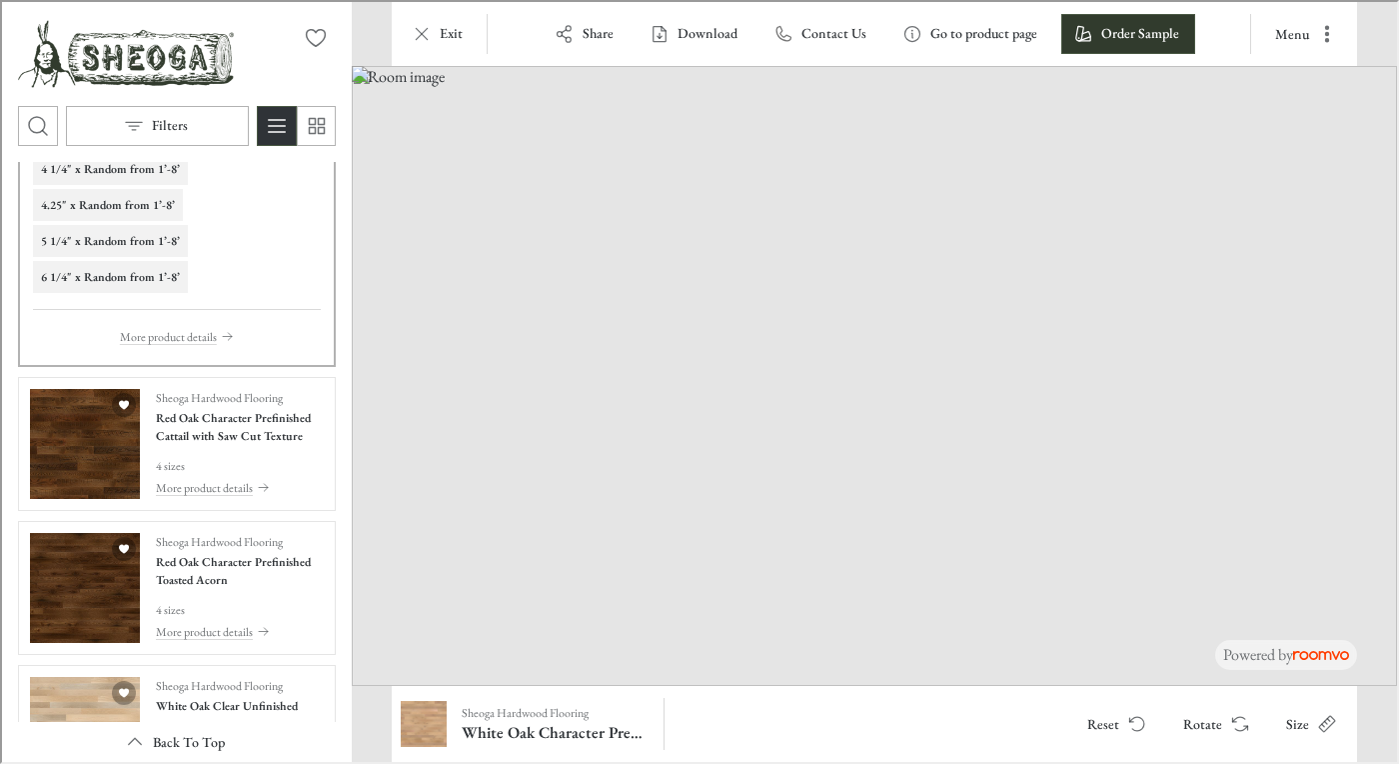
click at [220, 448] on div "Sheoga Hardwood Flooring Red Oak Character Prefinished Cattail with Saw Cut Tex…" at bounding box center [238, 442] width 168 height 110
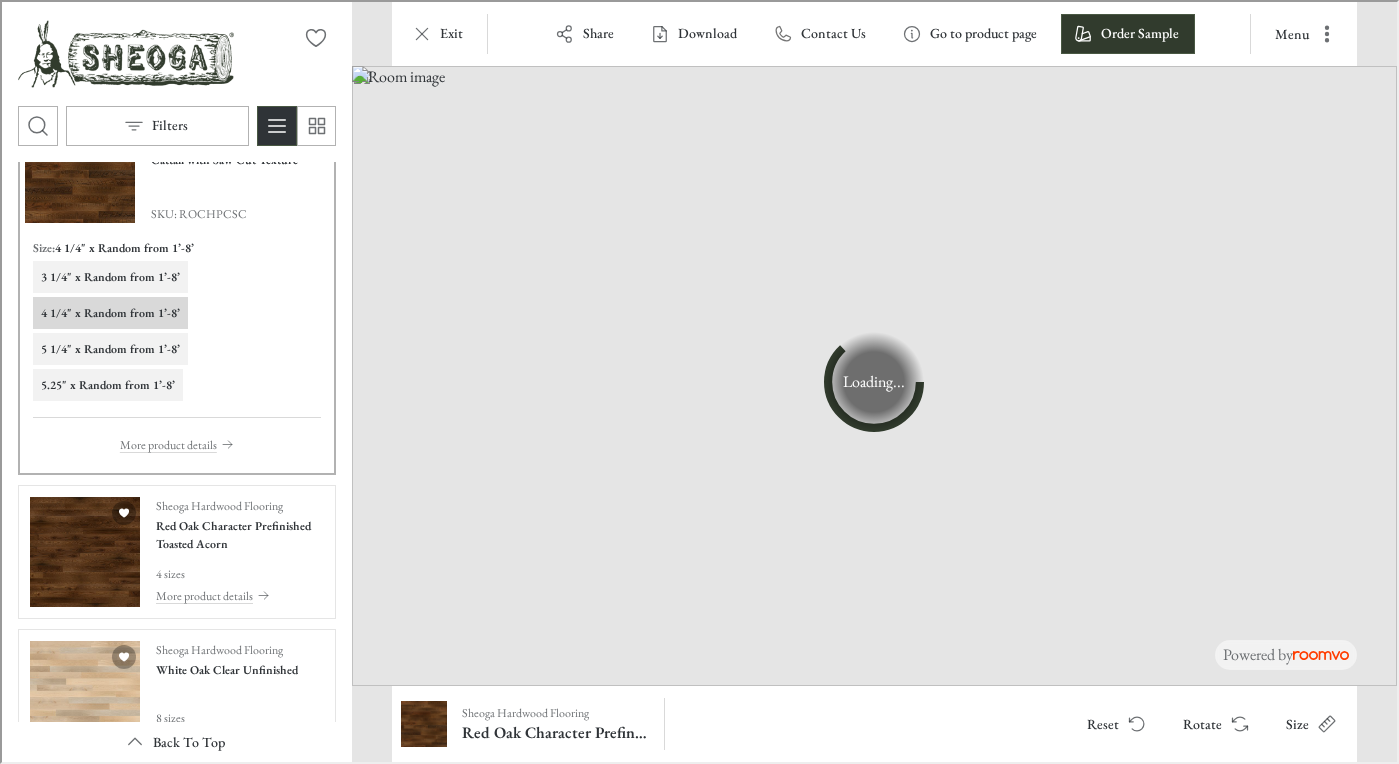
scroll to position [3847, 0]
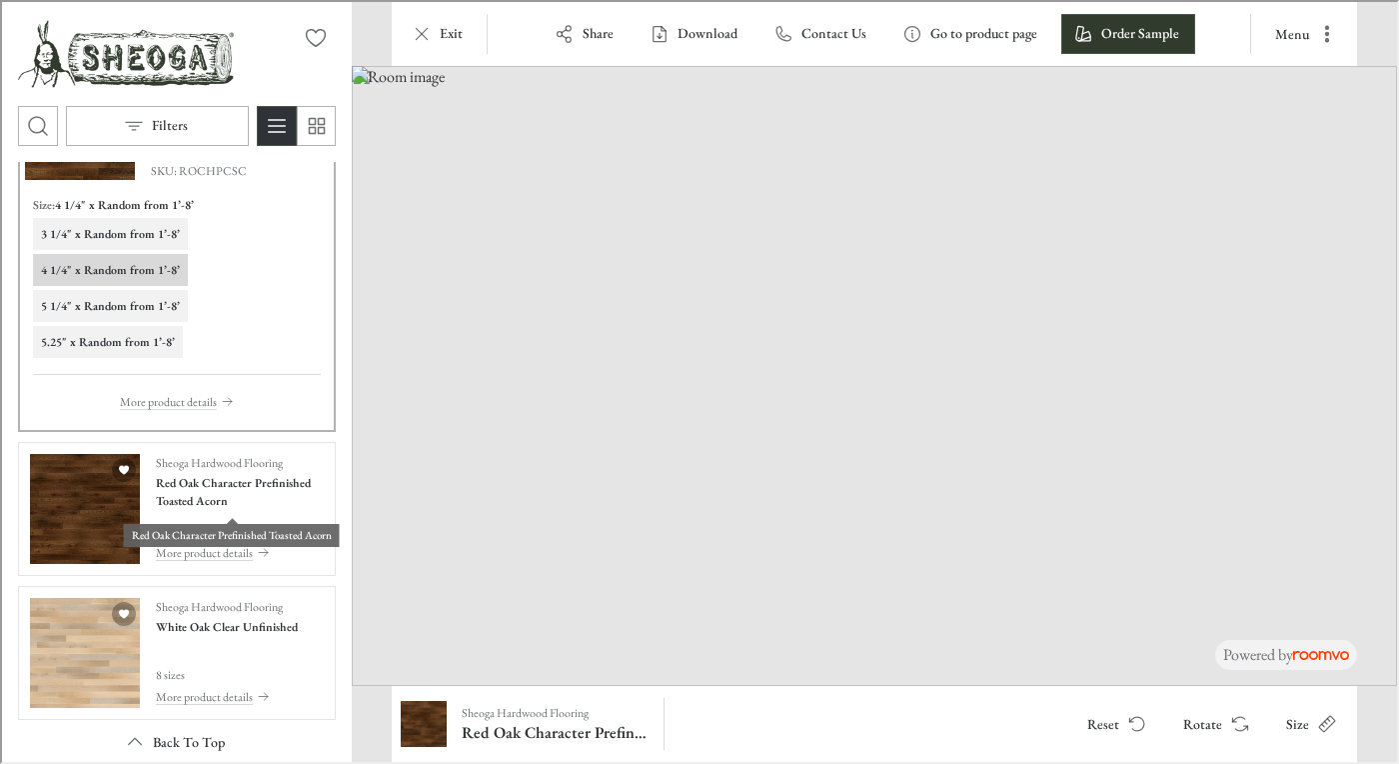
click at [230, 477] on h4 "Red Oak Character Prefinished Toasted Acorn" at bounding box center [238, 490] width 168 height 36
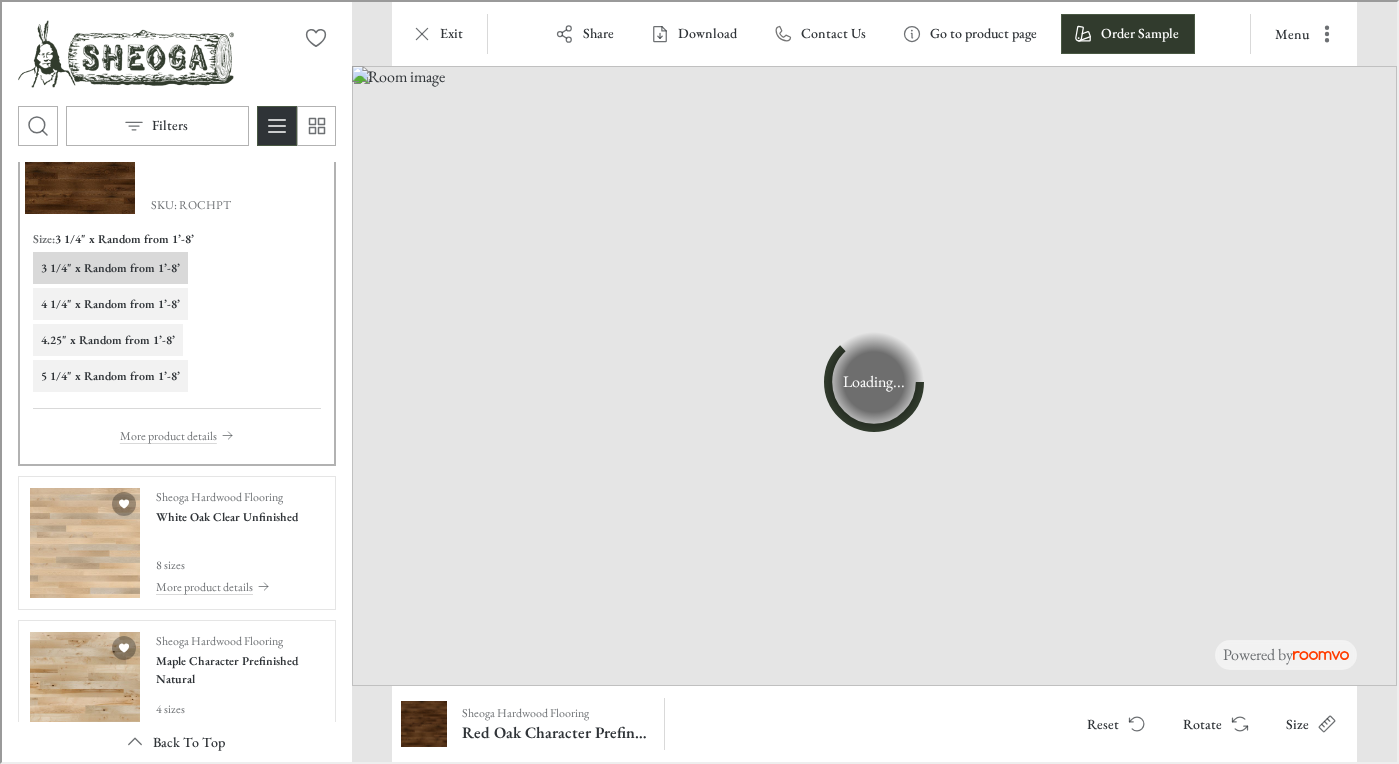
scroll to position [3957, 0]
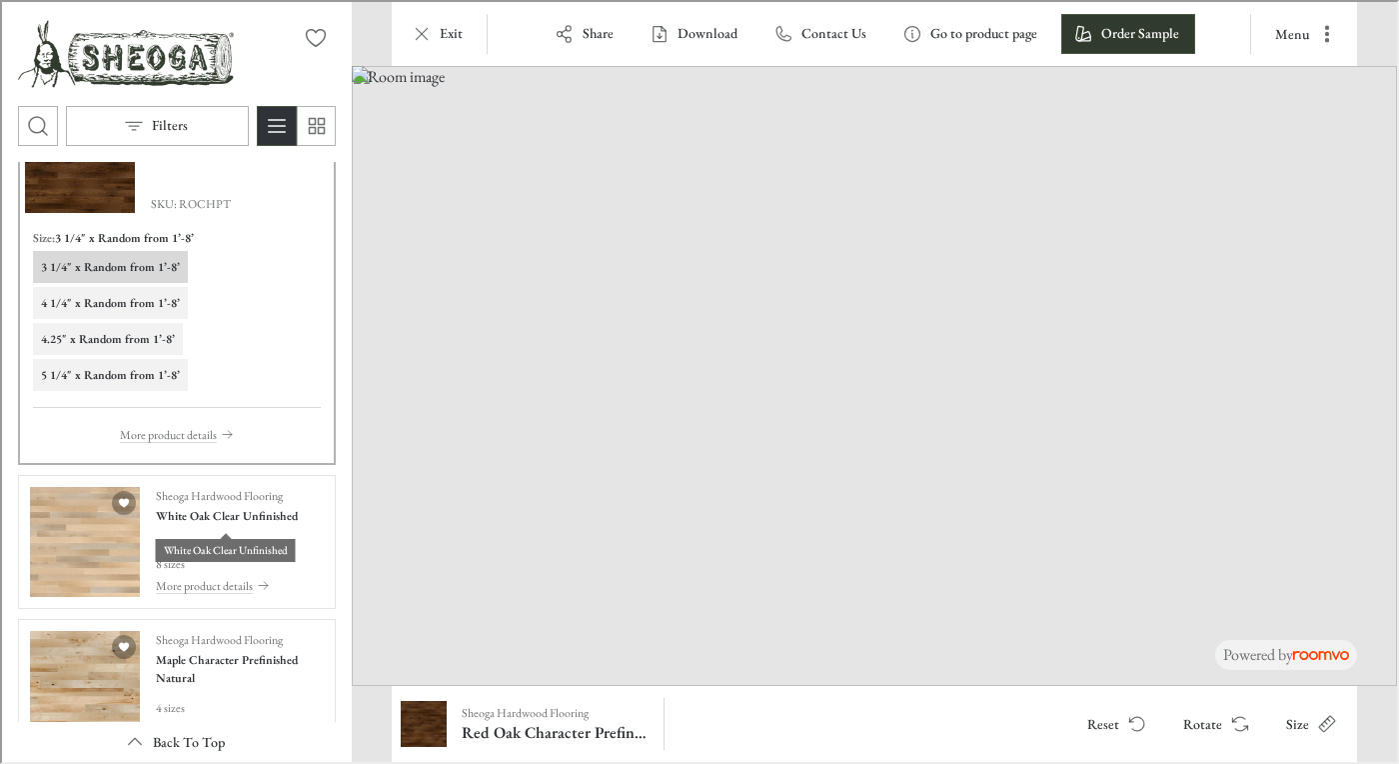
click at [240, 519] on h4 "White Oak Clear Unfinished" at bounding box center [225, 514] width 142 height 18
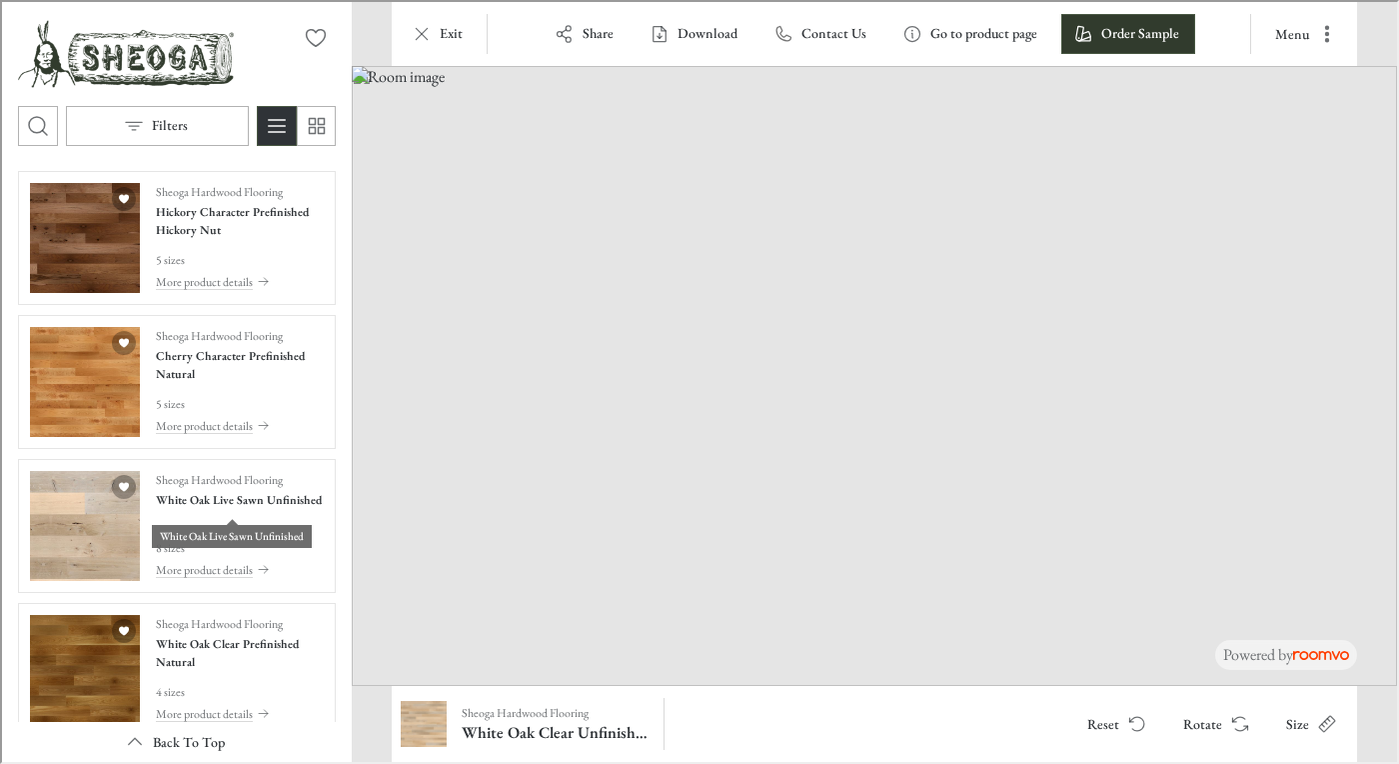
scroll to position [4718, 0]
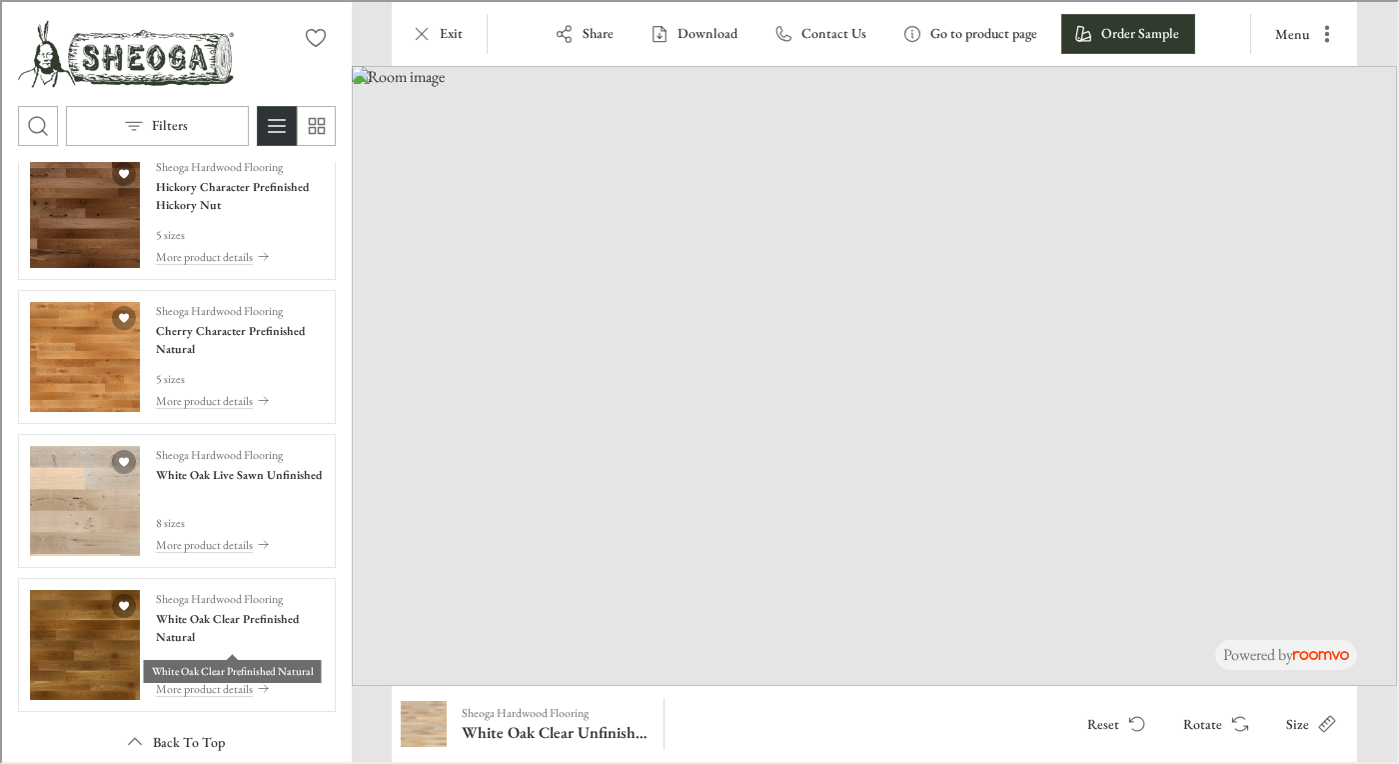
click at [257, 630] on h4 "White Oak Clear Prefinished Natural" at bounding box center [238, 626] width 168 height 36
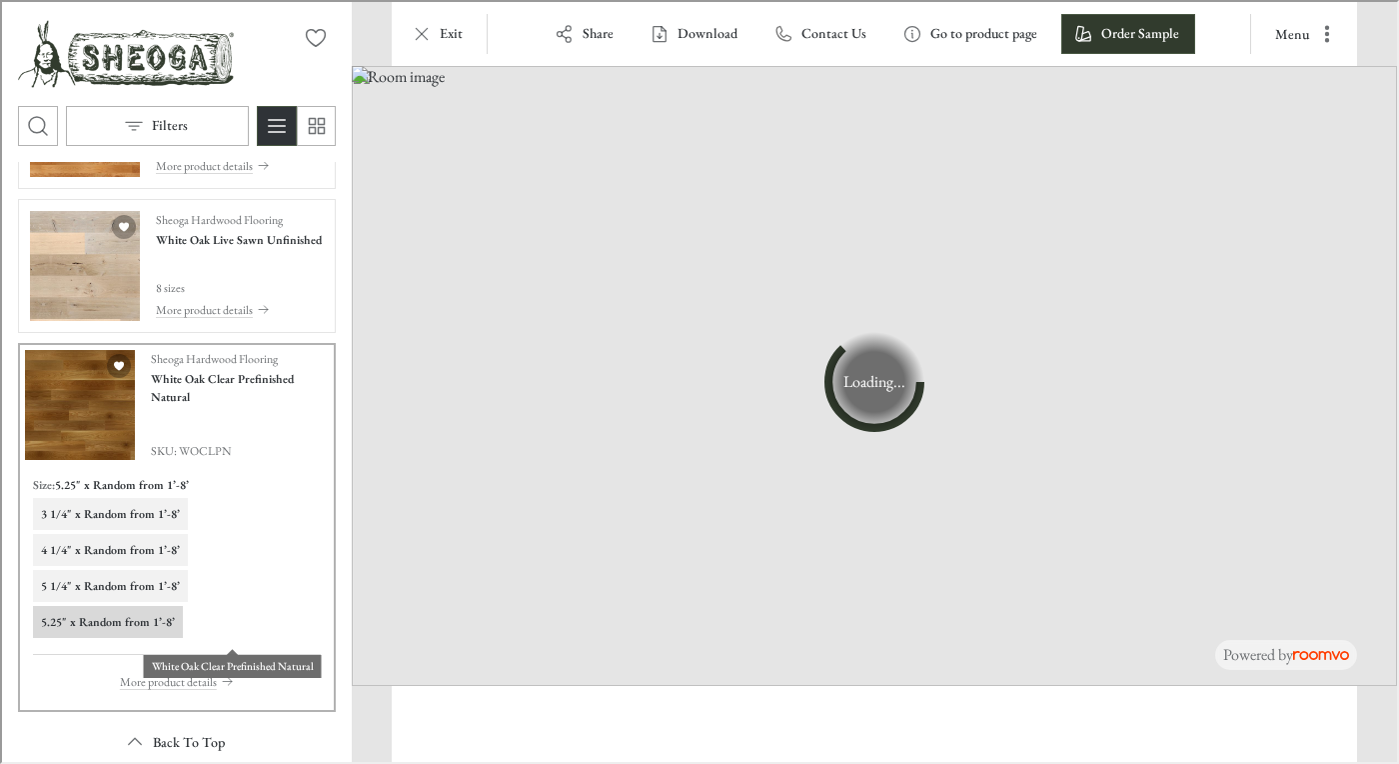
scroll to position [4339, 0]
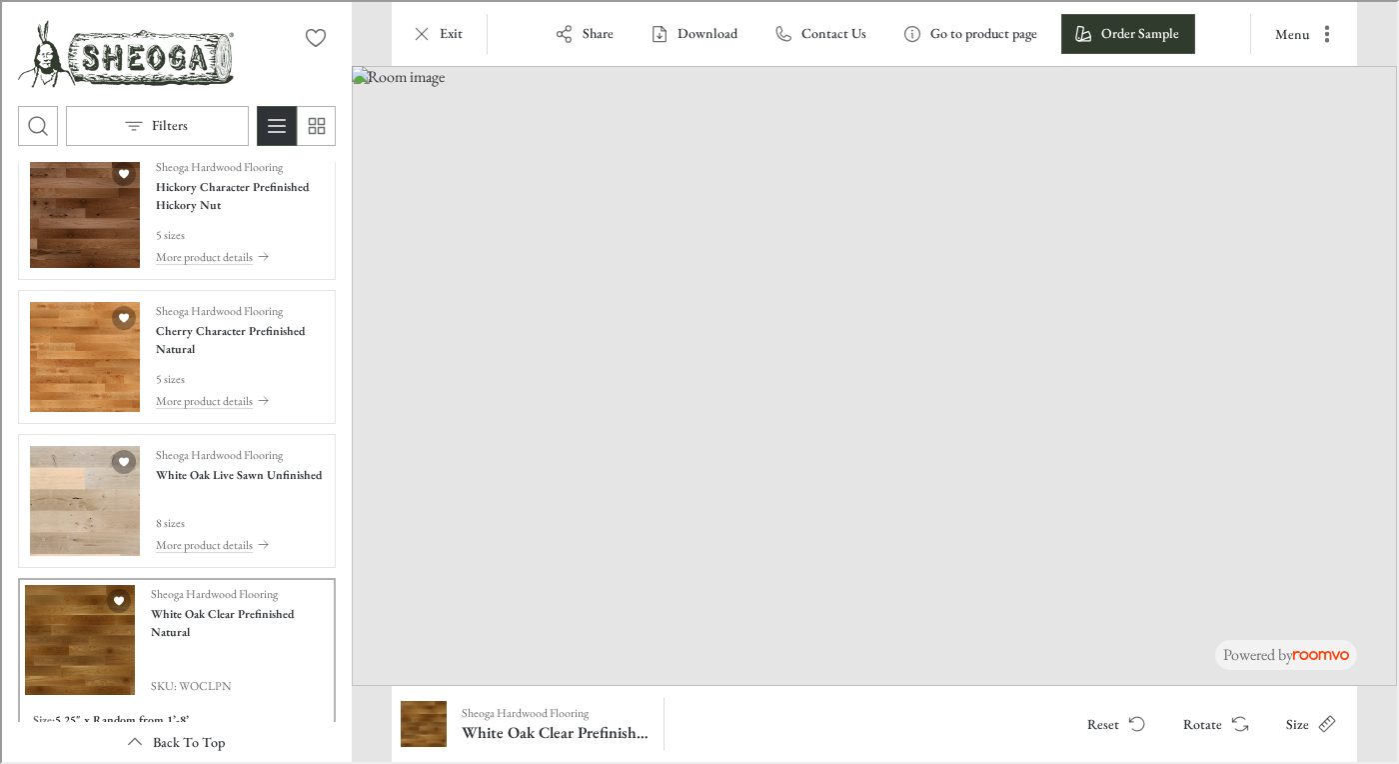
click at [227, 507] on div "Sheoga Hardwood Flooring White Oak Live Sawn Unfinished 8 sizes More product de…" at bounding box center [237, 499] width 166 height 110
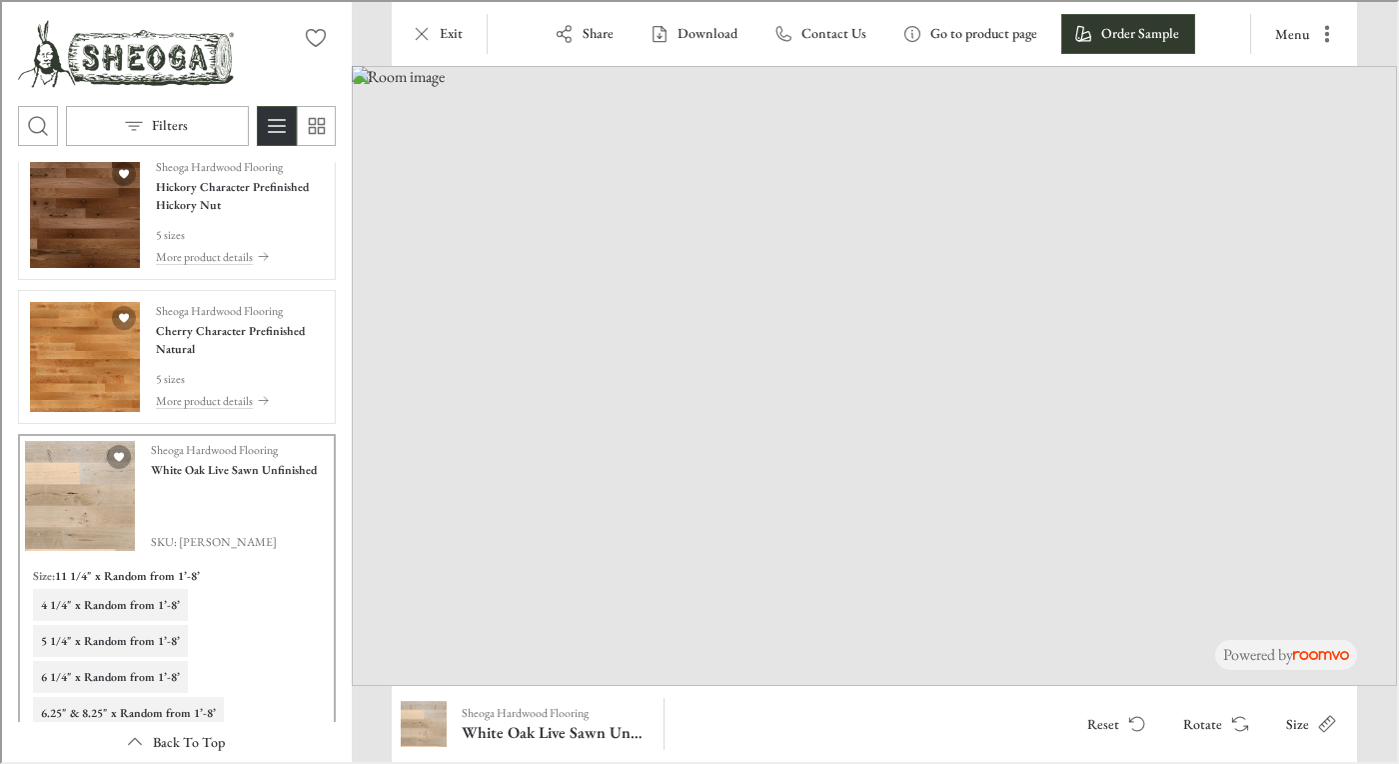
click at [226, 356] on div "Sheoga Hardwood Flooring Cherry Character Prefinished Natural 5 sizes More prod…" at bounding box center [238, 355] width 168 height 110
